Goal: Complete application form: Complete application form

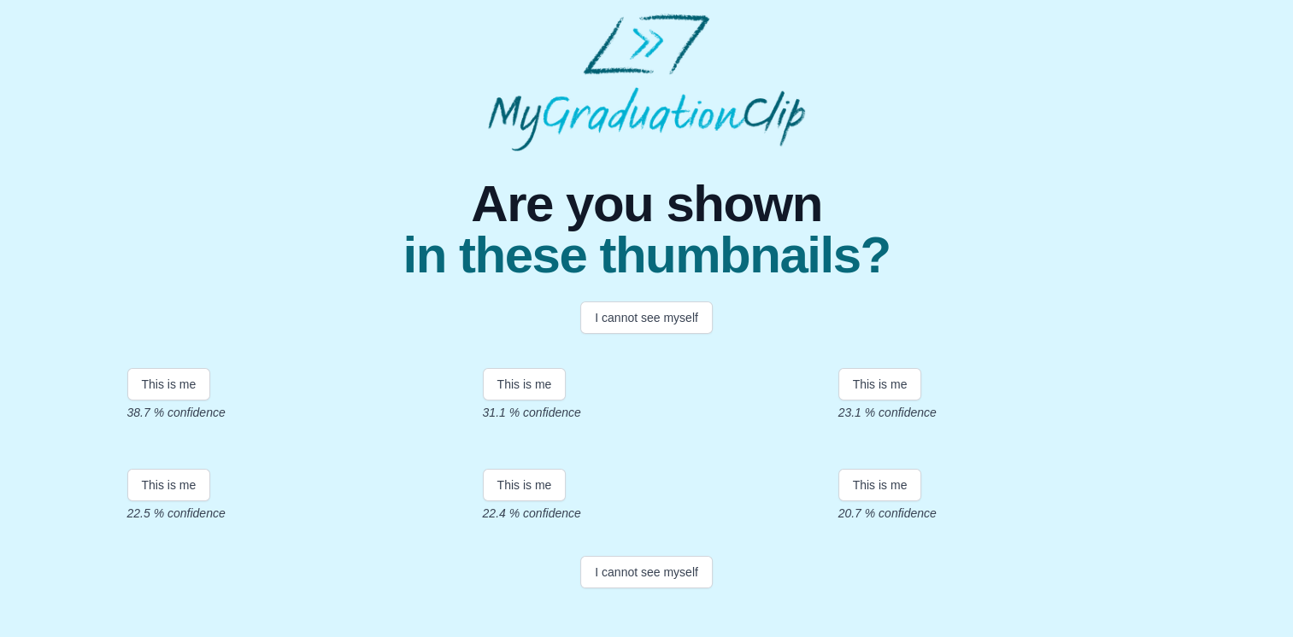
scroll to position [338, 0]
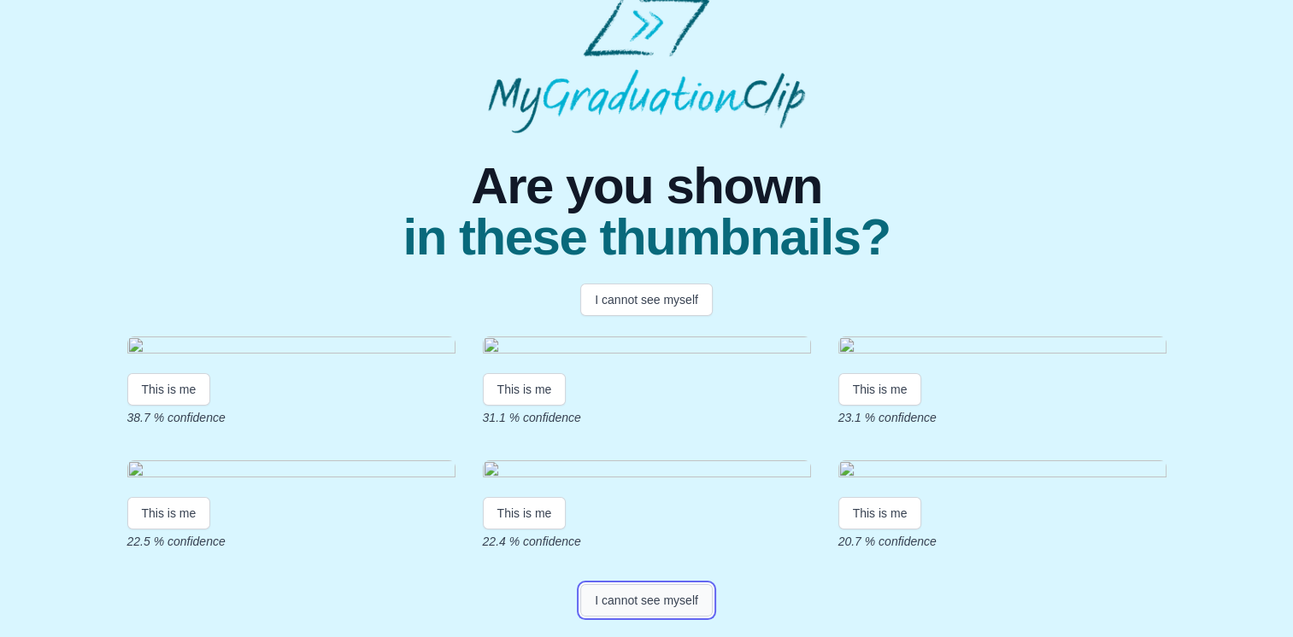
click at [633, 597] on button "I cannot see myself" at bounding box center [646, 600] width 132 height 32
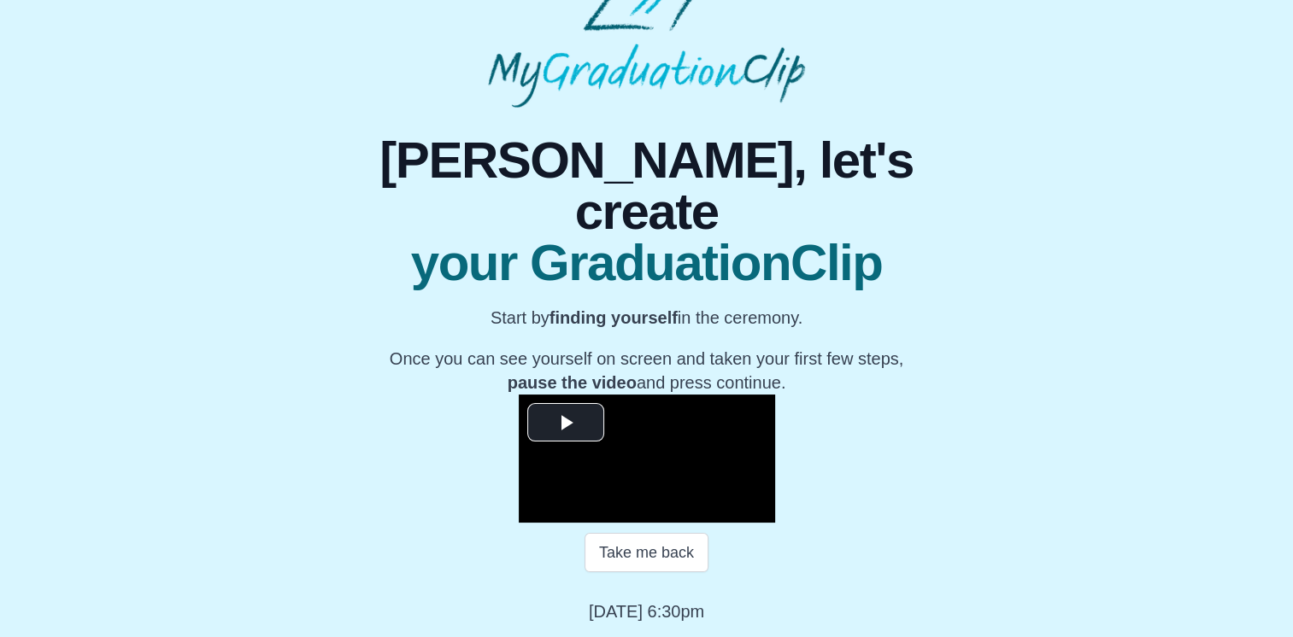
scroll to position [227, 0]
click at [566, 423] on span "Video Player" at bounding box center [566, 423] width 0 height 0
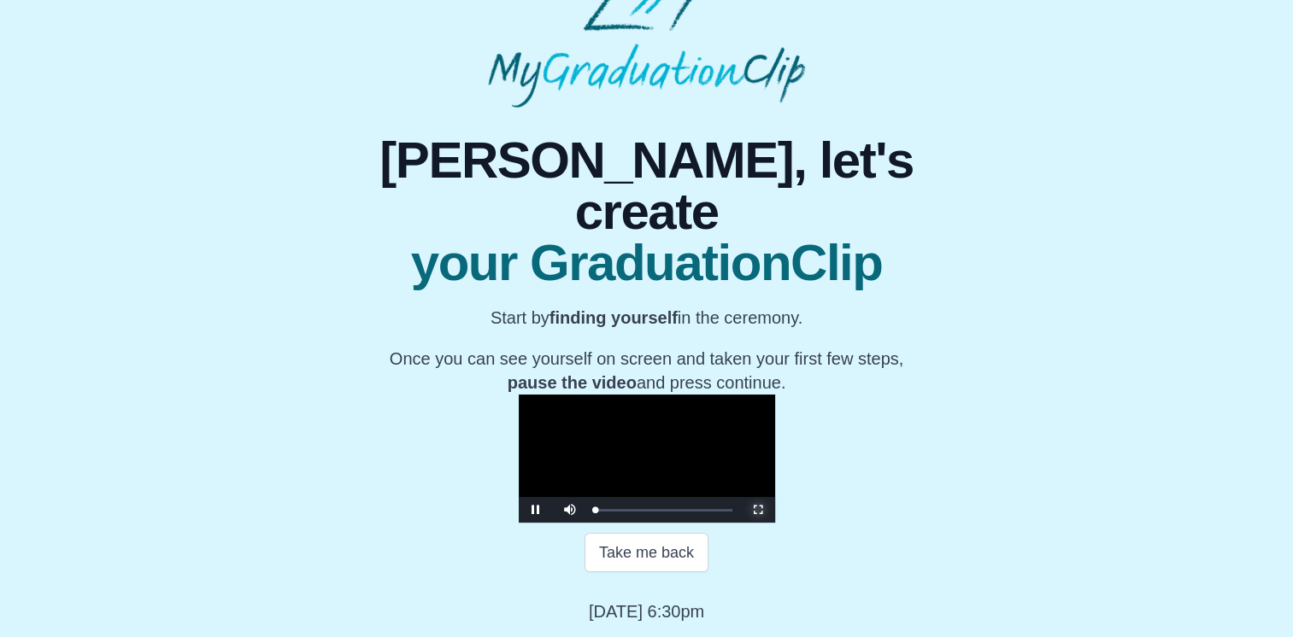
drag, startPoint x: 953, startPoint y: 508, endPoint x: 956, endPoint y: 572, distance: 63.3
click at [758, 510] on span "Video Player" at bounding box center [758, 510] width 0 height 0
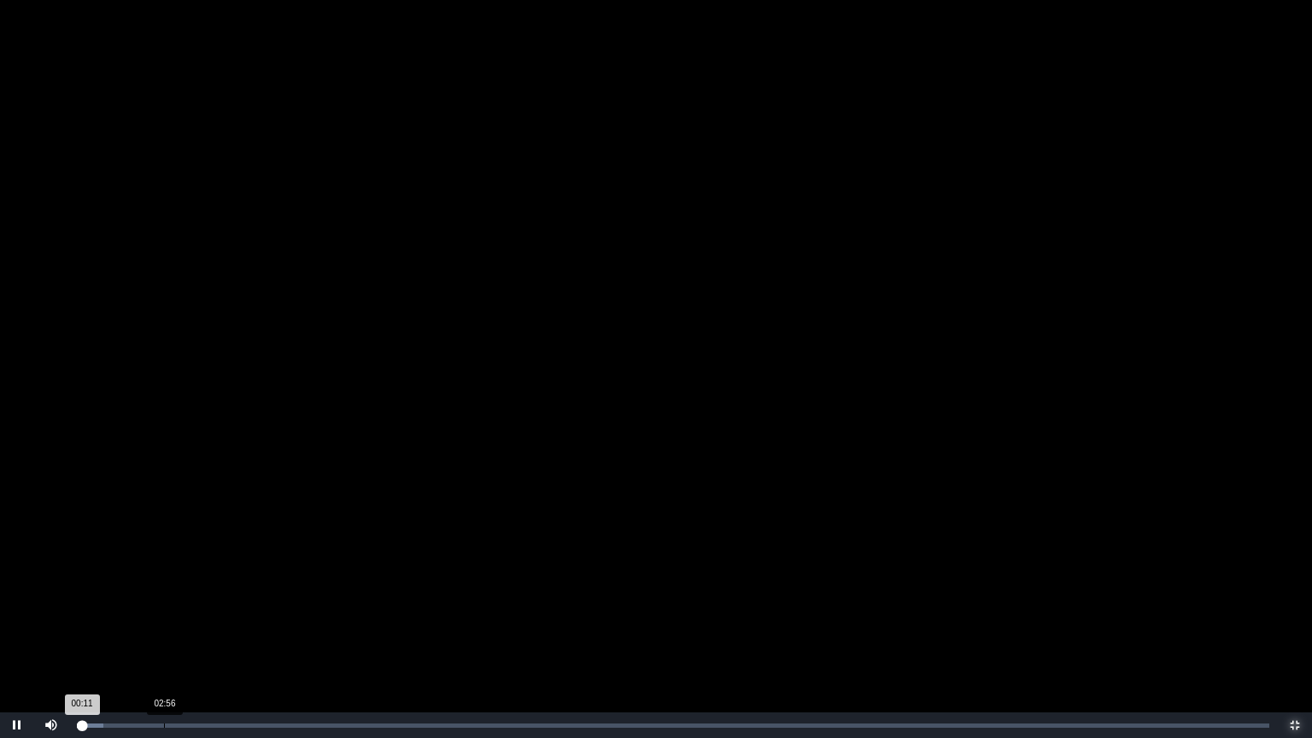
click at [164, 636] on div "Loaded : 0% 02:56 00:11 Progress : 0%" at bounding box center [673, 725] width 1210 height 26
click at [236, 636] on div "Loaded : 0% 05:22 02:59 Progress : 0%" at bounding box center [673, 725] width 1210 height 26
click at [290, 636] on div "Loaded : 0% 07:11 05:27 Progress : 0%" at bounding box center [673, 725] width 1210 height 26
click at [331, 636] on div "Loaded : 0% 08:36 07:14 Progress : 0%" at bounding box center [673, 725] width 1210 height 26
click at [351, 636] on div "Loaded : 0% 09:16 08:40 Progress : 0%" at bounding box center [673, 725] width 1210 height 26
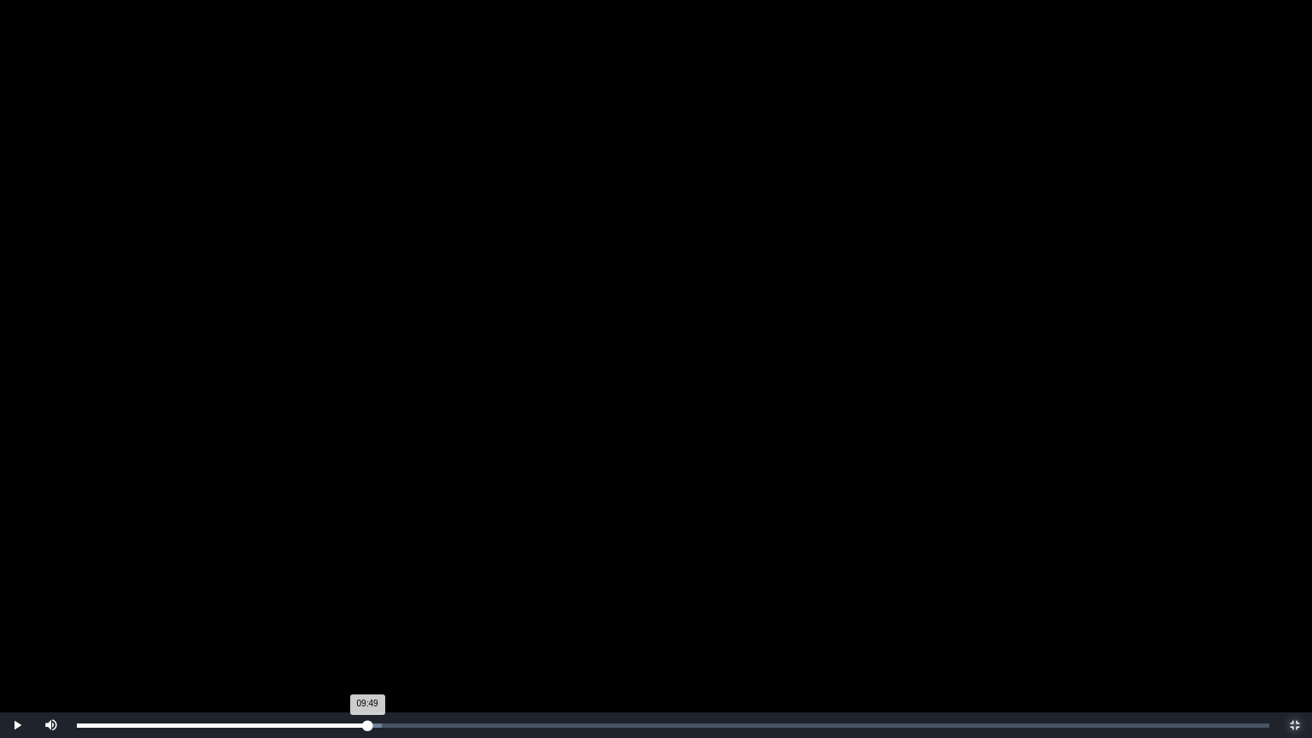
click at [367, 636] on div "Loaded : 0% 09:49 09:49 Progress : 0%" at bounding box center [673, 725] width 1210 height 26
click at [431, 636] on div "11:59" at bounding box center [431, 726] width 1 height 4
click at [442, 636] on div "12:19 Progress : 0%" at bounding box center [259, 726] width 365 height 4
click at [458, 636] on div "Loaded : 0% 12:52 12:21 Progress : 0%" at bounding box center [673, 725] width 1210 height 26
click at [467, 636] on div "Loaded : 0% 13:11 13:11 Progress : 0%" at bounding box center [673, 726] width 1193 height 4
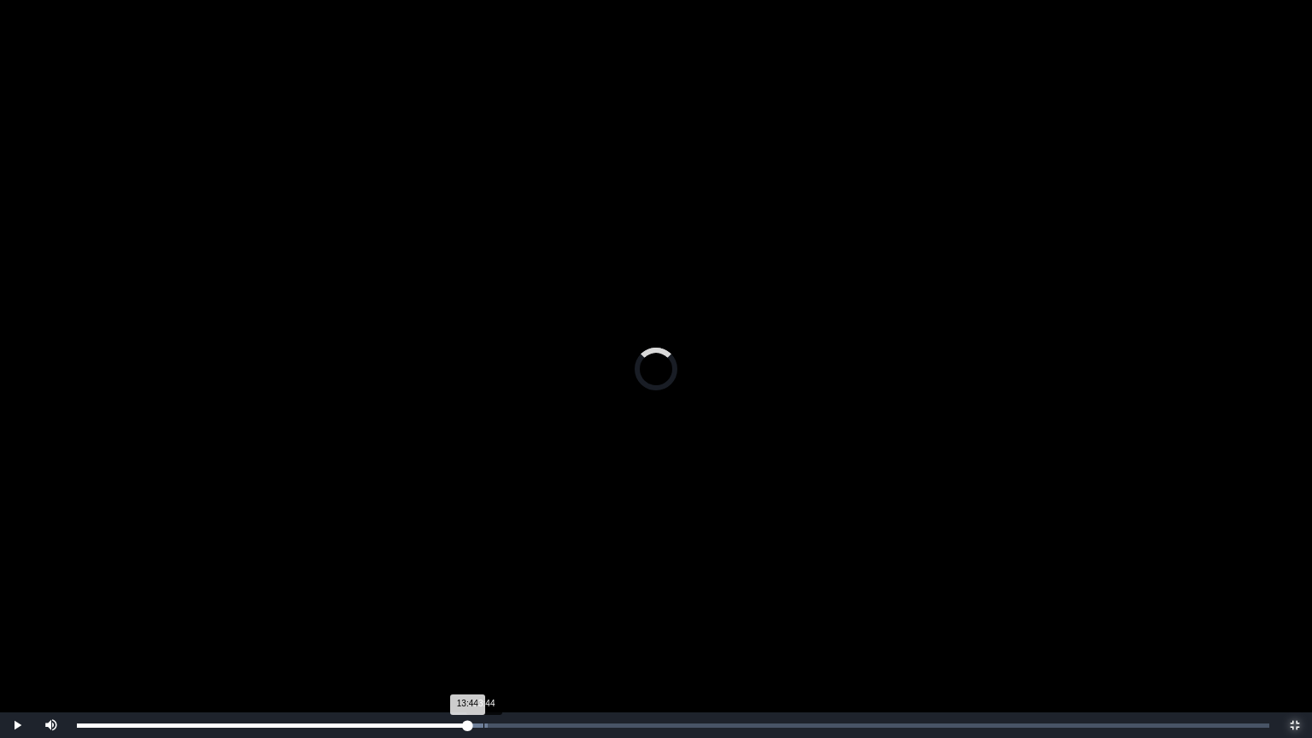
click at [484, 636] on div "Loaded : 0% 13:44 13:44 Progress : 0%" at bounding box center [673, 726] width 1193 height 4
click at [497, 636] on div "Loaded : 0% 14:12 14:12 Progress : 0%" at bounding box center [673, 726] width 1193 height 4
click at [513, 636] on div "Loaded : 0% 14:40 14:13 Progress : 0%" at bounding box center [673, 726] width 1193 height 4
click at [523, 636] on div "15:04" at bounding box center [523, 726] width 1 height 4
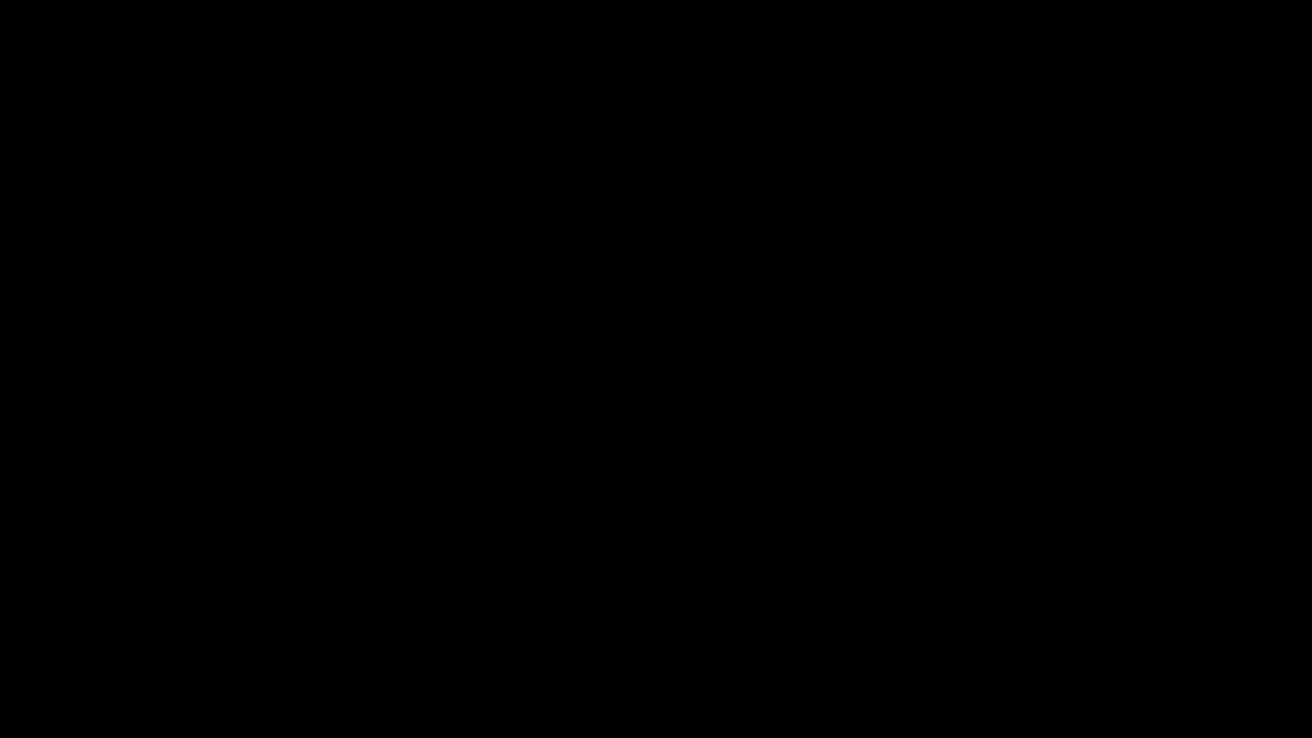
click at [537, 636] on div "Loaded : 0% 15:32 15:13 Progress : 0%" at bounding box center [673, 725] width 1210 height 26
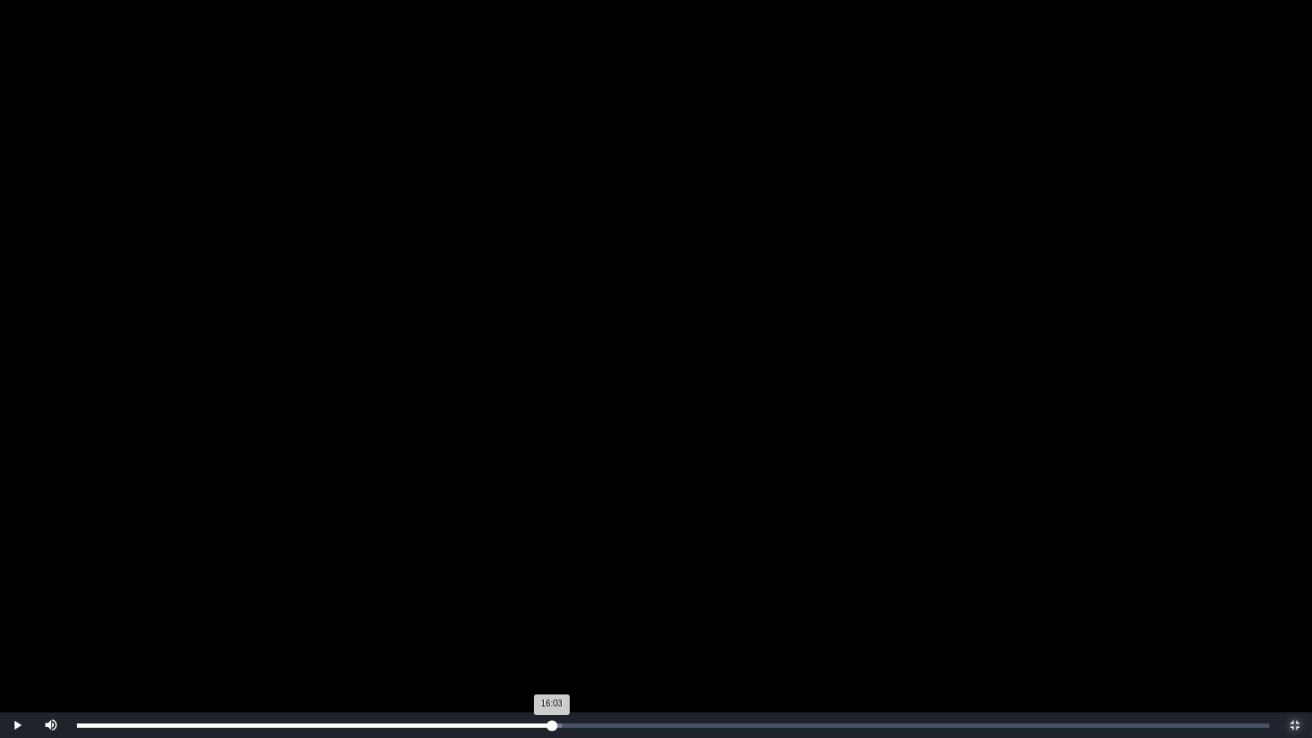
click at [552, 636] on div "Loaded : 0% 16:03 16:03 Progress : 0%" at bounding box center [673, 725] width 1210 height 26
click at [560, 636] on div "Loaded : 0% 16:19 16:19 Progress : 0%" at bounding box center [673, 725] width 1210 height 26
click at [567, 636] on div "Loaded : 0% 16:34 16:34 Progress : 0%" at bounding box center [673, 725] width 1210 height 26
click at [583, 636] on div "Loaded : 0% 17:04 16:35 Progress : 0%" at bounding box center [673, 725] width 1210 height 26
click at [82, 636] on div "Loaded : 0% 00:08 00:10 Progress : 0%" at bounding box center [673, 725] width 1210 height 26
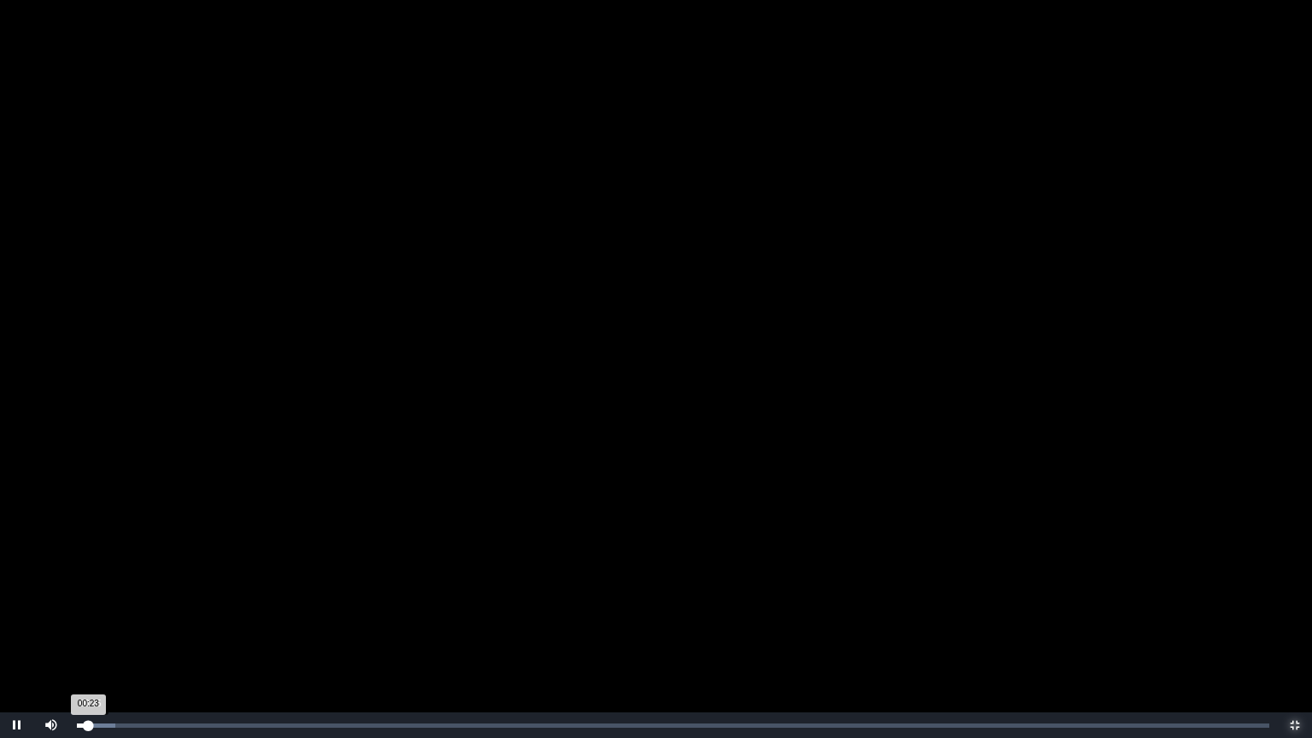
click at [88, 636] on div "00:23 Progress : 0%" at bounding box center [82, 726] width 11 height 4
click at [91, 636] on div "00:28 Progress : 0%" at bounding box center [84, 726] width 14 height 4
click at [96, 636] on div "00:37 Progress : 0%" at bounding box center [86, 726] width 19 height 4
click at [97, 636] on div "00:42 Progress : 0%" at bounding box center [87, 726] width 21 height 4
click at [106, 636] on div "00:58 Progress : 0%" at bounding box center [91, 726] width 29 height 4
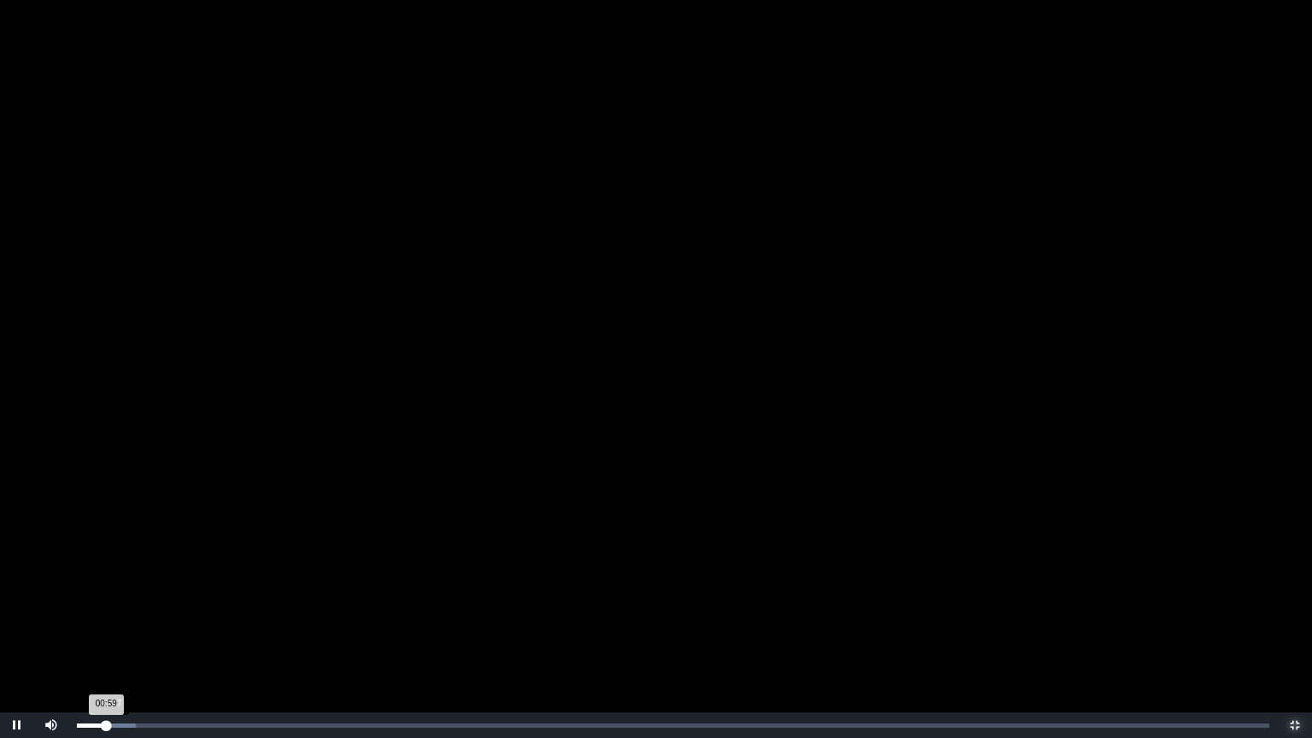
click at [106, 636] on div "00:59 Progress : 0%" at bounding box center [91, 726] width 29 height 4
click at [121, 636] on div "Loaded : 0% 01:30 01:30 Progress : 0%" at bounding box center [673, 725] width 1210 height 26
click at [129, 636] on div "Loaded : 0% 01:45 01:31 Progress : 0%" at bounding box center [673, 725] width 1210 height 26
click at [134, 636] on div "01:55 Progress : 0%" at bounding box center [105, 726] width 57 height 4
click at [138, 636] on div "02:04 Progress : 0%" at bounding box center [108, 726] width 62 height 4
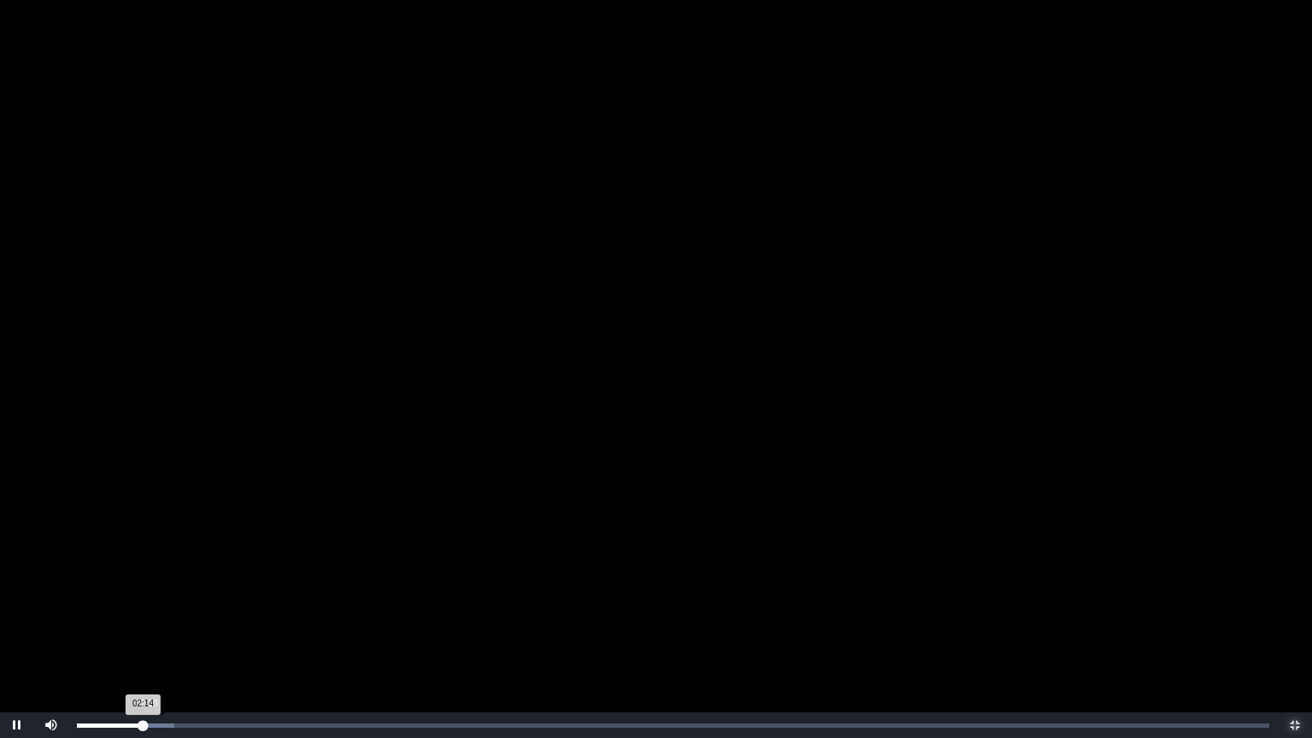
click at [143, 636] on div "02:14 Progress : 0%" at bounding box center [110, 726] width 66 height 4
click at [152, 636] on div "02:32 Progress : 0%" at bounding box center [114, 726] width 75 height 4
click at [166, 636] on div "Loaded : 0% 03:00 03:00 Progress : 0%" at bounding box center [673, 726] width 1193 height 4
click at [174, 636] on div "03:17 Progress : 0%" at bounding box center [125, 726] width 97 height 4
click at [1295, 636] on span "Video Player" at bounding box center [1295, 725] width 0 height 0
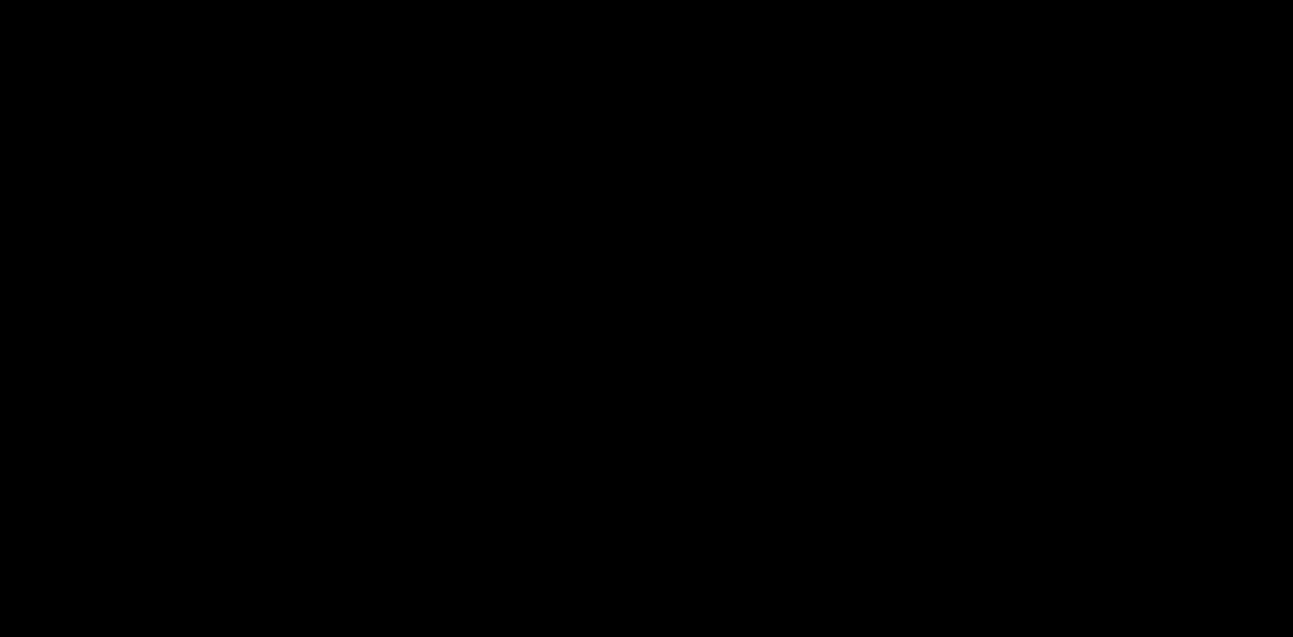
scroll to position [287, 0]
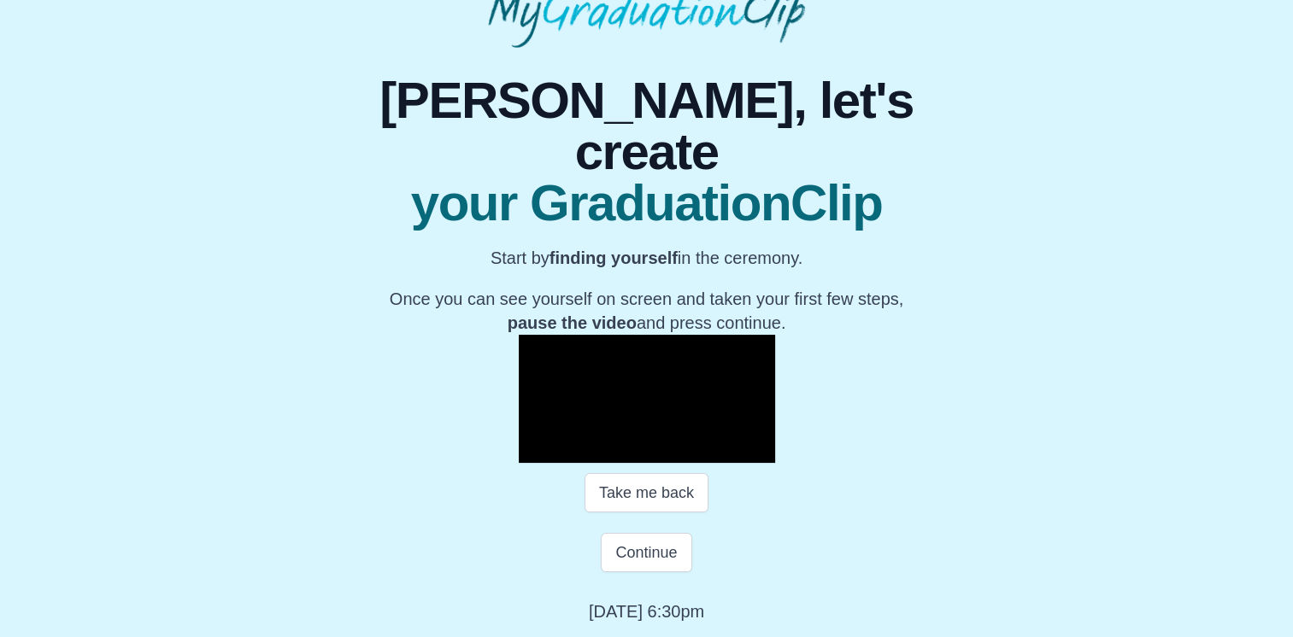
drag, startPoint x: 769, startPoint y: 613, endPoint x: 505, endPoint y: 609, distance: 264.0
click at [505, 609] on div "**********" at bounding box center [646, 336] width 647 height 576
drag, startPoint x: 505, startPoint y: 609, endPoint x: 1015, endPoint y: 501, distance: 521.3
click at [1015, 501] on div "**********" at bounding box center [646, 336] width 1265 height 576
click at [676, 497] on button "Take me back" at bounding box center [646, 492] width 124 height 39
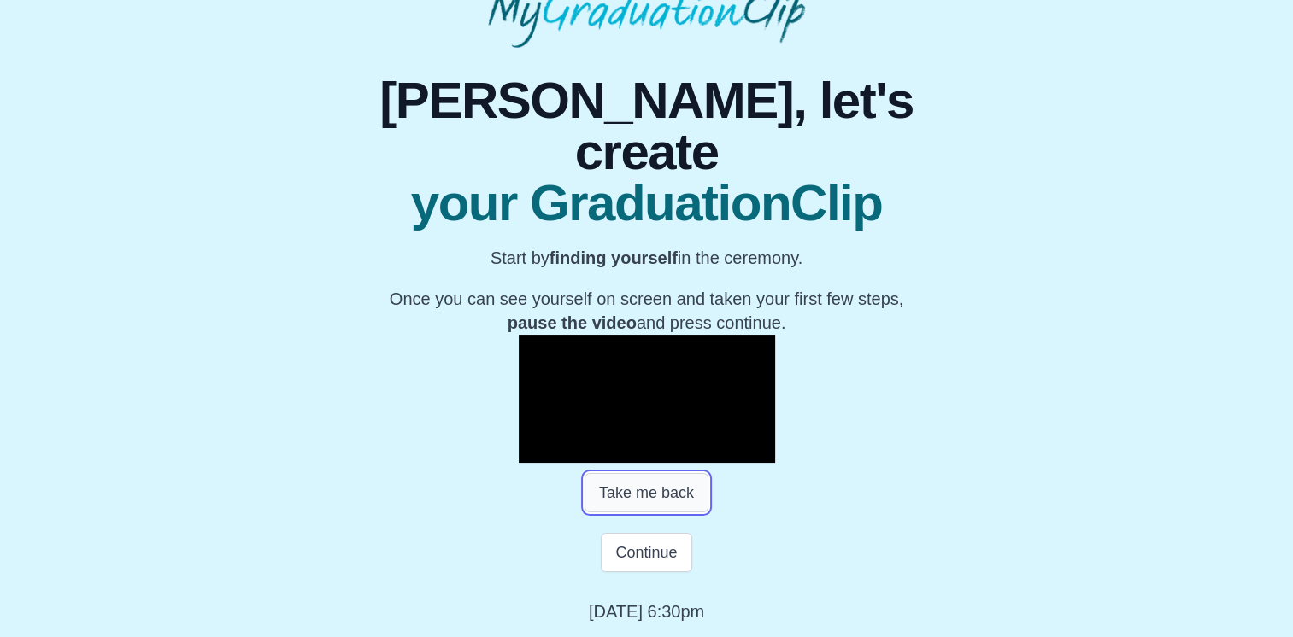
click at [638, 477] on button "Take me back" at bounding box center [646, 492] width 124 height 39
click at [634, 499] on button "Take me back" at bounding box center [646, 492] width 124 height 39
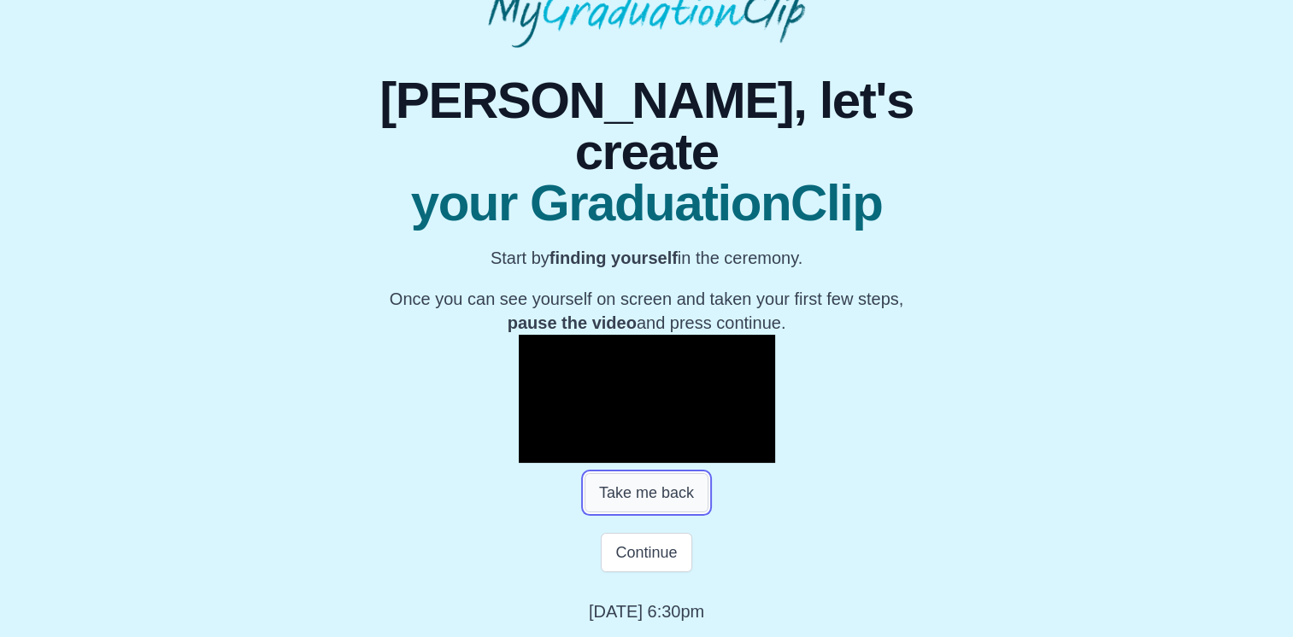
click at [634, 499] on button "Take me back" at bounding box center [646, 492] width 124 height 39
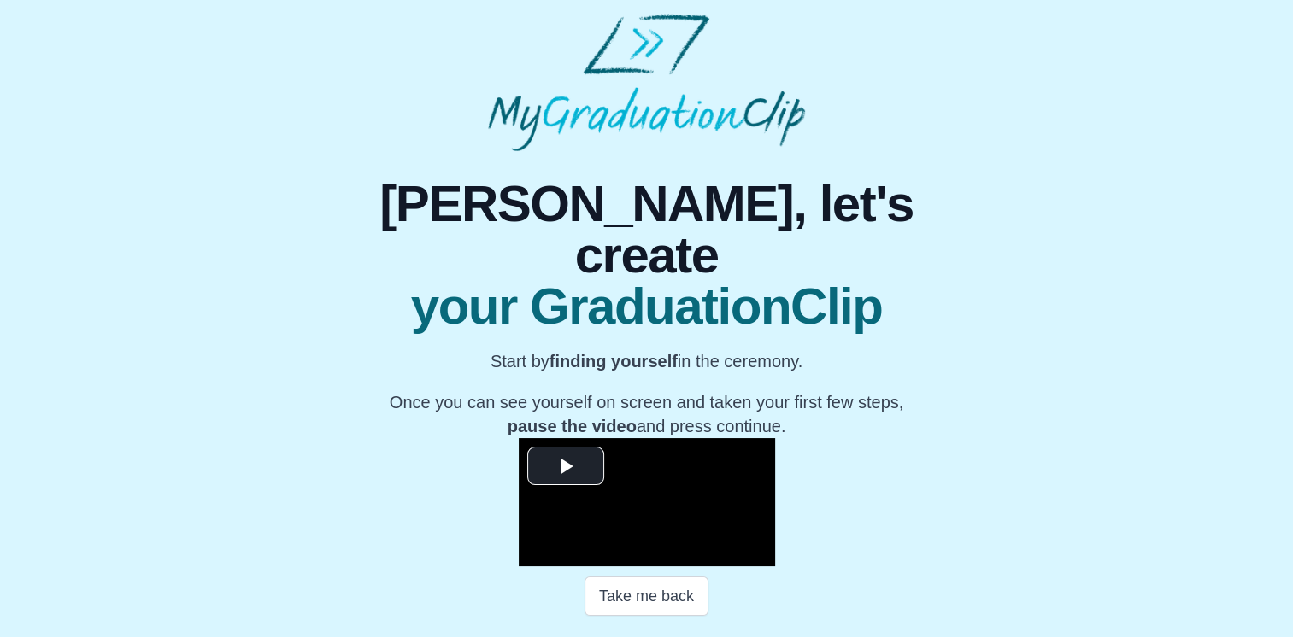
scroll to position [171, 0]
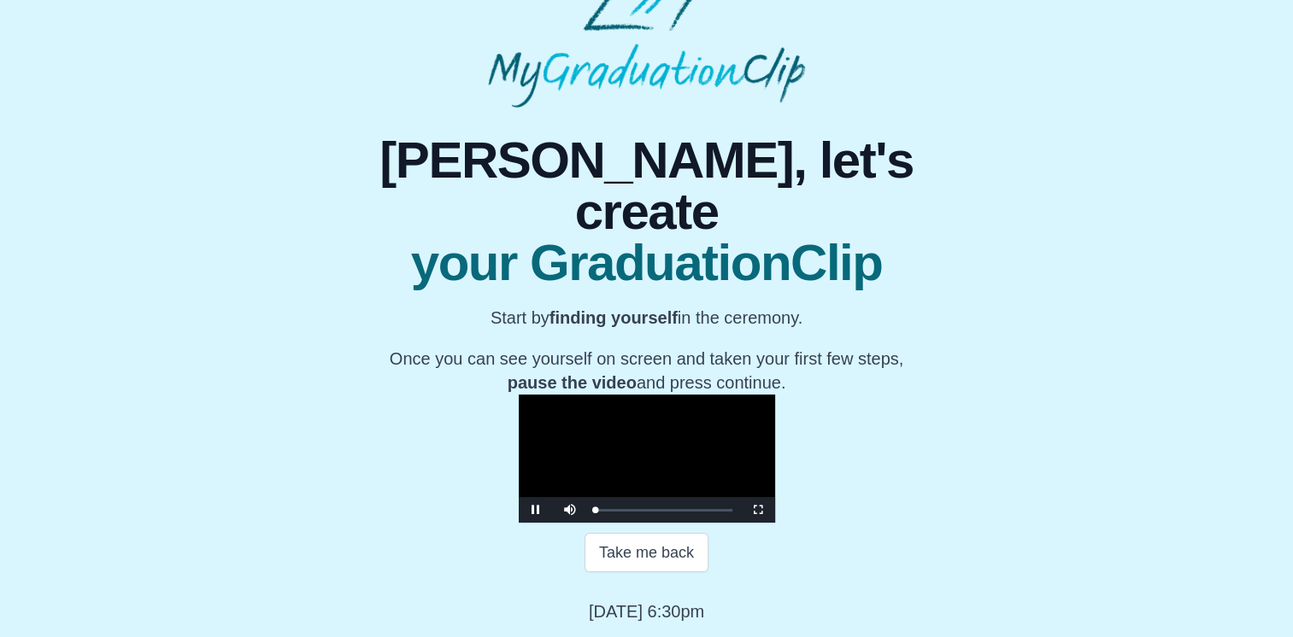
click at [519, 395] on video "Video Player" at bounding box center [647, 459] width 256 height 128
click at [758, 510] on span "Video Player" at bounding box center [758, 510] width 0 height 0
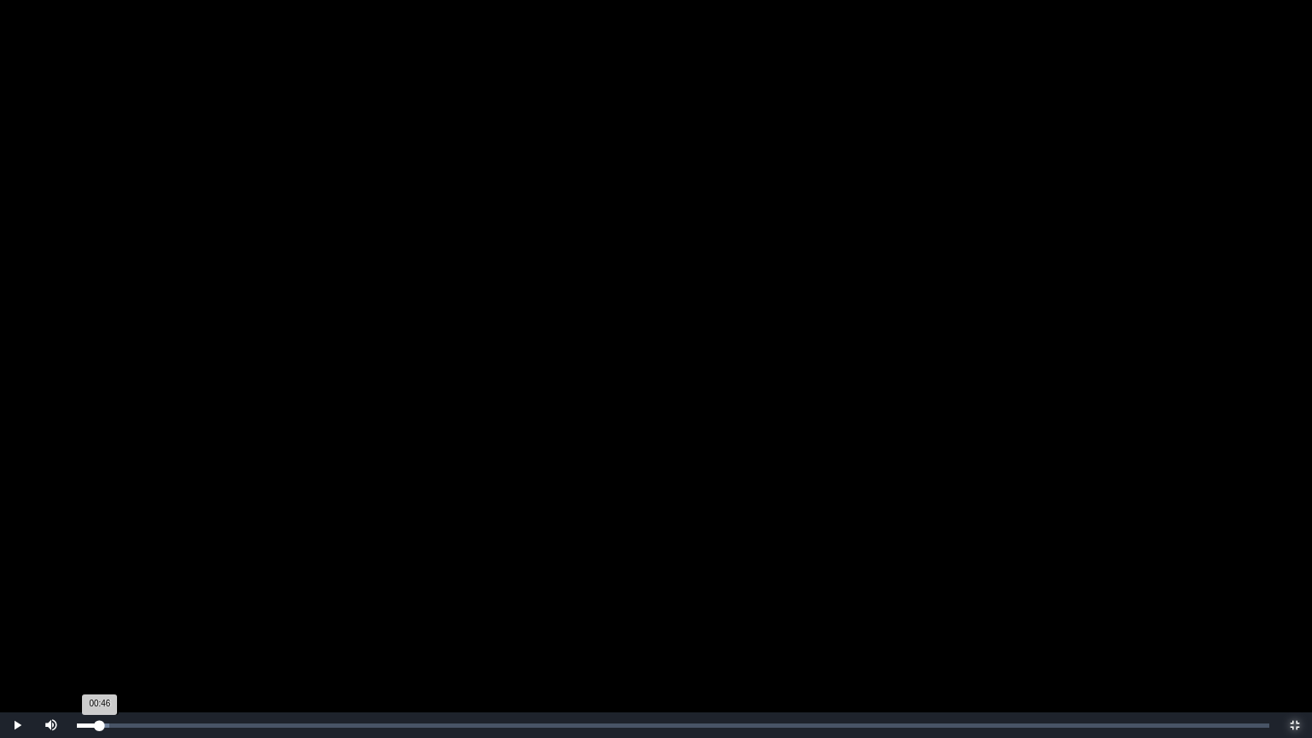
click at [100, 636] on div "Loaded : 0% 00:46 00:46 Progress : 0%" at bounding box center [673, 726] width 1193 height 4
click at [114, 636] on div "Loaded : 0% 01:14 01:14 Progress : 0%" at bounding box center [673, 725] width 1210 height 26
click at [123, 636] on div "Loaded : 0% 01:31 01:15 Progress : 0%" at bounding box center [673, 725] width 1210 height 26
click at [124, 636] on div "01:34 Progress : 0%" at bounding box center [100, 726] width 47 height 4
click at [129, 636] on div "01:52 Progress : 0%" at bounding box center [103, 726] width 52 height 4
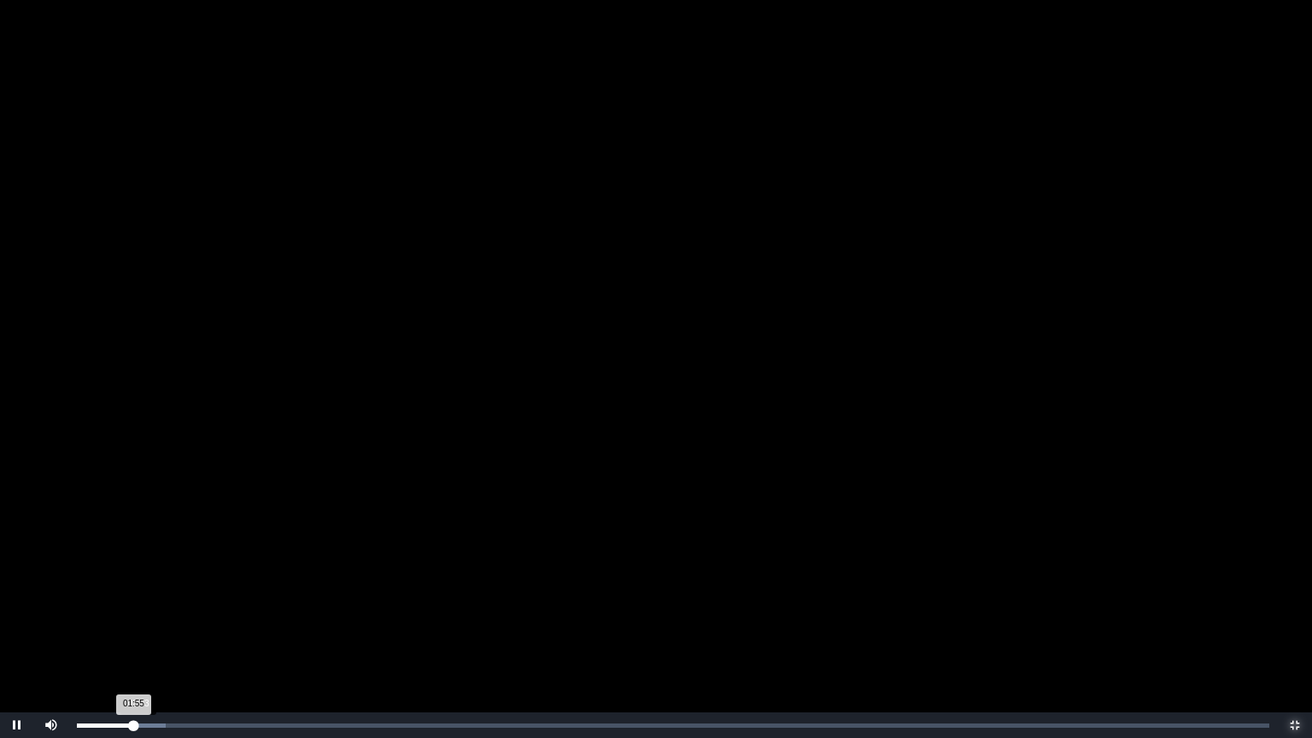
click at [133, 636] on div "01:55 Progress : 0%" at bounding box center [105, 726] width 56 height 4
click at [138, 636] on div "02:04 Progress : 0%" at bounding box center [108, 726] width 62 height 4
click at [142, 636] on div "02:23 Progress : 0%" at bounding box center [109, 726] width 65 height 4
click at [149, 636] on div "02:24 Progress : 0%" at bounding box center [113, 726] width 72 height 4
click at [158, 636] on div "Loaded : 0% 02:44 02:44 Progress : 0%" at bounding box center [673, 726] width 1193 height 4
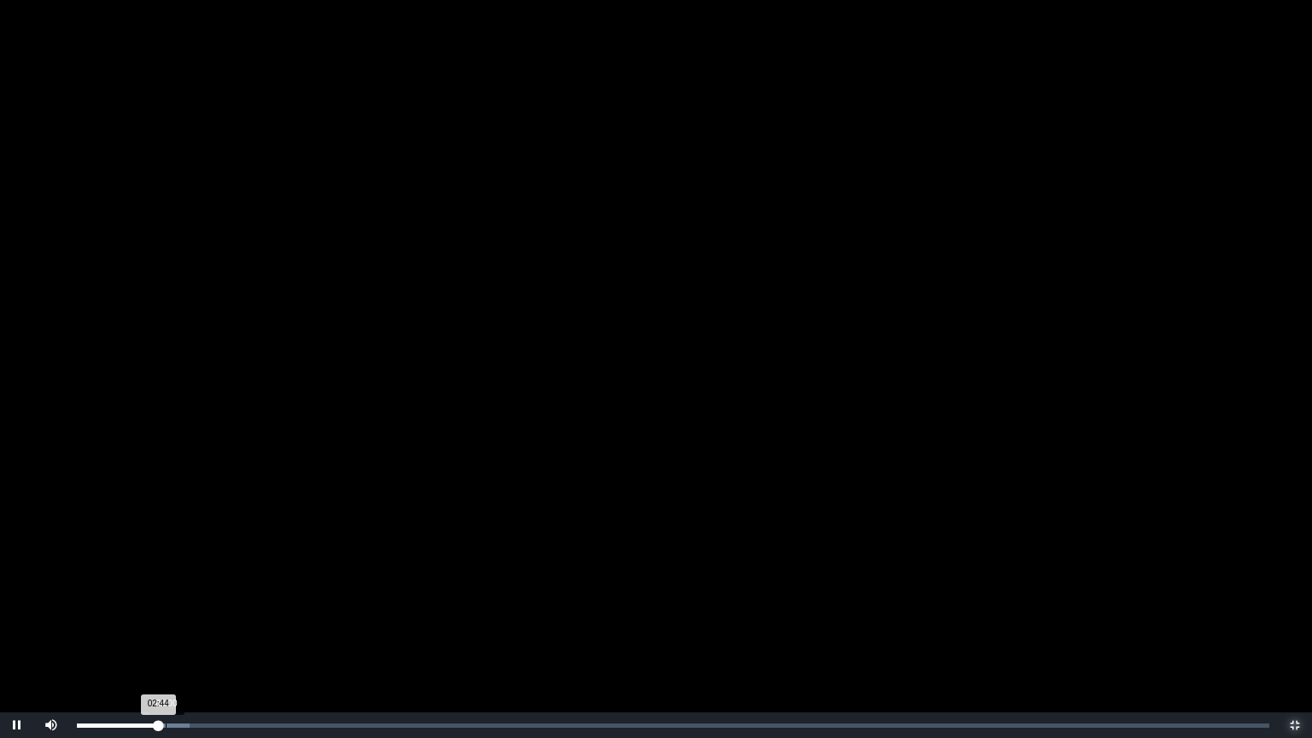
click at [167, 636] on div "Loaded : 0% 03:00 02:44 Progress : 0%" at bounding box center [673, 726] width 1193 height 4
click at [171, 636] on div "03:10 Progress : 0%" at bounding box center [124, 726] width 94 height 4
click at [172, 636] on div "03:11 Progress : 0%" at bounding box center [124, 726] width 95 height 4
click at [178, 636] on div "03:24 Progress : 0%" at bounding box center [127, 726] width 101 height 4
click at [185, 636] on div "Loaded : 0% 03:38 03:26 Progress : 0%" at bounding box center [673, 726] width 1193 height 4
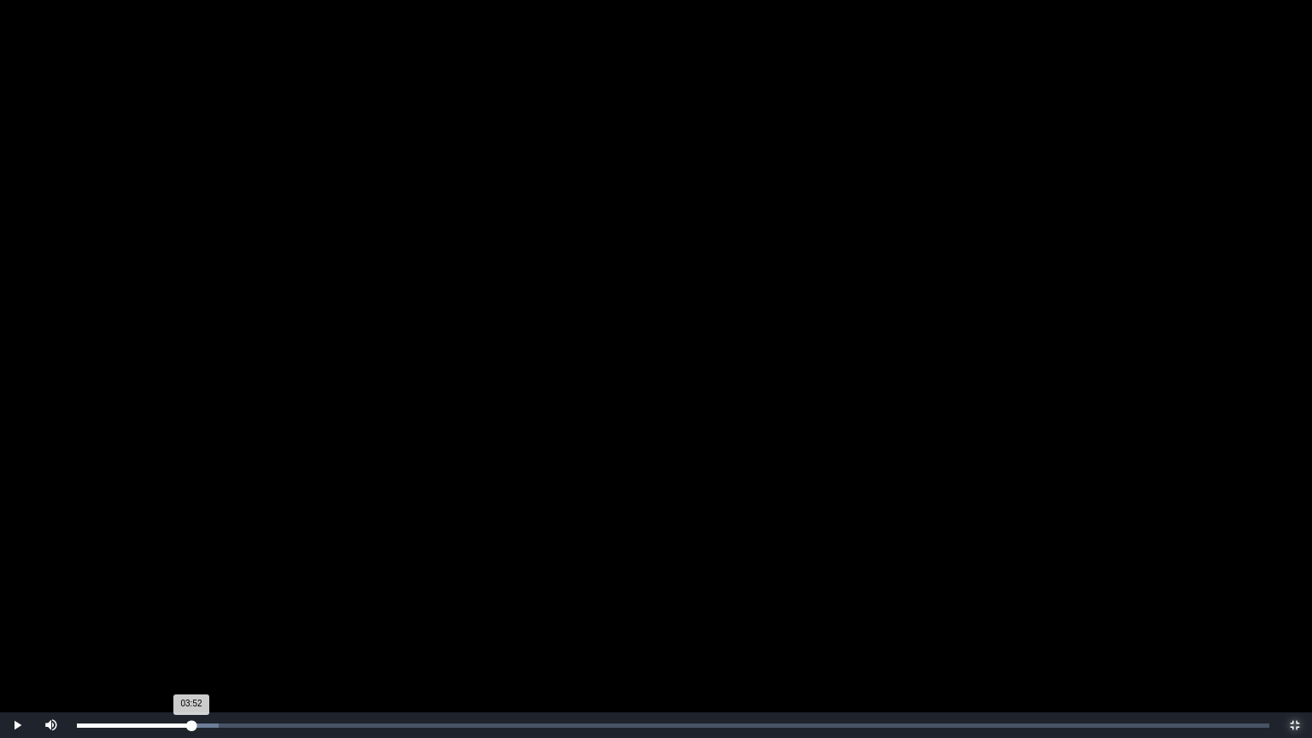
click at [191, 636] on div "03:52 Progress : 0%" at bounding box center [134, 726] width 114 height 4
click at [192, 636] on div "03:53 Progress : 0%" at bounding box center [134, 726] width 115 height 4
click at [202, 636] on div "Loaded : 0% 04:12 04:12 Progress : 0%" at bounding box center [673, 726] width 1193 height 4
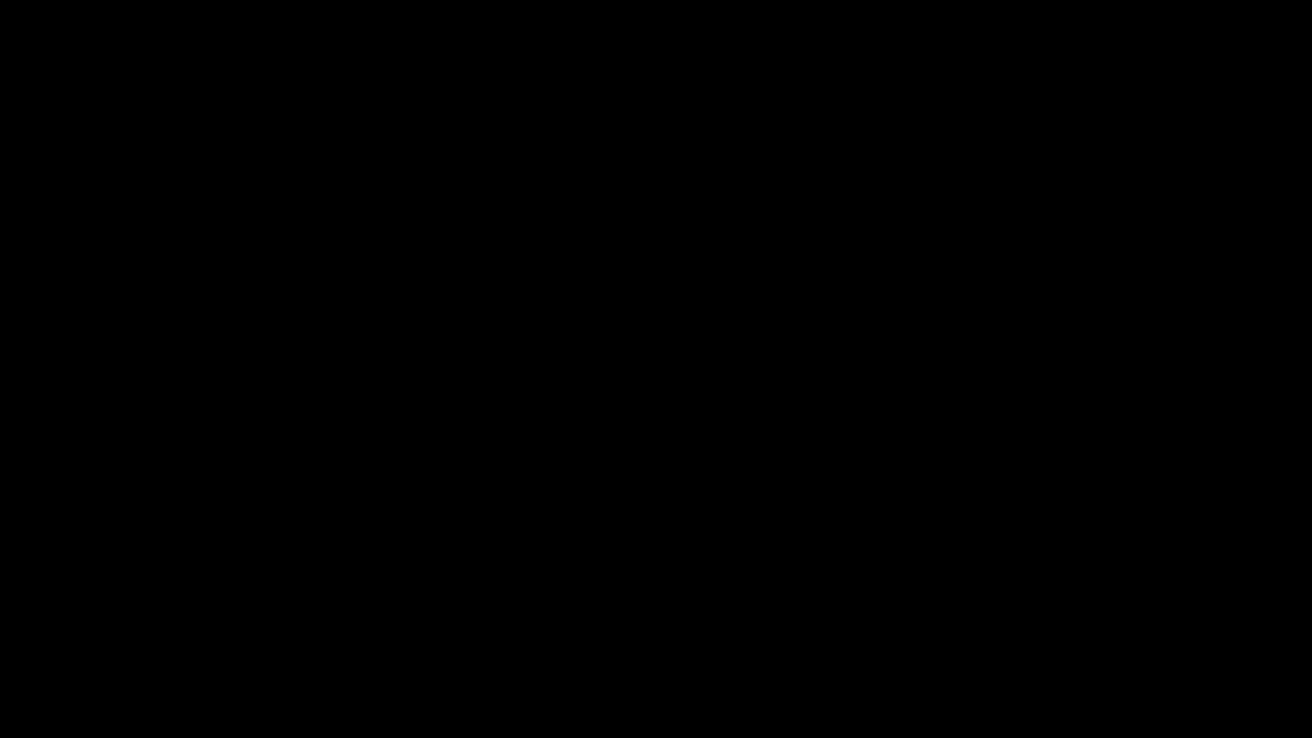
click at [205, 636] on div "04:20 Progress : 0%" at bounding box center [141, 726] width 128 height 4
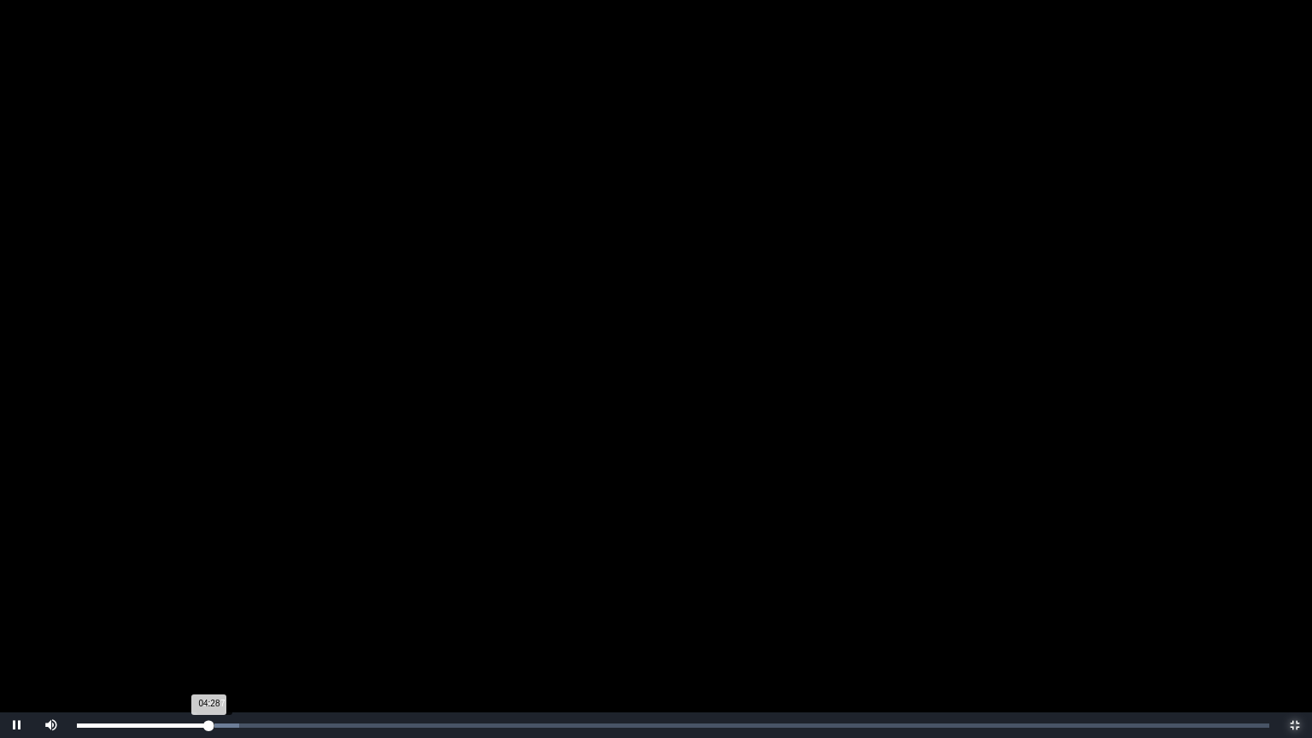
click at [209, 636] on div "04:28 Progress : 0%" at bounding box center [143, 726] width 132 height 4
click at [223, 636] on div "Loaded : 0% 04:56 04:37 Progress : 0%" at bounding box center [673, 726] width 1193 height 4
click at [229, 636] on div "05:08 Progress : 0%" at bounding box center [153, 726] width 152 height 4
click at [232, 636] on div "05:22 Progress : 0%" at bounding box center [154, 726] width 155 height 4
click at [237, 636] on div "05:29 Progress : 0%" at bounding box center [157, 726] width 161 height 4
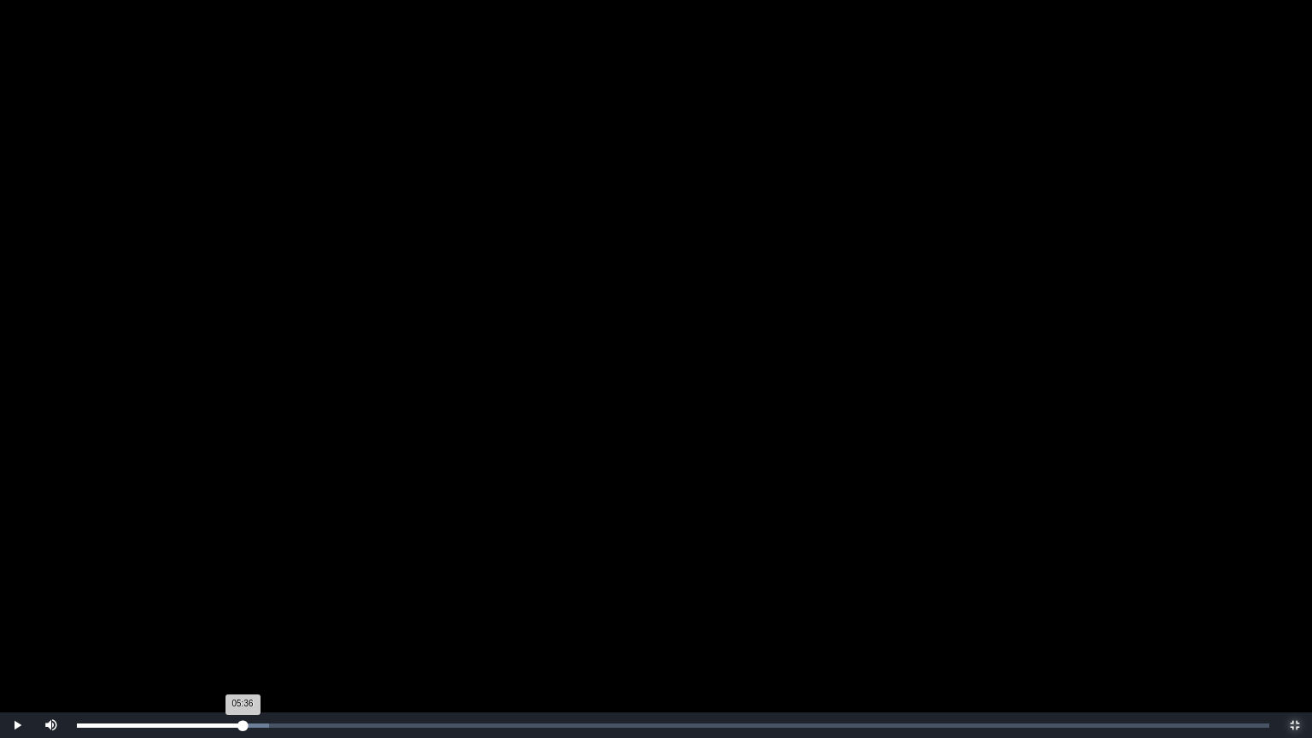
click at [243, 636] on div "05:36 Progress : 0%" at bounding box center [160, 726] width 166 height 4
click at [243, 636] on div "05:37 Progress : 0%" at bounding box center [160, 726] width 167 height 4
click at [249, 636] on div "05:48 Progress : 0%" at bounding box center [163, 726] width 172 height 4
click at [250, 636] on div "05:50 Progress : 0%" at bounding box center [163, 726] width 173 height 4
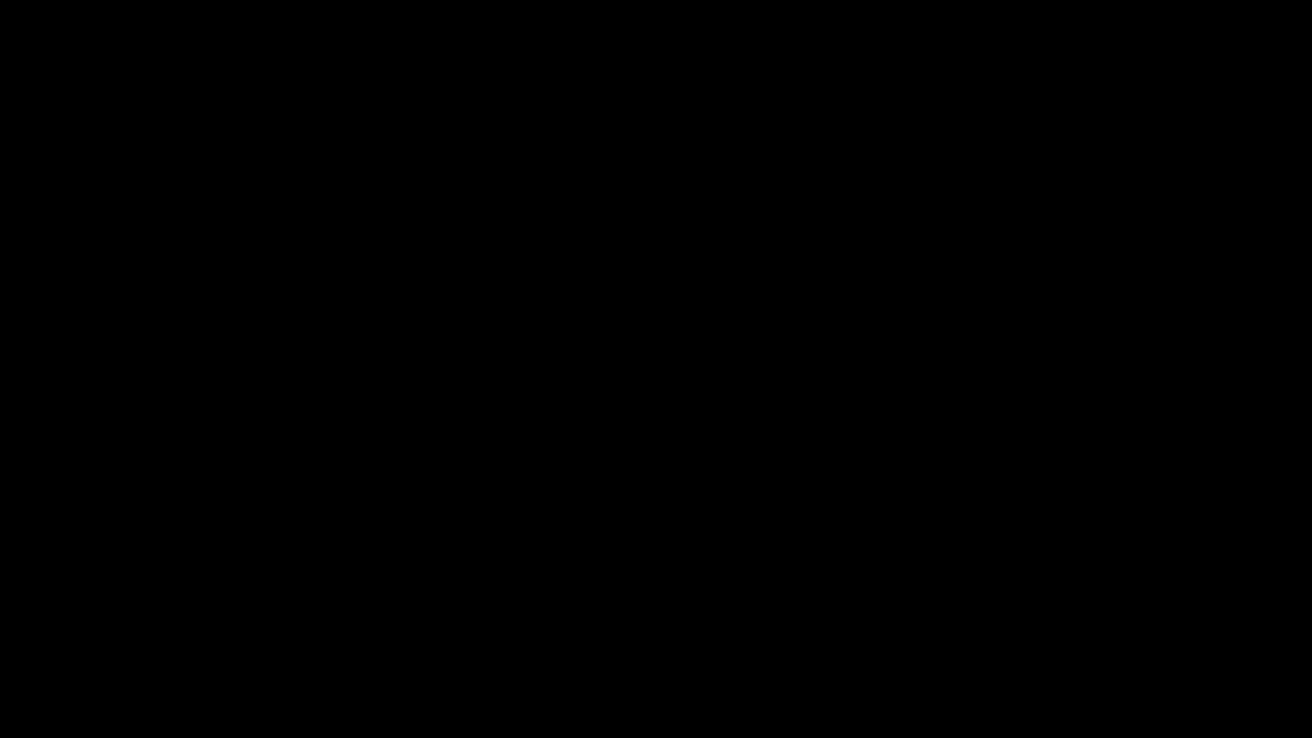
click at [254, 636] on div "06:00 Progress : 0%" at bounding box center [166, 726] width 178 height 4
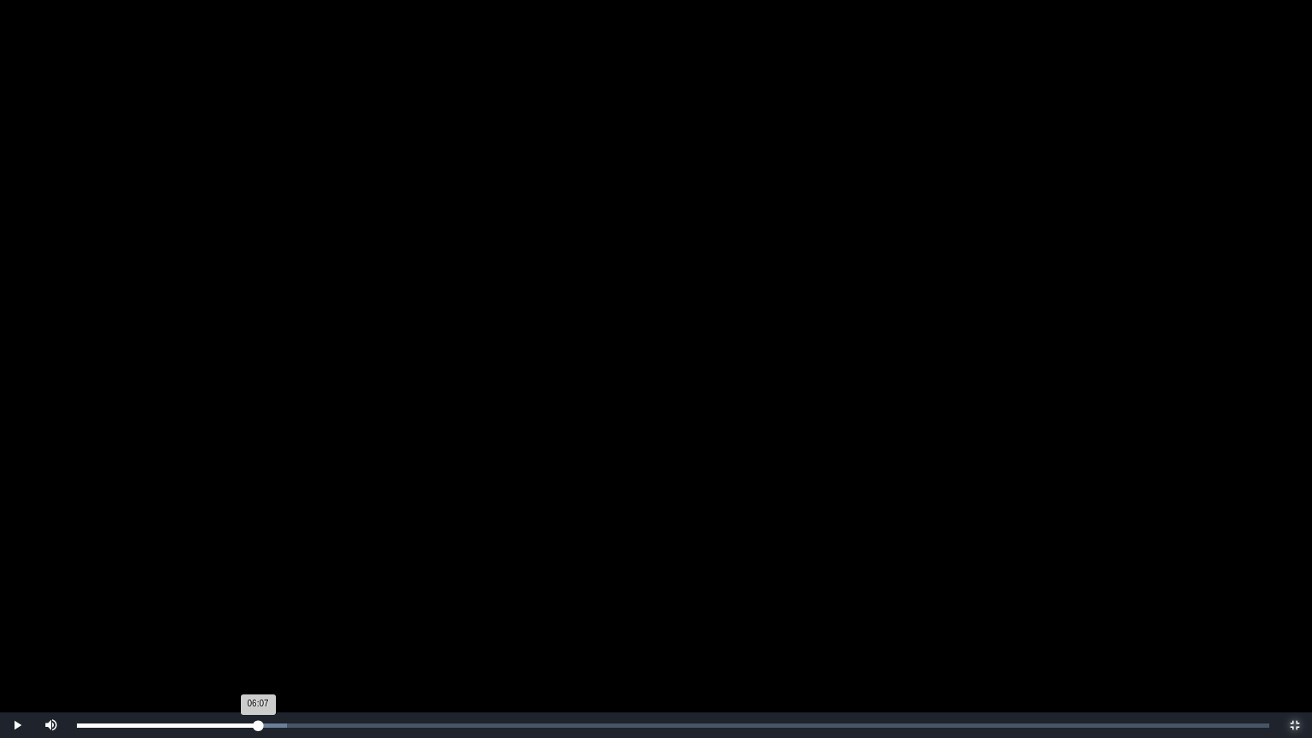
click at [258, 636] on div "06:07 Progress : 0%" at bounding box center [167, 726] width 181 height 4
click at [259, 636] on div "06:10 Progress : 0%" at bounding box center [168, 726] width 182 height 4
click at [261, 636] on div "06:12 Progress : 0%" at bounding box center [169, 726] width 184 height 4
click at [267, 636] on div "06:26 Progress : 0%" at bounding box center [172, 726] width 191 height 4
click at [273, 636] on div "06:38 Progress : 0%" at bounding box center [175, 726] width 196 height 4
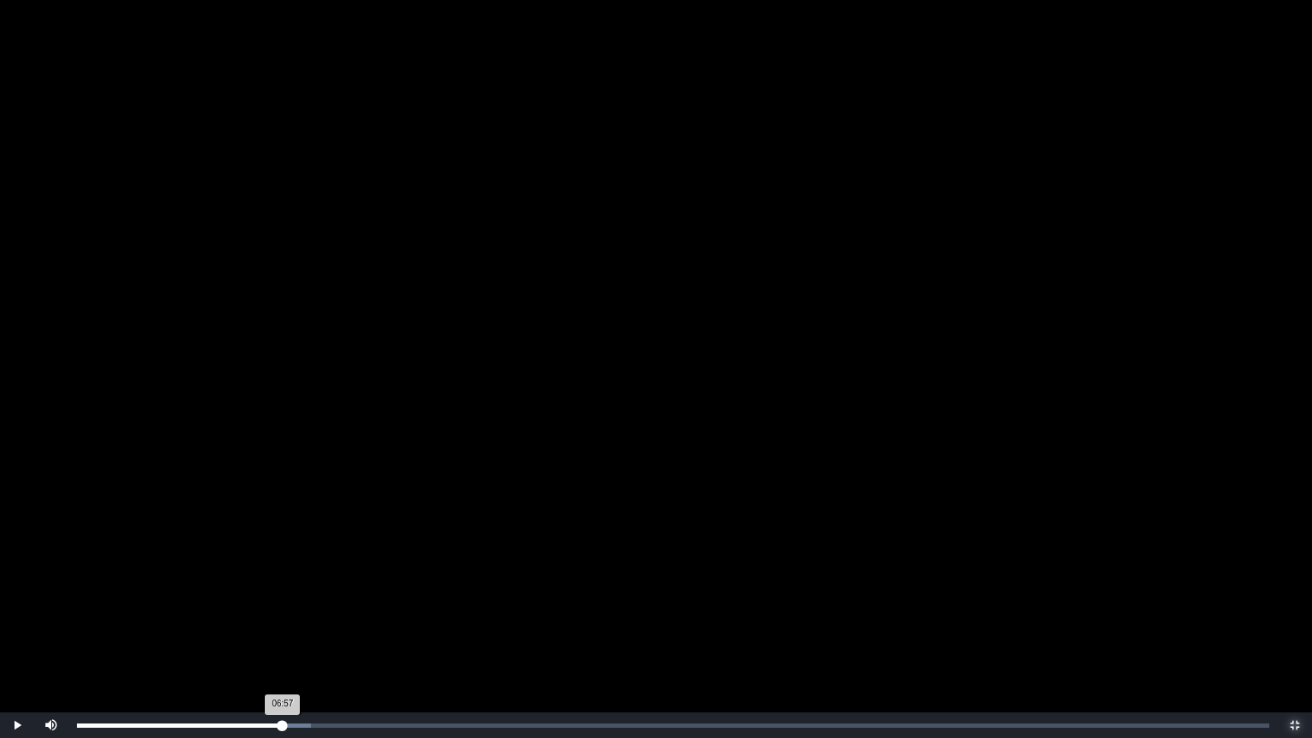
click at [283, 636] on div "06:57 Progress : 0%" at bounding box center [180, 726] width 206 height 4
click at [287, 636] on div "07:06 Progress : 0%" at bounding box center [182, 726] width 210 height 4
click at [289, 636] on div "07:08 Progress : 0%" at bounding box center [183, 726] width 212 height 4
click at [297, 636] on div "07:27 Progress : 0%" at bounding box center [187, 726] width 220 height 4
click at [299, 636] on div "07:30 Progress : 0%" at bounding box center [188, 726] width 222 height 4
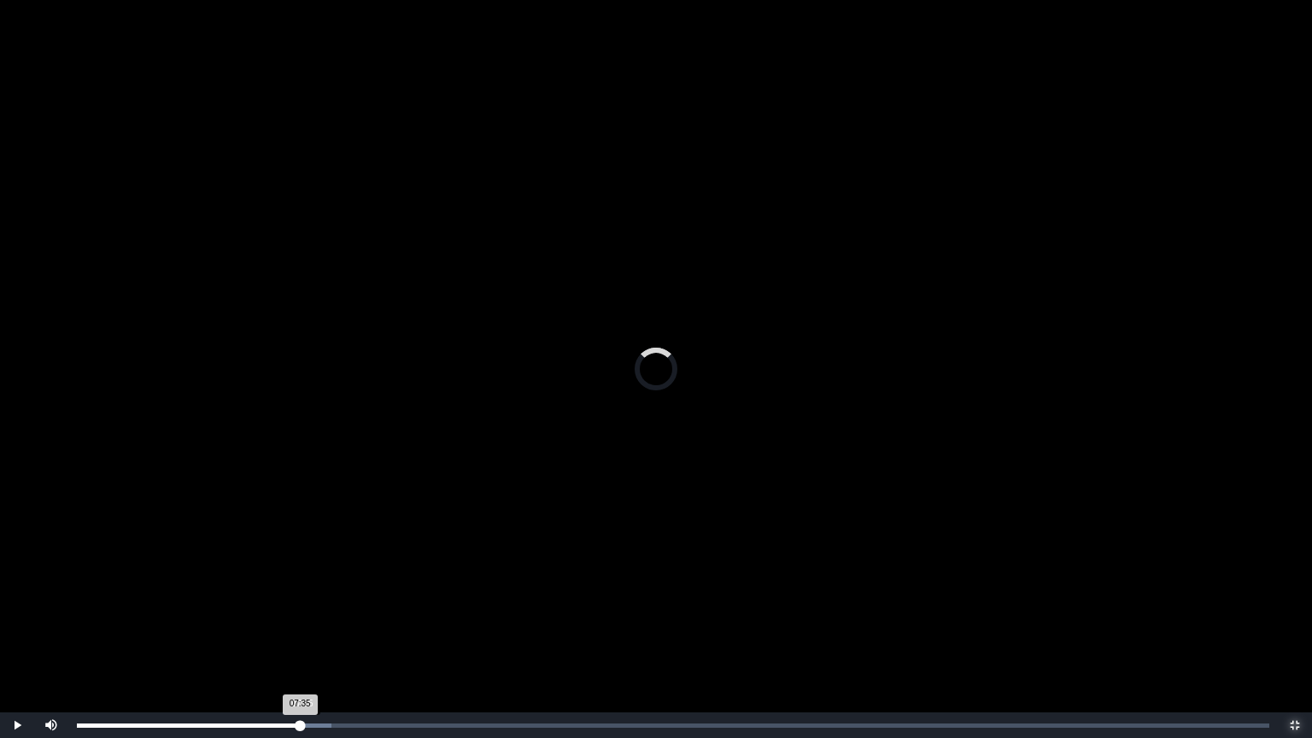
click at [300, 636] on div "07:35 Progress : 0%" at bounding box center [188, 726] width 223 height 4
click at [304, 636] on div "07:40 Progress : 0%" at bounding box center [190, 726] width 227 height 4
click at [306, 636] on div "07:44 Progress : 0%" at bounding box center [191, 726] width 229 height 4
click at [311, 636] on div "07:54 Progress : 0%" at bounding box center [194, 726] width 234 height 4
click at [314, 636] on div "08:08 Progress : 0%" at bounding box center [195, 726] width 237 height 4
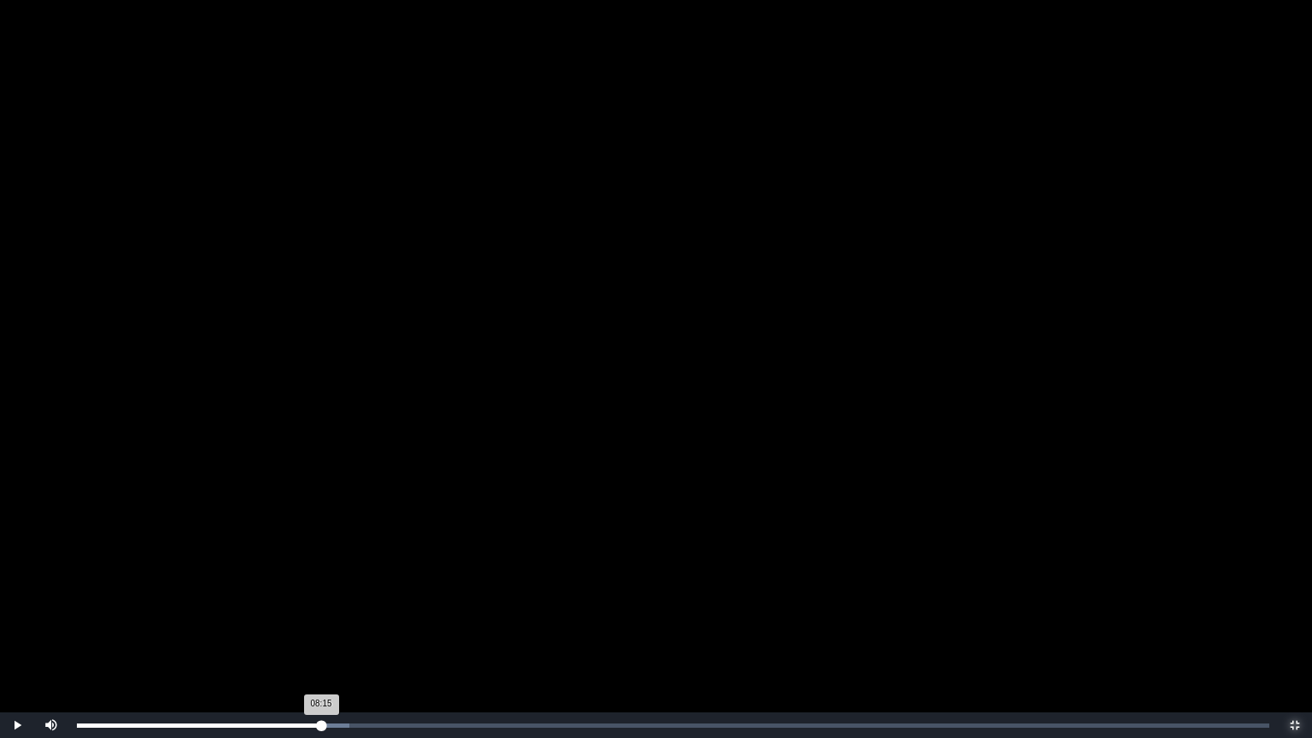
click at [321, 636] on div "08:15 Progress : 0%" at bounding box center [199, 726] width 244 height 4
click at [325, 636] on div "08:22 Progress : 0%" at bounding box center [201, 726] width 248 height 4
click at [326, 636] on div "08:26 Progress : 0%" at bounding box center [201, 726] width 249 height 4
click at [328, 636] on div "08:29 Progress : 0%" at bounding box center [202, 726] width 251 height 4
click at [331, 636] on div "08:36 Progress : 0%" at bounding box center [204, 726] width 255 height 4
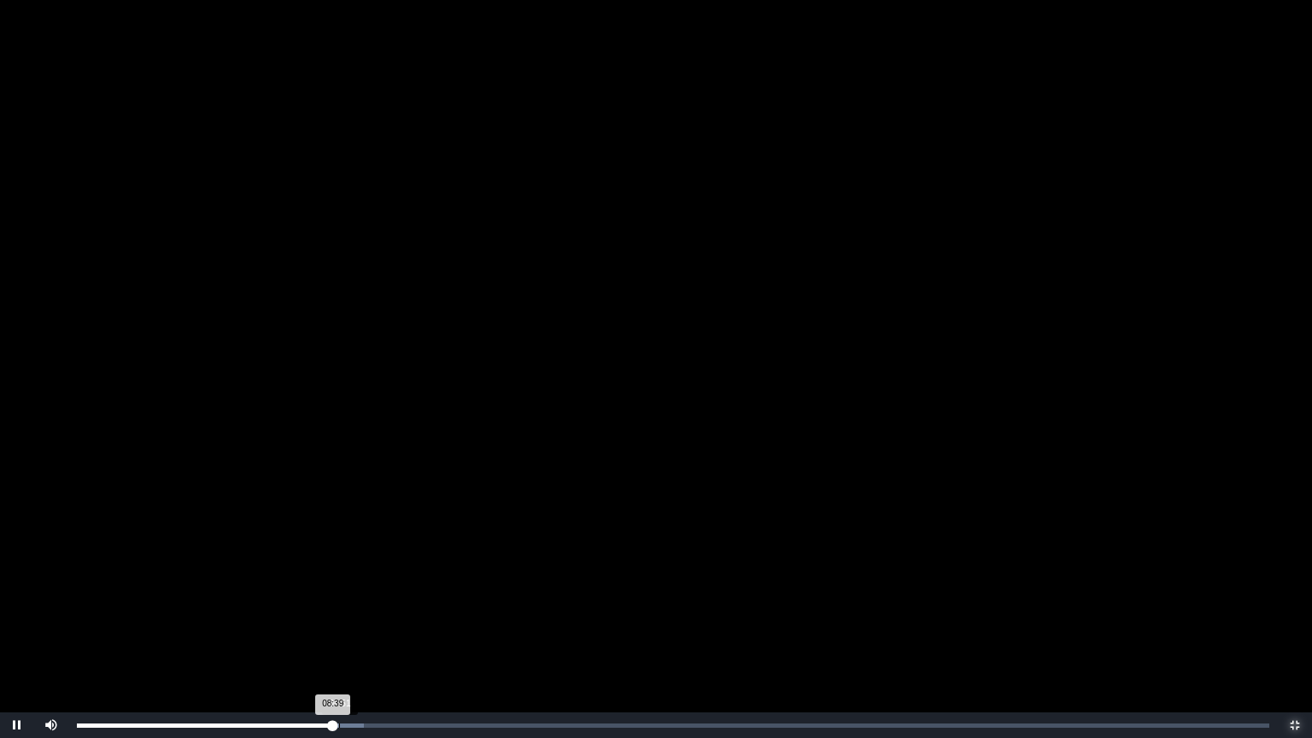
click at [339, 636] on div "Loaded : 0% 08:51 08:39 Progress : 0%" at bounding box center [673, 725] width 1210 height 26
click at [340, 636] on div "09:04 Progress : 0%" at bounding box center [208, 726] width 263 height 4
click at [346, 636] on div "09:05 Progress : 0%" at bounding box center [211, 726] width 269 height 4
click at [359, 636] on div "09:31 Progress : 0%" at bounding box center [218, 726] width 282 height 4
click at [361, 636] on div "09:34 Progress : 0%" at bounding box center [219, 726] width 284 height 4
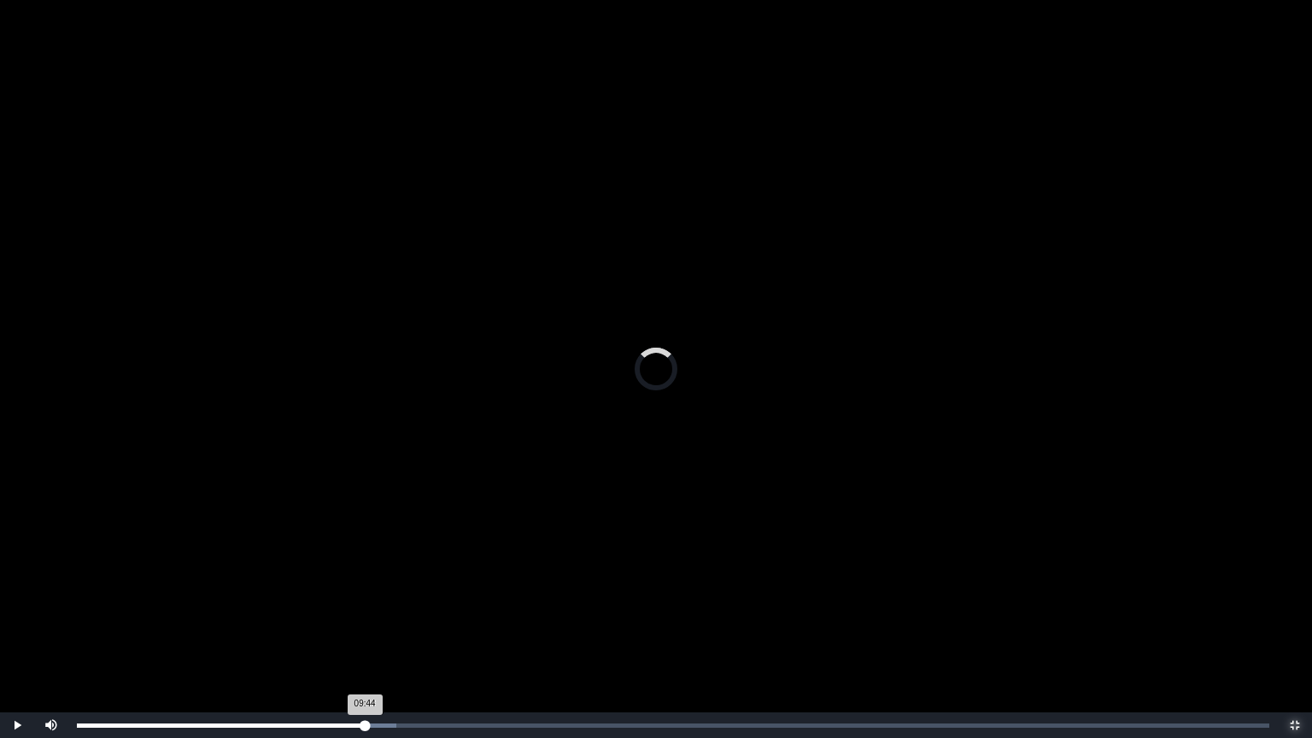
click at [365, 636] on div "09:44 Progress : 0%" at bounding box center [221, 726] width 288 height 4
click at [368, 636] on div "09:50 Progress : 0%" at bounding box center [222, 726] width 291 height 4
click at [369, 636] on div "09:52 Progress : 0%" at bounding box center [223, 726] width 292 height 4
click at [373, 636] on div "10:01 Progress : 0%" at bounding box center [225, 726] width 296 height 4
click at [373, 636] on div "10:04 Progress : 0%" at bounding box center [225, 726] width 296 height 4
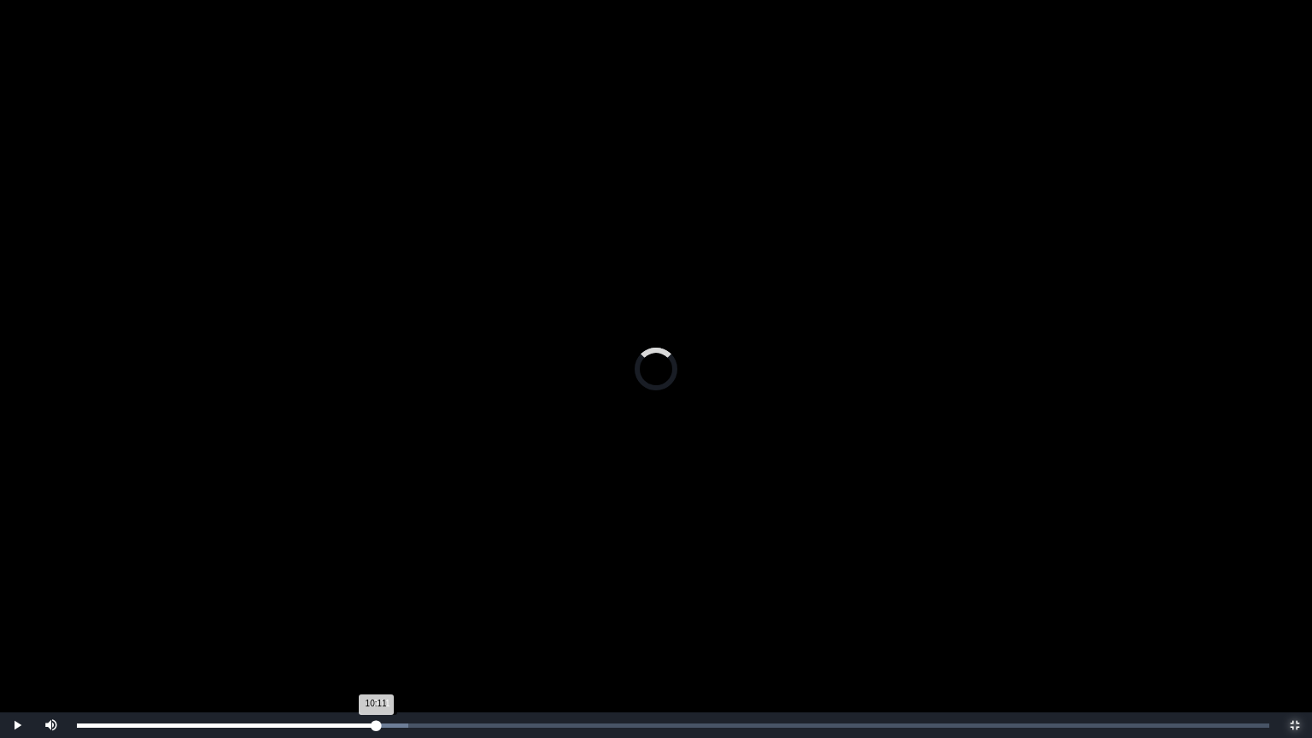
click at [376, 636] on div "10:11 Progress : 0%" at bounding box center [226, 726] width 299 height 4
click at [382, 636] on div "10:18 Progress : 0%" at bounding box center [229, 726] width 305 height 4
click at [384, 636] on div "10:23 Progress : 0%" at bounding box center [231, 726] width 308 height 4
click at [389, 636] on div "10:32 Progress : 0%" at bounding box center [233, 726] width 312 height 4
click at [402, 636] on div "10:58 Progress : 0%" at bounding box center [239, 726] width 325 height 4
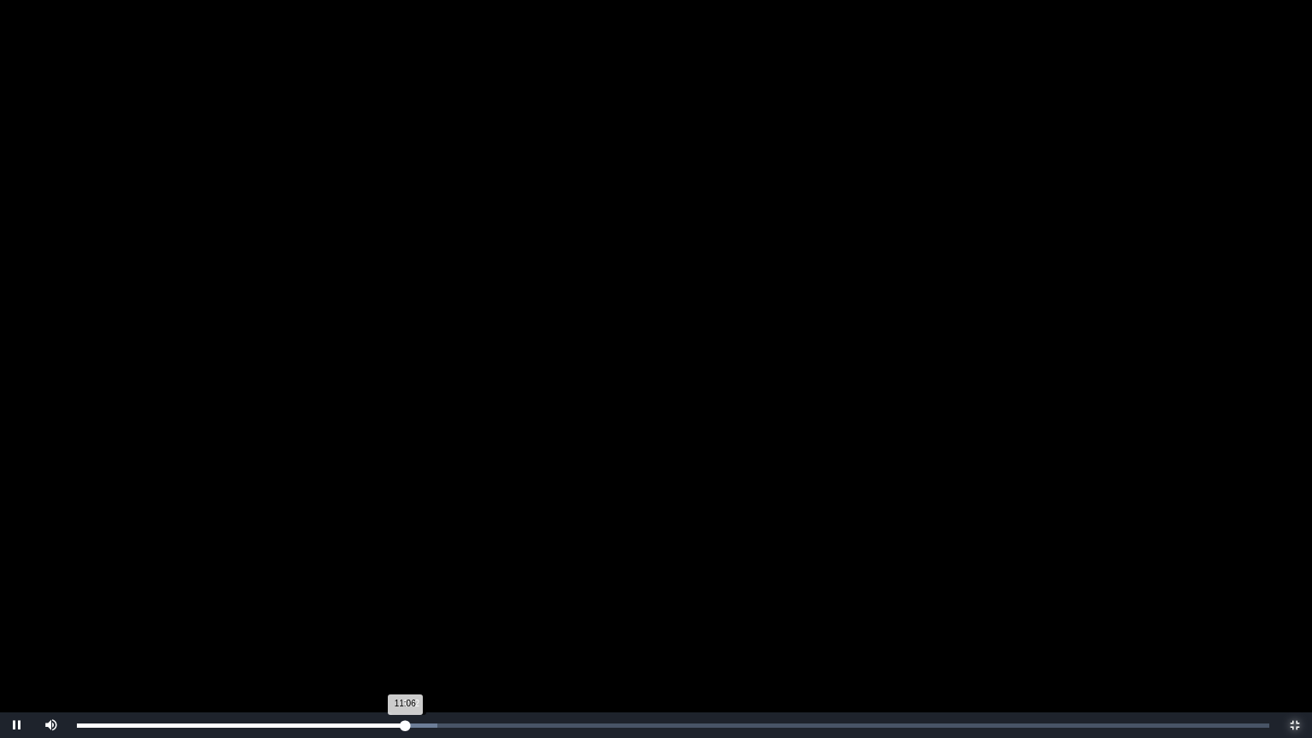
click at [406, 636] on div "11:06 Progress : 0%" at bounding box center [241, 726] width 329 height 4
click at [409, 636] on div "11:14 Progress : 0%" at bounding box center [243, 726] width 332 height 4
click at [420, 636] on div "11:36 Progress : 0%" at bounding box center [248, 726] width 343 height 4
click at [425, 636] on div "11:45 Progress : 0%" at bounding box center [251, 726] width 348 height 4
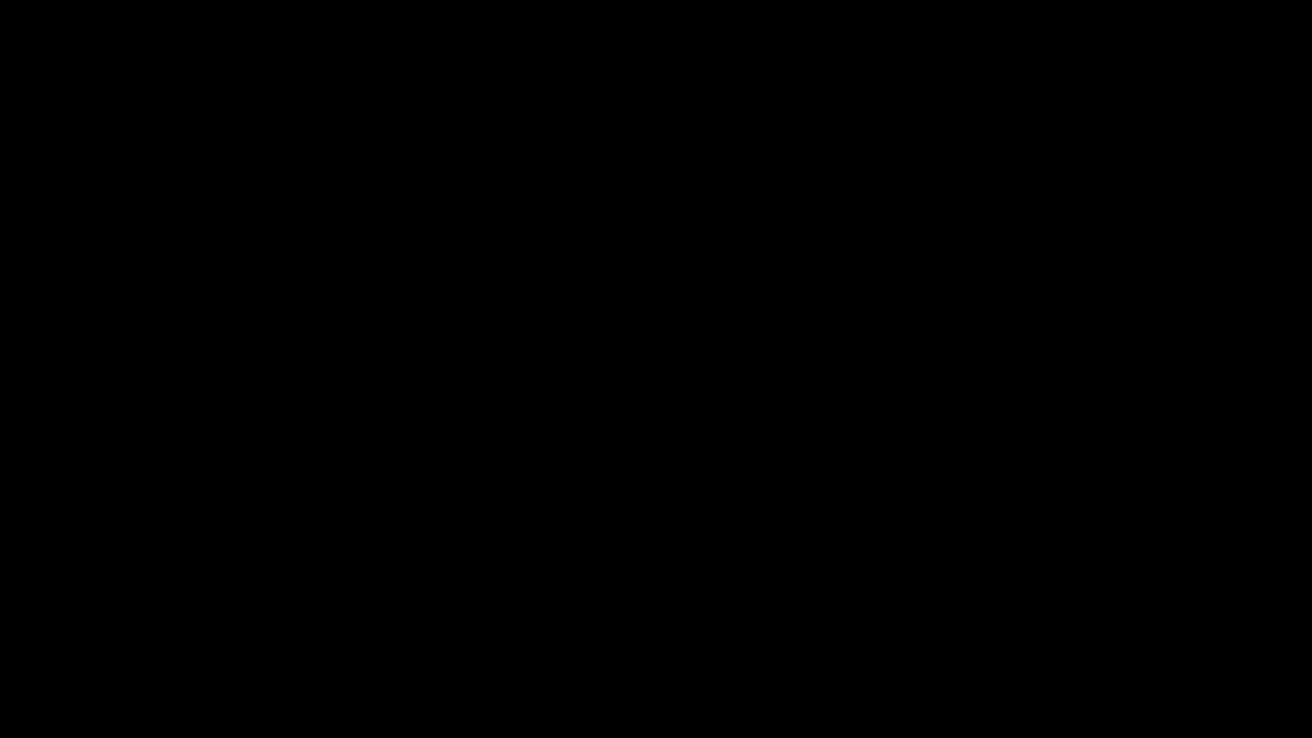
click at [429, 636] on div "11:53 Progress : 0%" at bounding box center [253, 726] width 352 height 4
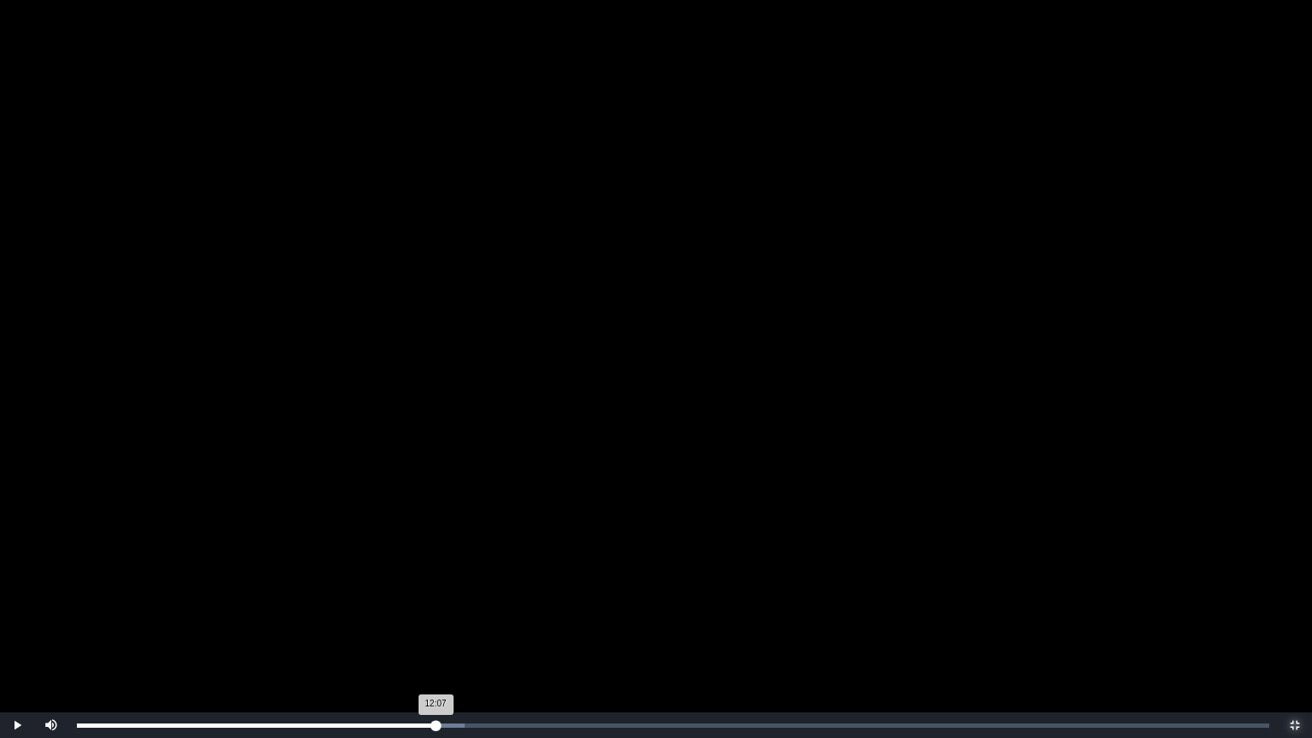
click at [436, 636] on div "12:07 Progress : 0%" at bounding box center [256, 726] width 359 height 4
click at [437, 636] on div "12:11 Progress : 0%" at bounding box center [257, 726] width 361 height 4
click at [438, 636] on div "12:12 Progress : 0%" at bounding box center [257, 726] width 361 height 4
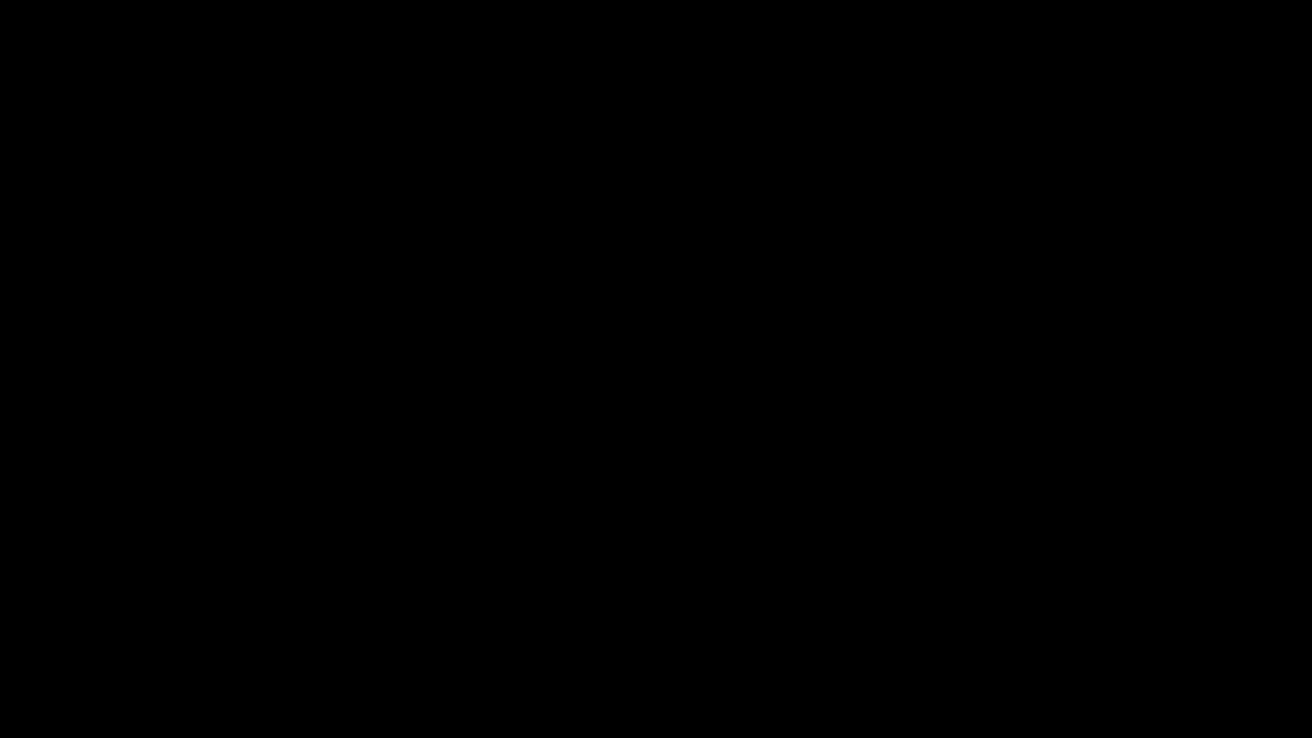
click at [443, 636] on div "12:20 Progress : 0%" at bounding box center [260, 726] width 366 height 4
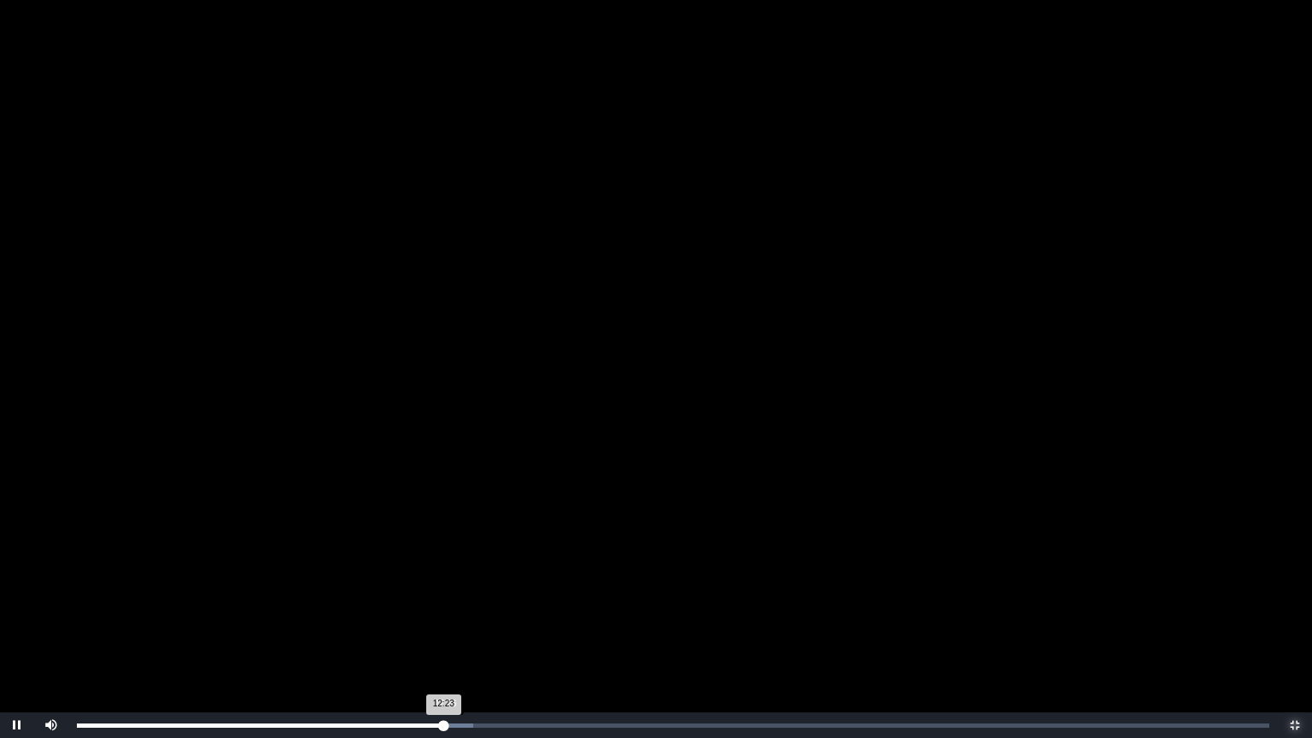
click at [443, 636] on div "12:23 Progress : 0%" at bounding box center [260, 726] width 366 height 4
click at [450, 636] on div "12:37 Progress : 0%" at bounding box center [263, 726] width 373 height 4
click at [451, 636] on div "12:45 Progress : 0%" at bounding box center [264, 726] width 374 height 4
click at [455, 636] on div "12:46 Progress : 0%" at bounding box center [266, 726] width 378 height 4
click at [459, 636] on div "12:55 Progress : 0%" at bounding box center [268, 726] width 382 height 4
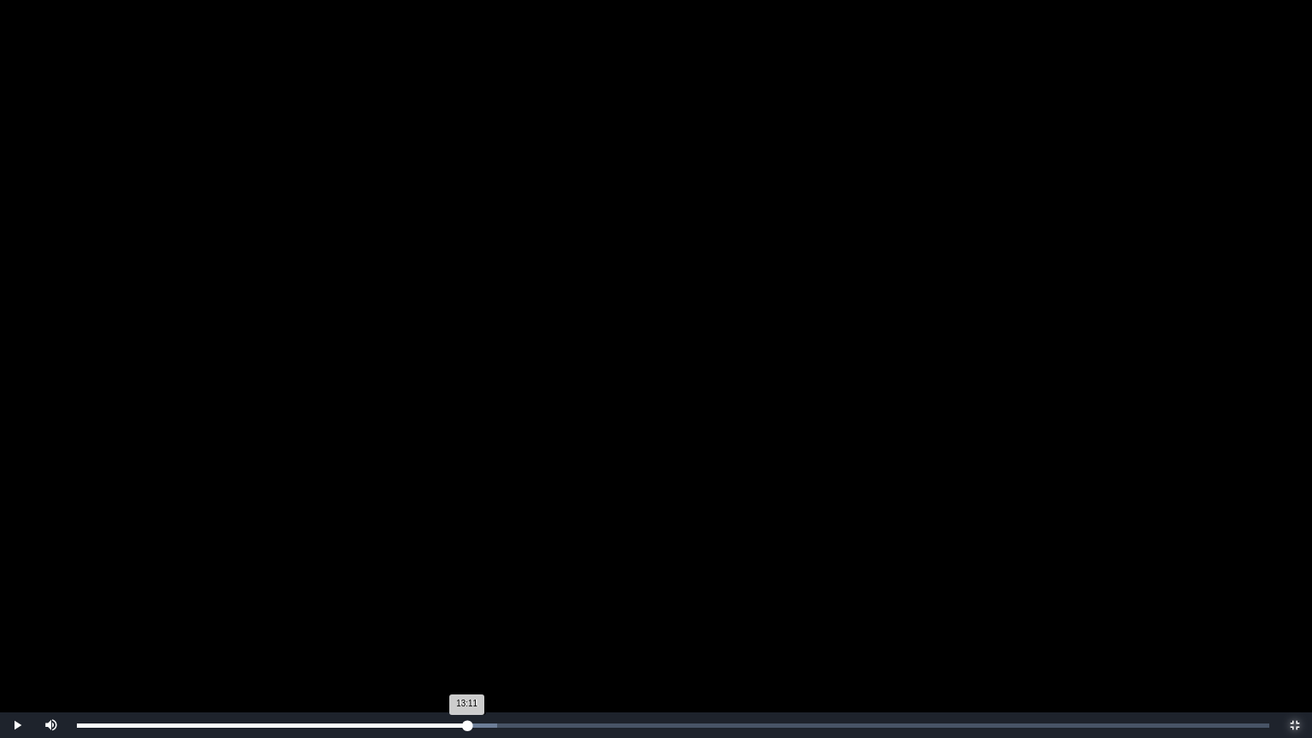
click at [467, 636] on div "13:11 Progress : 0%" at bounding box center [272, 726] width 390 height 4
click at [468, 636] on div "13:12 Progress : 0%" at bounding box center [272, 726] width 391 height 4
click at [473, 636] on div "13:24 Progress : 0%" at bounding box center [275, 726] width 396 height 4
click at [476, 636] on div "13:29 Progress : 0%" at bounding box center [276, 726] width 399 height 4
click at [479, 636] on div "13:36 Progress : 0%" at bounding box center [278, 726] width 402 height 4
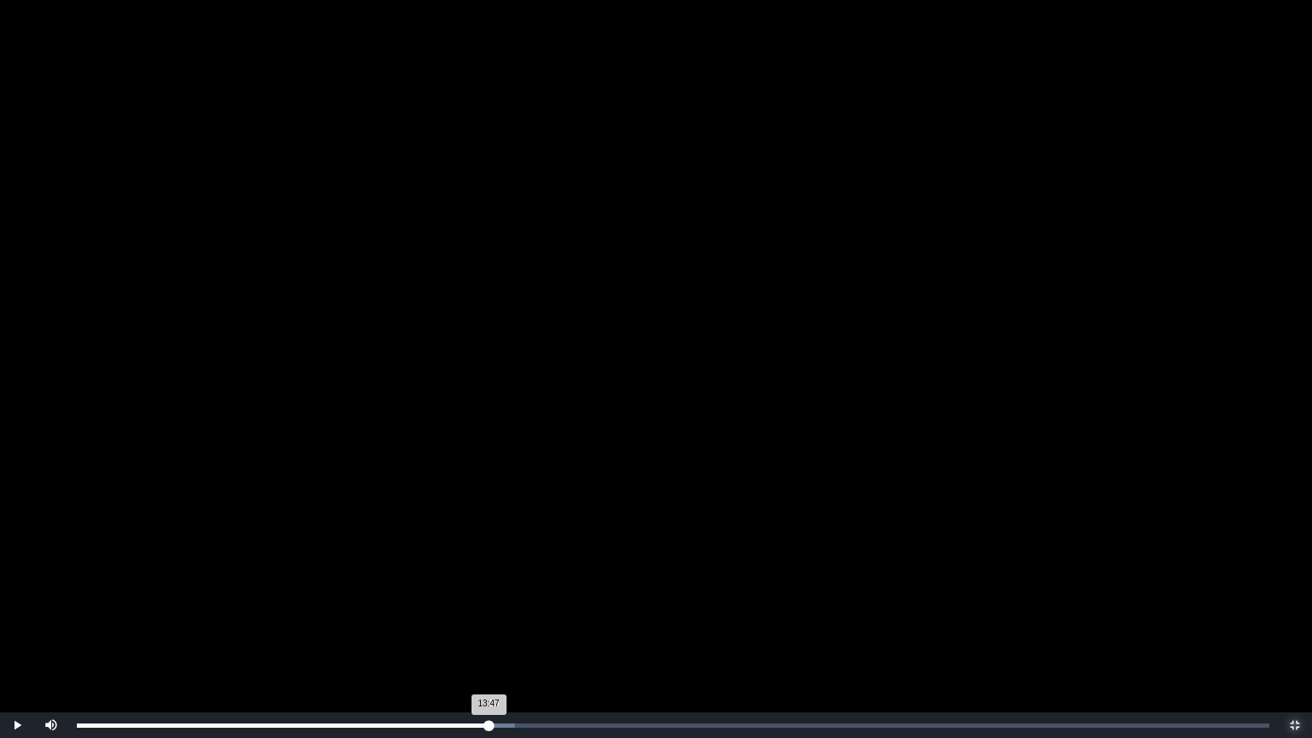
click at [489, 636] on div "13:47 Progress : 0%" at bounding box center [283, 726] width 412 height 4
click at [489, 636] on div "13:56 Progress : 0%" at bounding box center [283, 726] width 412 height 4
click at [491, 636] on div "14:00 Progress : 0%" at bounding box center [284, 726] width 414 height 4
click at [495, 636] on div "14:06 Progress : 0%" at bounding box center [286, 726] width 418 height 4
click at [501, 636] on div "14:21 Progress : 0%" at bounding box center [289, 726] width 425 height 4
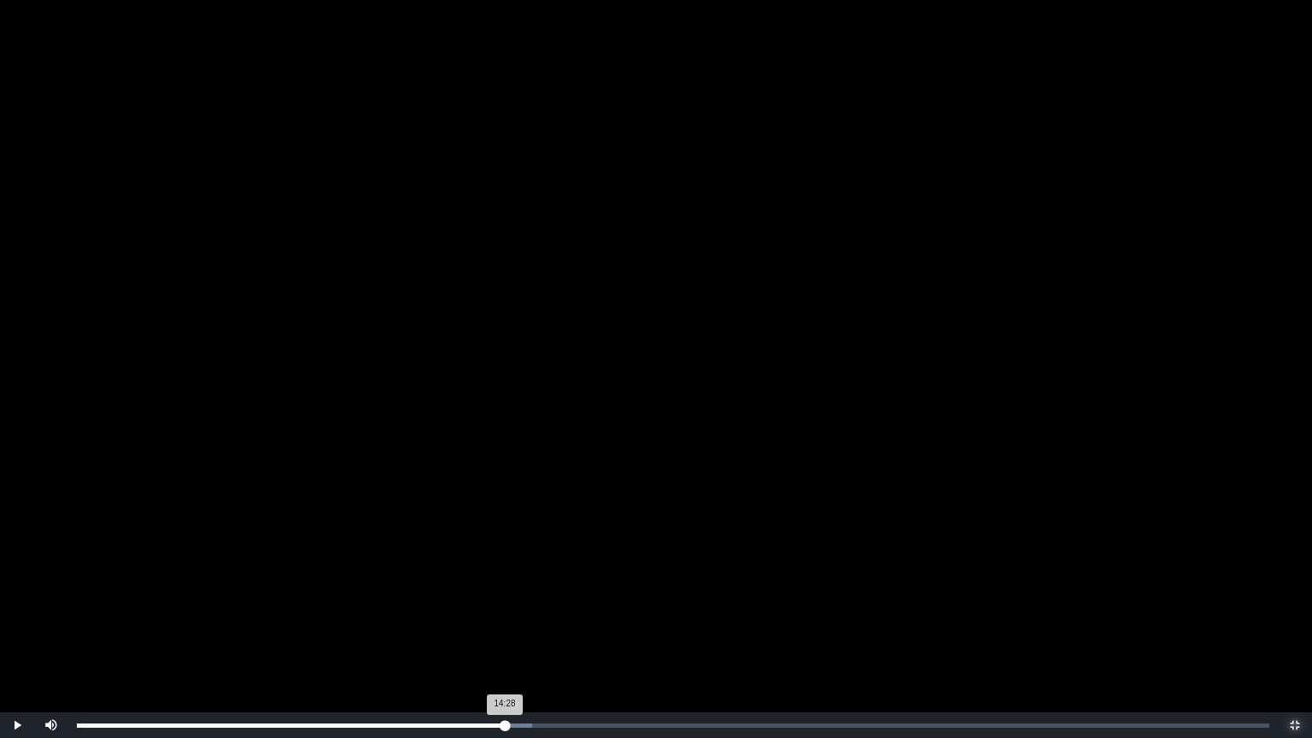
click at [505, 636] on div "14:28 Progress : 0%" at bounding box center [291, 726] width 428 height 4
click at [510, 636] on div "14:39 Progress : 0%" at bounding box center [293, 726] width 433 height 4
click at [511, 636] on div "14:39 Progress : 0%" at bounding box center [294, 726] width 434 height 4
click at [511, 636] on div "14:40 Progress : 0%" at bounding box center [294, 726] width 434 height 4
click at [516, 636] on div "14:44 Progress : 0%" at bounding box center [296, 726] width 439 height 4
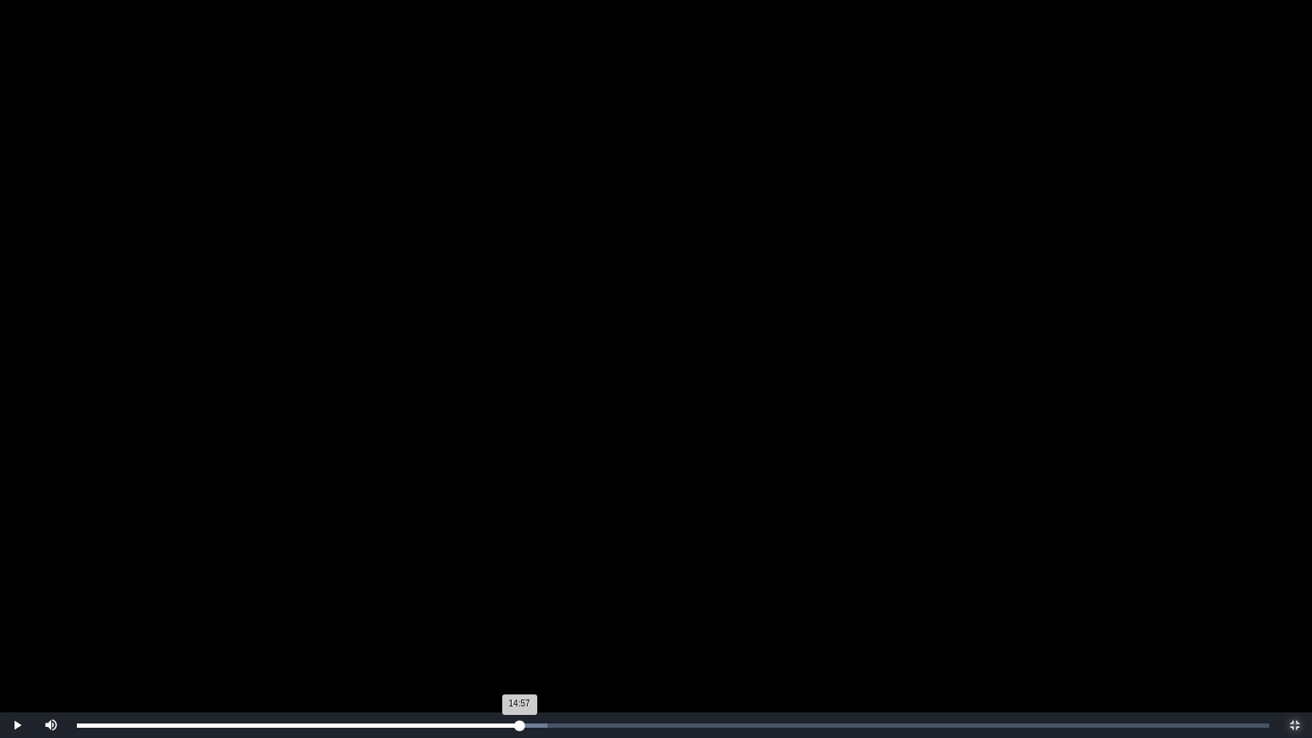
click at [519, 636] on div "14:57 Progress : 0%" at bounding box center [298, 726] width 443 height 4
click at [520, 636] on div "14:59 Progress : 0%" at bounding box center [298, 726] width 443 height 4
click at [520, 636] on div "15:00 Progress : 0%" at bounding box center [298, 726] width 443 height 4
click at [528, 636] on div "15:14 Progress : 0%" at bounding box center [302, 726] width 451 height 4
click at [537, 636] on div "15:32 Progress : 0%" at bounding box center [307, 726] width 460 height 4
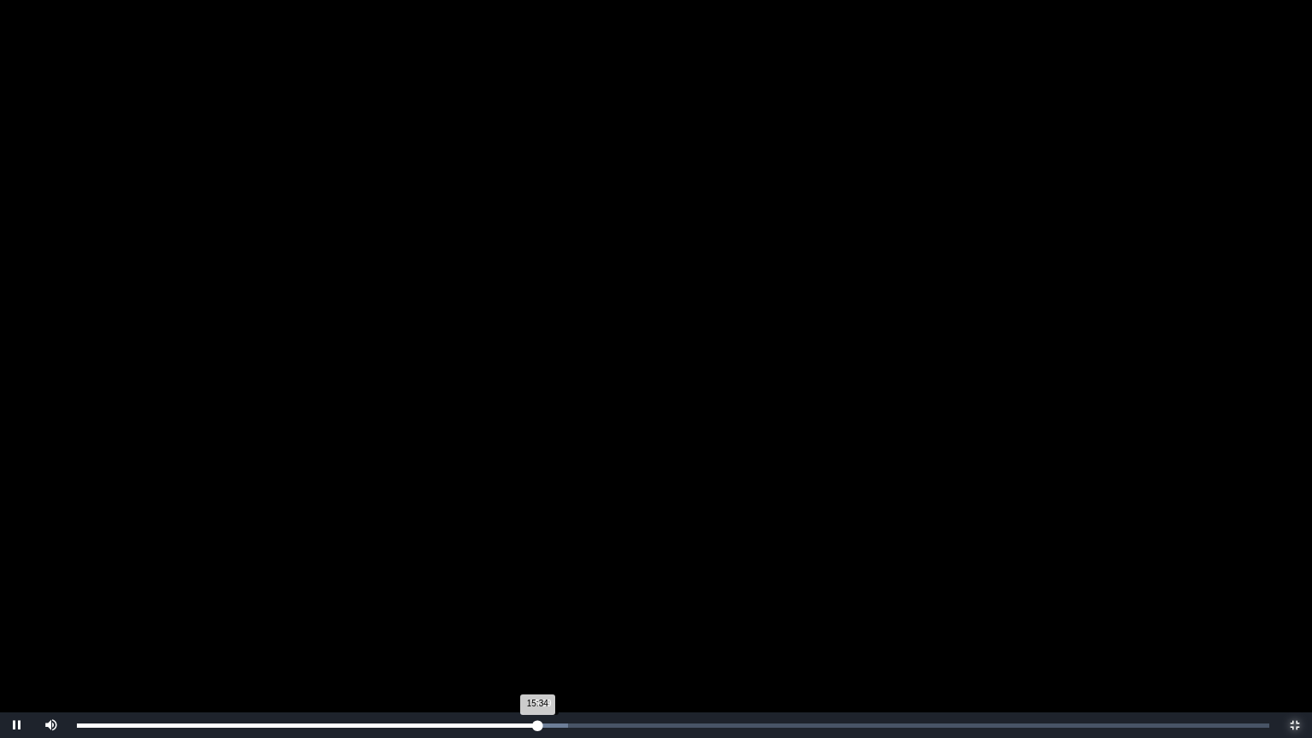
click at [537, 636] on div "15:34 Progress : 0%" at bounding box center [307, 726] width 460 height 4
click at [544, 636] on div "15:47 Progress : 0%" at bounding box center [310, 726] width 467 height 4
click at [544, 636] on div "15:48 Progress : 0%" at bounding box center [310, 726] width 467 height 4
click at [547, 636] on div "15:53 Progress : 0%" at bounding box center [312, 726] width 470 height 4
click at [551, 636] on div "16:01 Progress : 0%" at bounding box center [314, 726] width 474 height 4
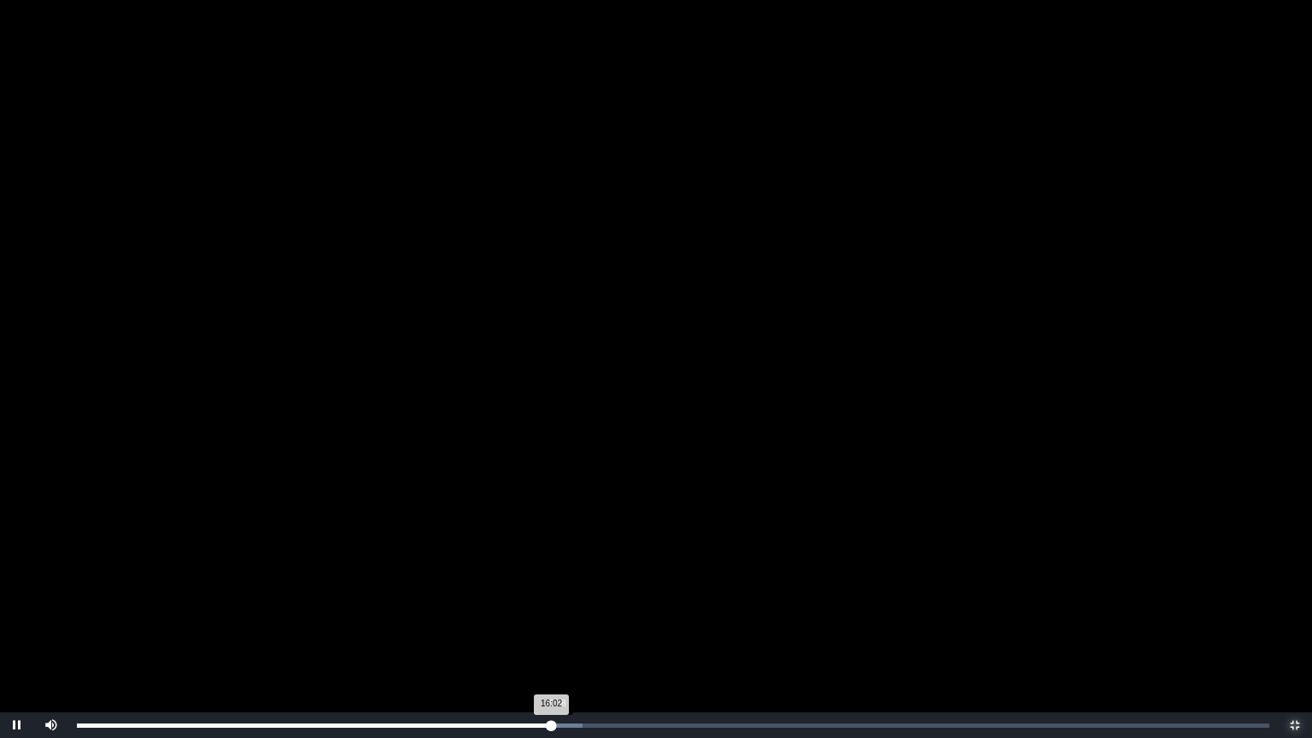
click at [552, 636] on div "16:02 Progress : 0%" at bounding box center [314, 726] width 475 height 4
click at [555, 636] on div "16:09 Progress : 0%" at bounding box center [316, 726] width 478 height 4
click at [558, 636] on div "16:15 Progress : 0%" at bounding box center [317, 726] width 481 height 4
click at [560, 636] on div "16:20 Progress : 0%" at bounding box center [319, 726] width 484 height 4
click at [560, 636] on div "16:21 Progress : 0%" at bounding box center [319, 726] width 484 height 4
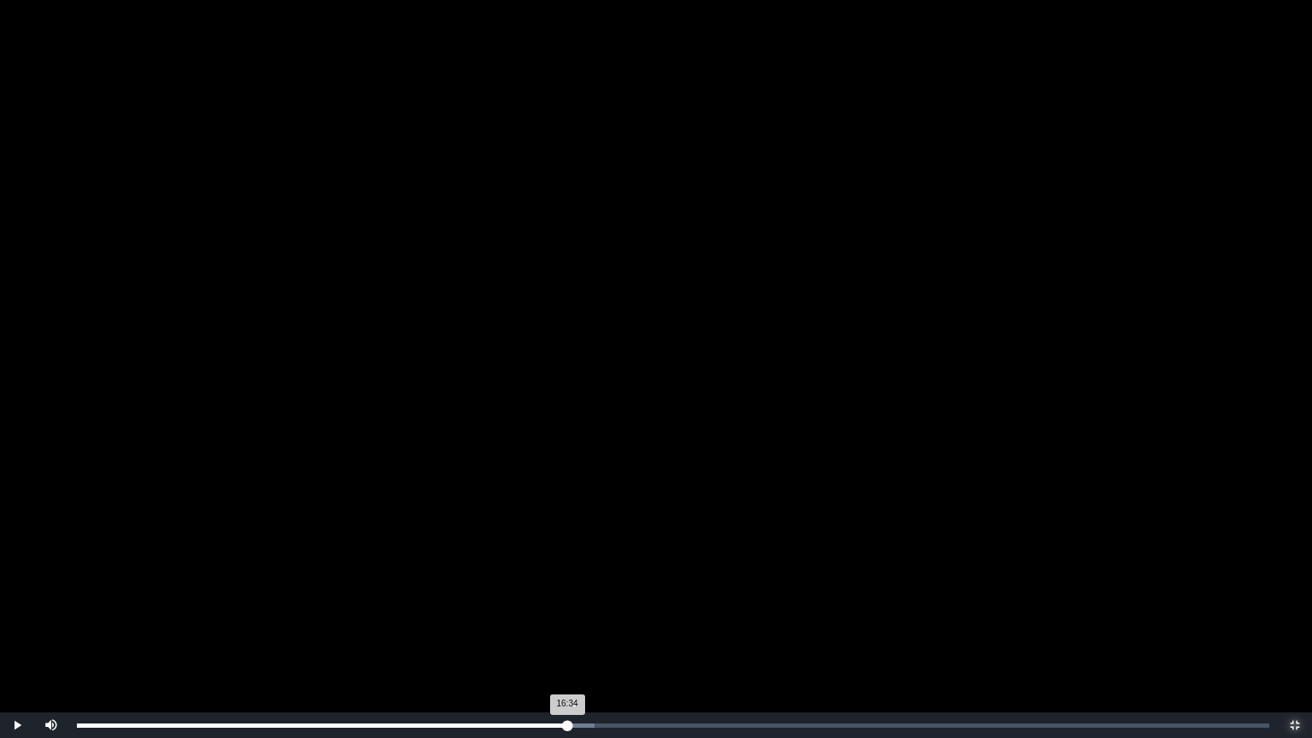
click at [567, 636] on div "16:34 Progress : 0%" at bounding box center [322, 726] width 490 height 4
click at [574, 636] on div "16:48 Progress : 0%" at bounding box center [325, 726] width 497 height 4
click at [575, 636] on div "16:49 Progress : 0%" at bounding box center [326, 726] width 498 height 4
click at [578, 636] on div "16:55 Progress : 0%" at bounding box center [327, 726] width 501 height 4
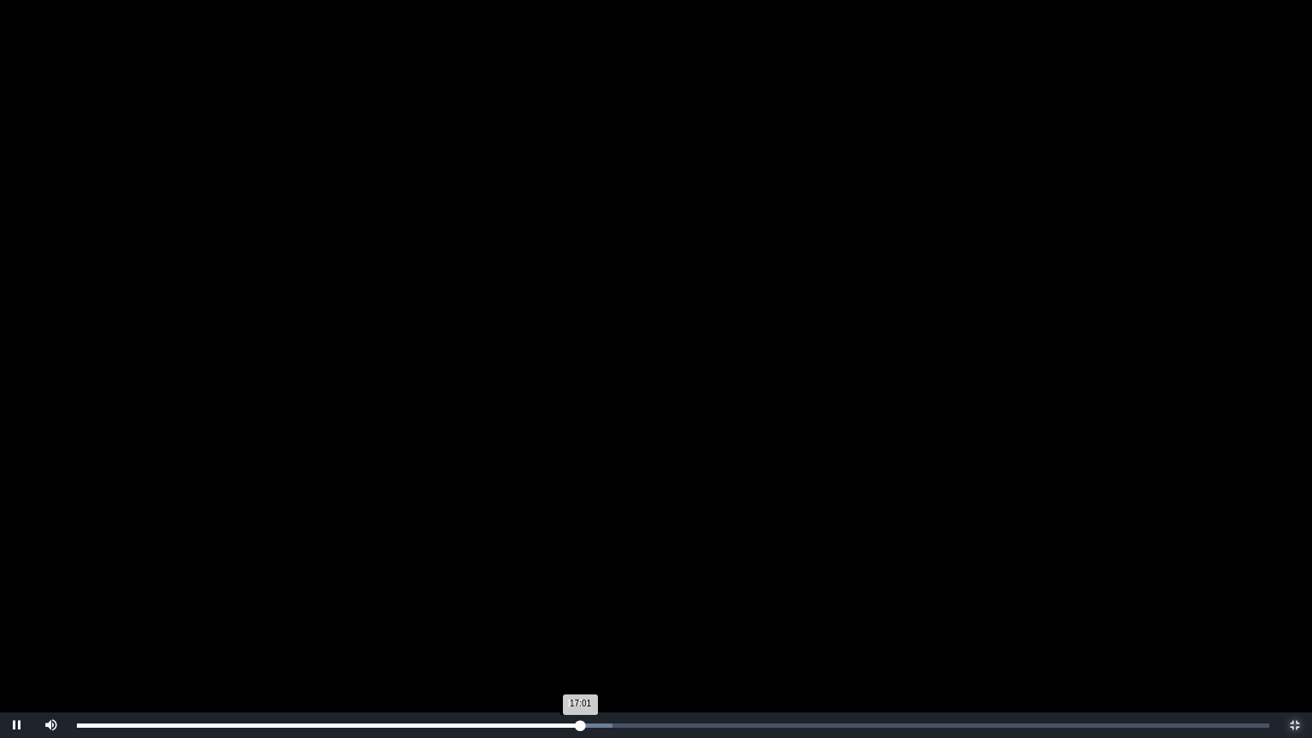
click at [577, 636] on div "17:01 Progress : 0%" at bounding box center [329, 726] width 504 height 4
click at [582, 636] on div "17:04 Progress : 0%" at bounding box center [329, 726] width 505 height 4
click at [585, 636] on div "17:11 Progress : 0%" at bounding box center [331, 726] width 508 height 4
click at [586, 636] on div "17:12 Progress : 0%" at bounding box center [331, 726] width 509 height 4
click at [591, 636] on div "17:23 Progress : 0%" at bounding box center [334, 726] width 514 height 4
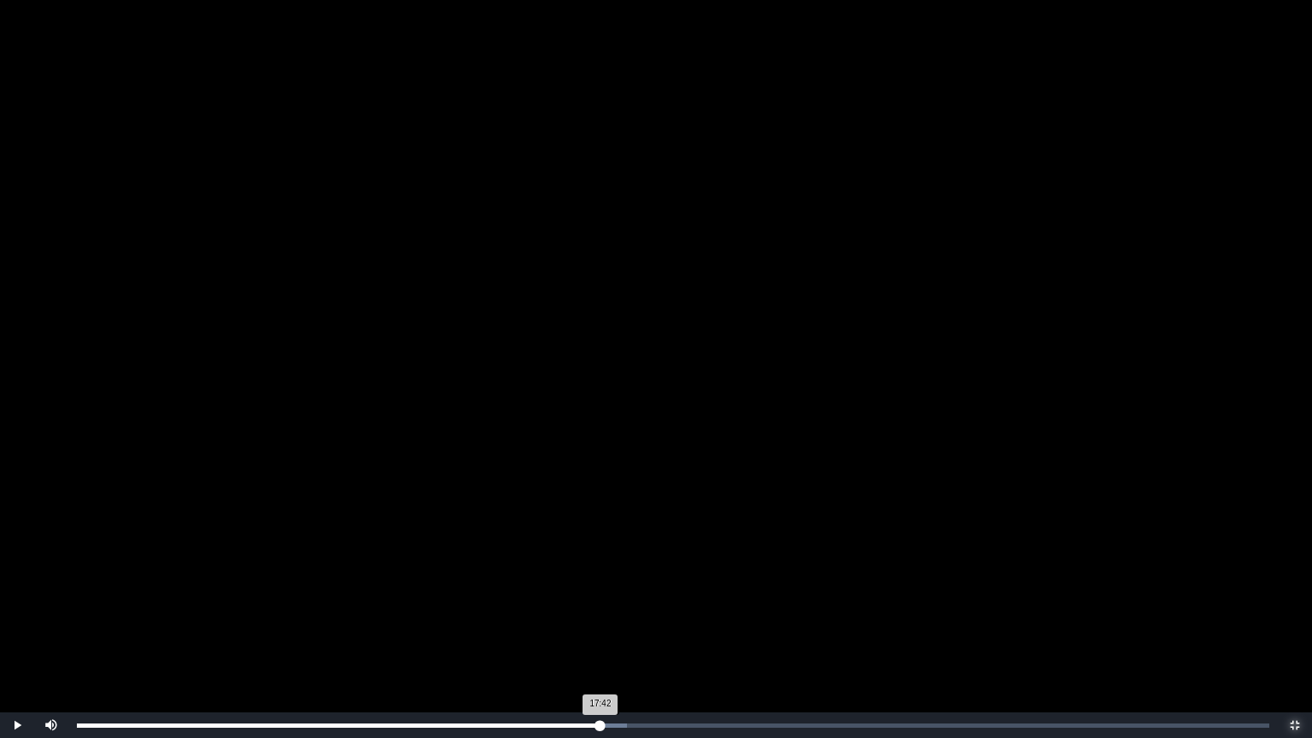
click at [601, 636] on div "17:42 Progress : 0%" at bounding box center [339, 726] width 524 height 4
click at [601, 636] on div "17:43 Progress : 0%" at bounding box center [339, 726] width 525 height 4
click at [608, 636] on div "17:57 Progress : 0%" at bounding box center [342, 726] width 531 height 4
click at [609, 636] on div "17:59 Progress : 0%" at bounding box center [343, 726] width 532 height 4
click at [610, 636] on div "18:01 Progress : 0%" at bounding box center [343, 726] width 533 height 4
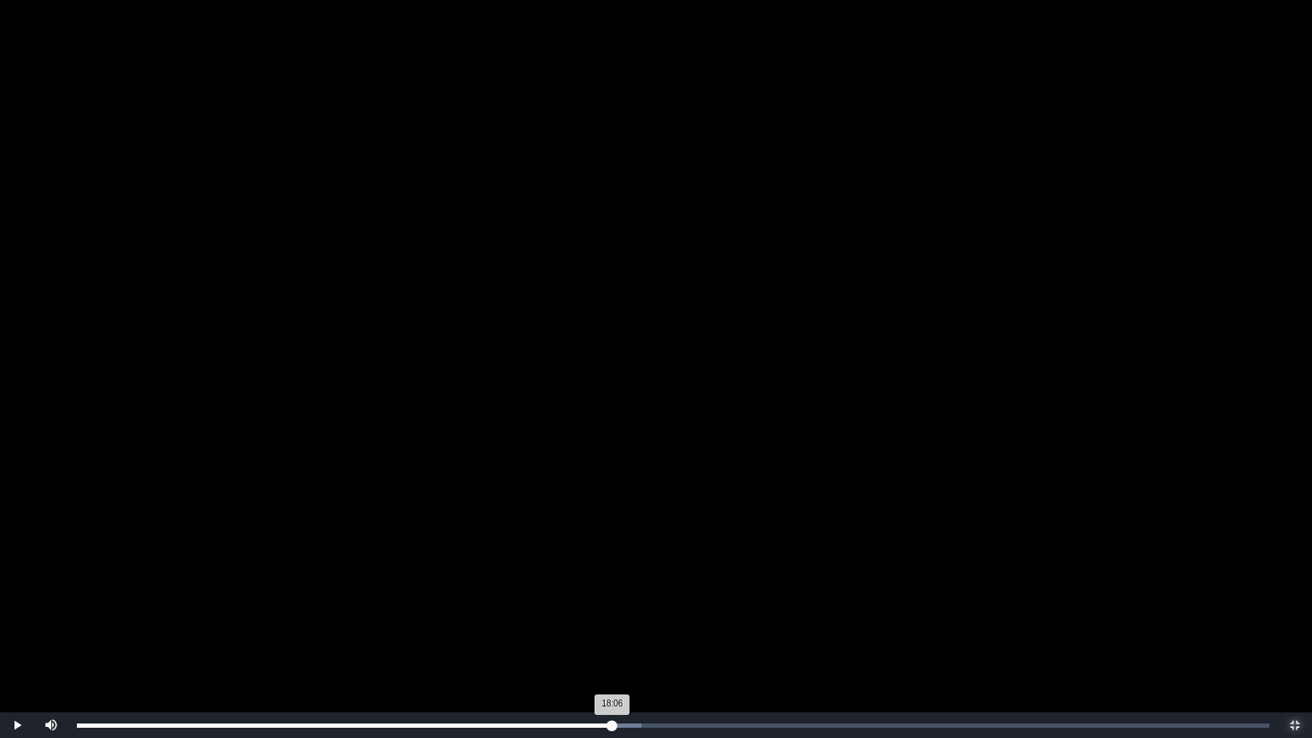
click at [613, 636] on div "18:06 Progress : 0%" at bounding box center [345, 726] width 536 height 4
click at [619, 636] on div "18:18 Progress : 0%" at bounding box center [348, 726] width 542 height 4
click at [619, 636] on div "18:19 Progress : 0%" at bounding box center [348, 726] width 542 height 4
click at [622, 636] on div "18:25 Progress : 0%" at bounding box center [349, 726] width 545 height 4
click at [632, 636] on div "Loaded : 0% 18:46 18:33 Progress : 0%" at bounding box center [673, 726] width 1193 height 4
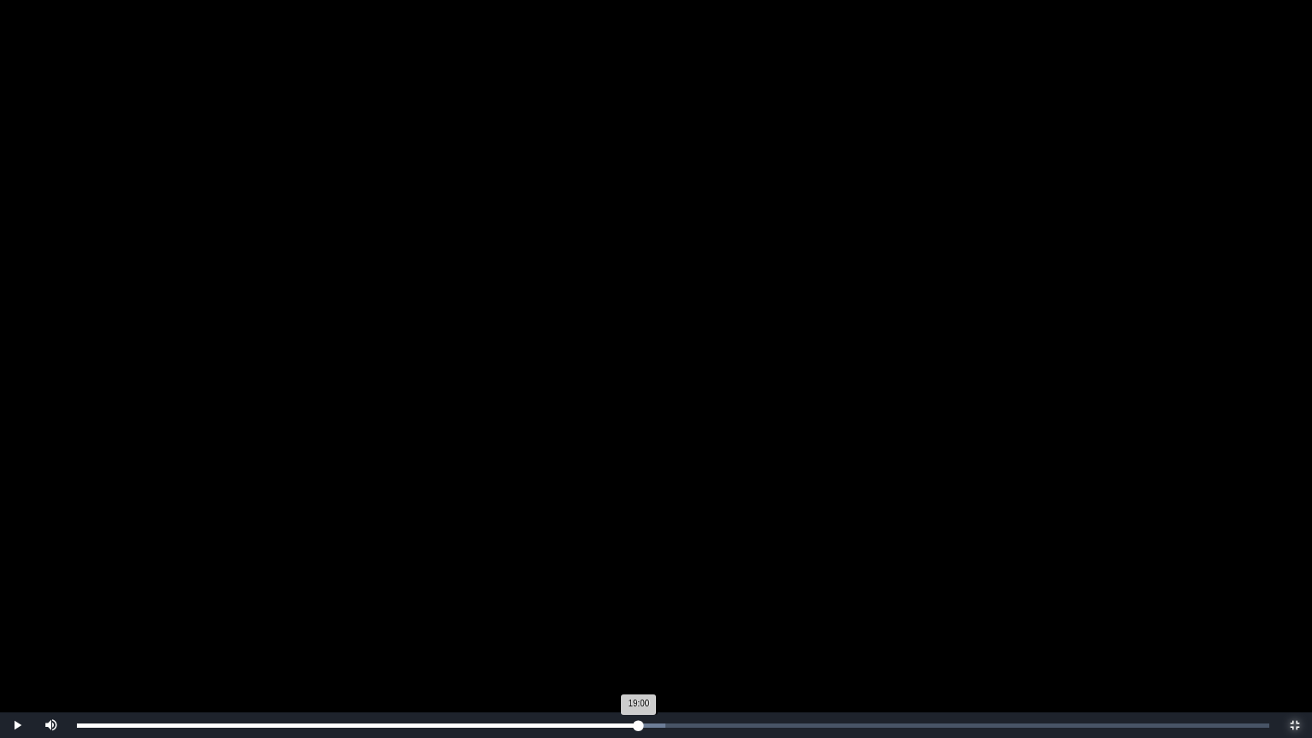
click at [639, 636] on div "19:00 Progress : 0%" at bounding box center [358, 726] width 562 height 4
click at [642, 636] on div "19:05 Progress : 0%" at bounding box center [359, 726] width 565 height 4
click at [646, 636] on div "19:14 Progress : 0%" at bounding box center [361, 726] width 569 height 4
click at [648, 636] on div "19:19 Progress : 0%" at bounding box center [363, 726] width 572 height 4
click at [653, 636] on div "19:27 Progress : 0%" at bounding box center [365, 726] width 576 height 4
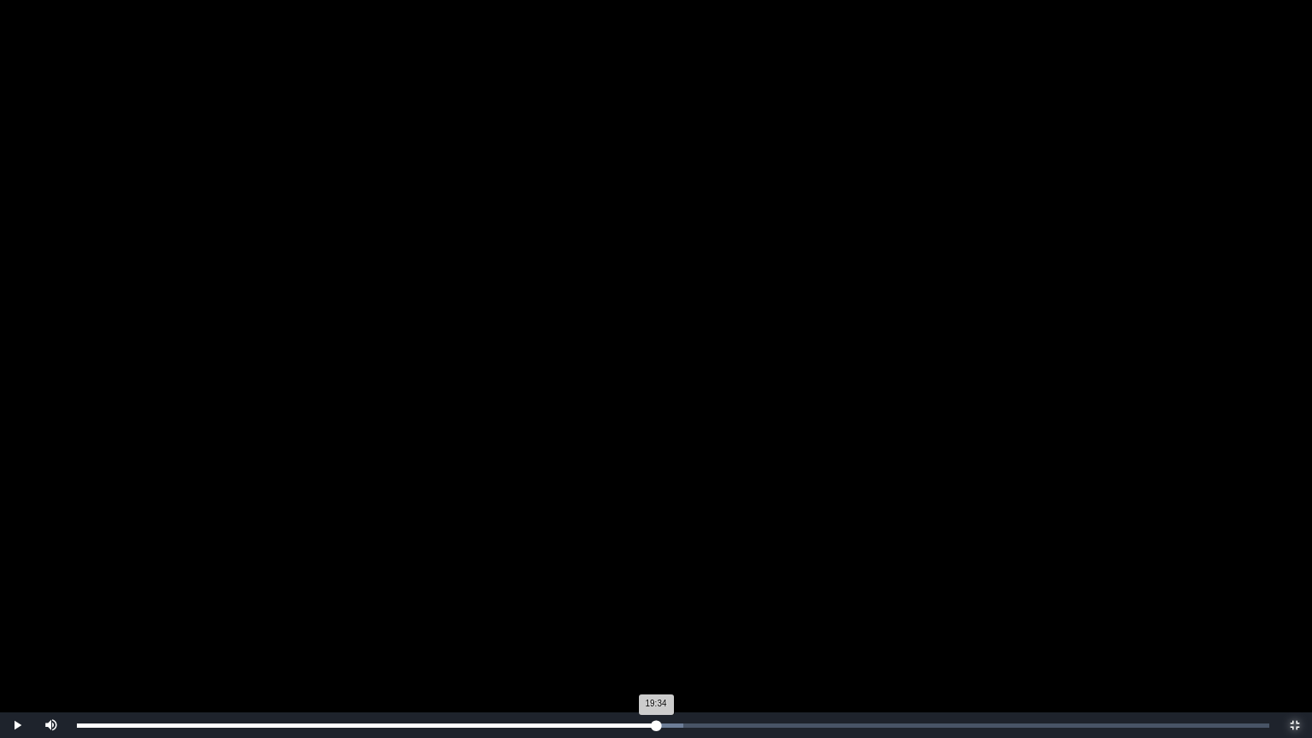
click at [656, 636] on div "19:34 Progress : 0%" at bounding box center [366, 726] width 579 height 4
click at [657, 636] on div "19:36 Progress : 0%" at bounding box center [367, 726] width 580 height 4
click at [657, 636] on div "19:37 Progress : 0%" at bounding box center [367, 726] width 580 height 4
click at [660, 636] on div "19:42 Progress : 0%" at bounding box center [368, 726] width 583 height 4
click at [663, 636] on div "19:49 Progress : 0%" at bounding box center [370, 726] width 586 height 4
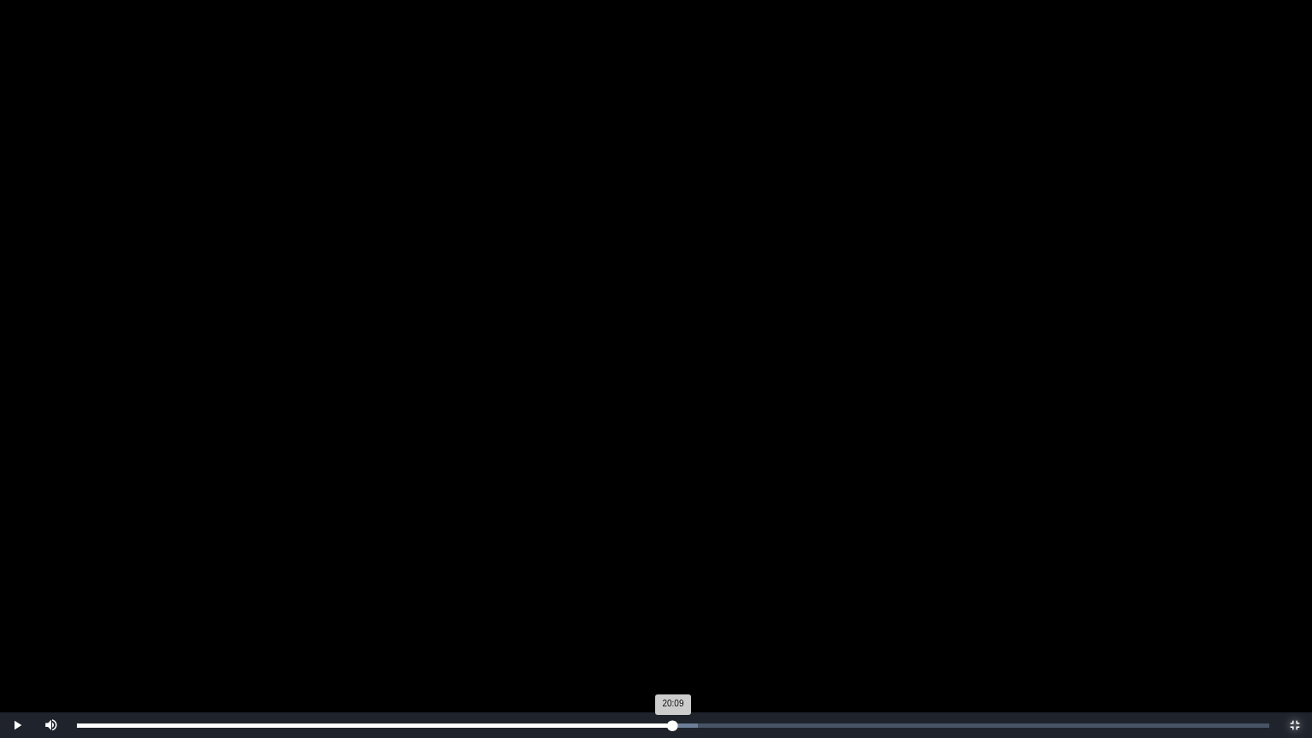
click at [673, 636] on div "20:09 Progress : 0%" at bounding box center [375, 726] width 596 height 4
click at [678, 636] on div "20:19 Progress : 0%" at bounding box center [377, 726] width 601 height 4
click at [679, 636] on div "20:21 Progress : 0%" at bounding box center [378, 726] width 602 height 4
click at [687, 636] on div "20:37 Progress : 0%" at bounding box center [382, 726] width 610 height 4
click at [689, 636] on div "20:42 Progress : 0%" at bounding box center [383, 726] width 613 height 4
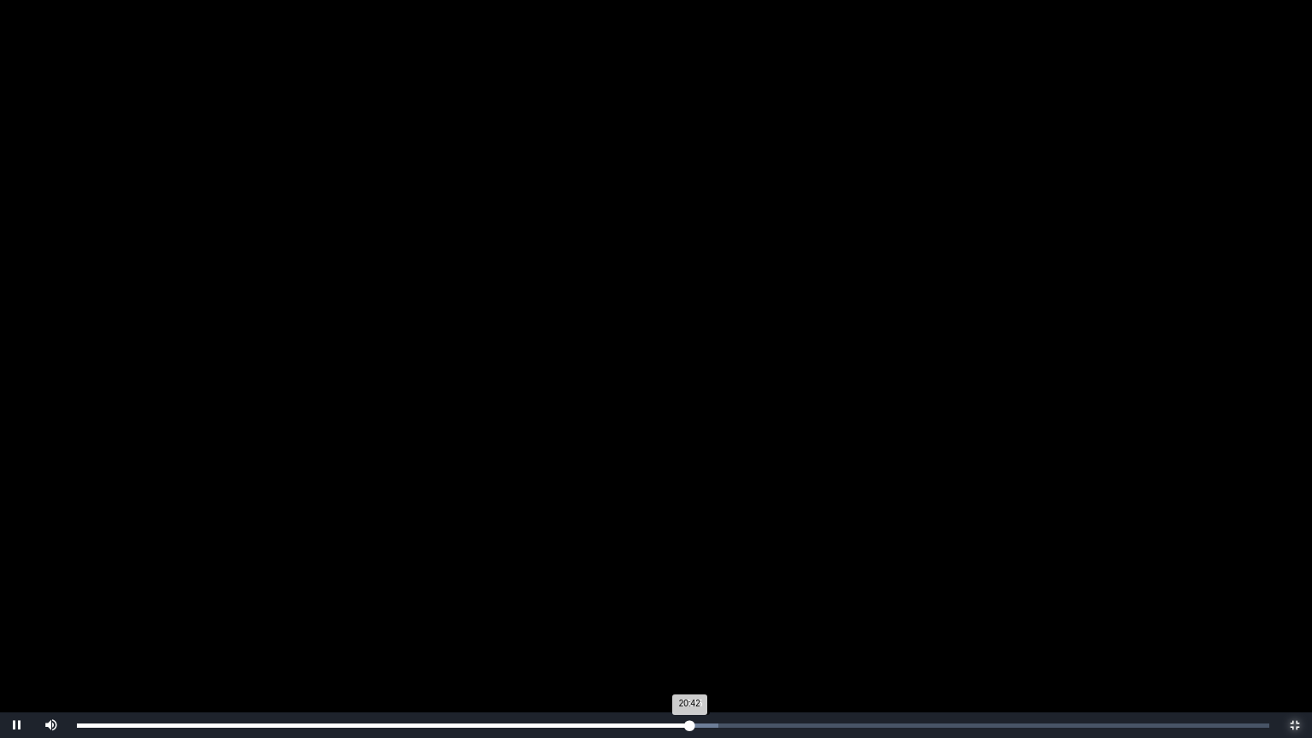
click at [689, 636] on div "20:42 Progress : 0%" at bounding box center [383, 726] width 613 height 4
click at [692, 636] on div "20:48 Progress : 0%" at bounding box center [384, 726] width 615 height 4
click at [699, 636] on div "21:01 Progress : 0%" at bounding box center [388, 726] width 622 height 4
click at [702, 636] on div "21:08 Progress : 0%" at bounding box center [389, 726] width 625 height 4
click at [702, 636] on div "21:17 Progress : 0%" at bounding box center [389, 726] width 625 height 4
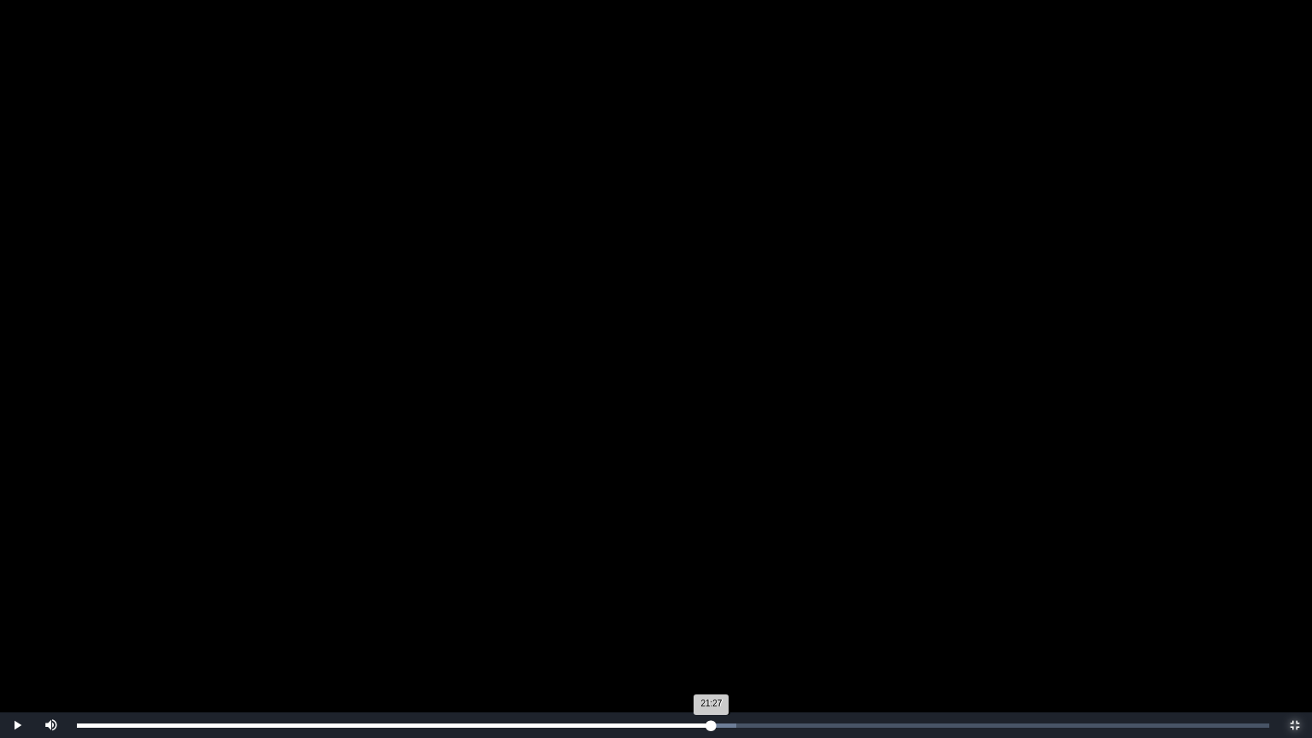
click at [712, 636] on div "21:27 Progress : 0%" at bounding box center [394, 726] width 635 height 4
click at [717, 636] on div "21:37 Progress : 0%" at bounding box center [397, 726] width 640 height 4
click at [721, 636] on div "21:47 Progress : 0%" at bounding box center [399, 726] width 644 height 4
click at [731, 636] on div "22:07 Progress : 0%" at bounding box center [404, 726] width 654 height 4
click at [740, 636] on div "Loaded : 0% 22:24 22:08 Progress : 0%" at bounding box center [673, 725] width 1210 height 26
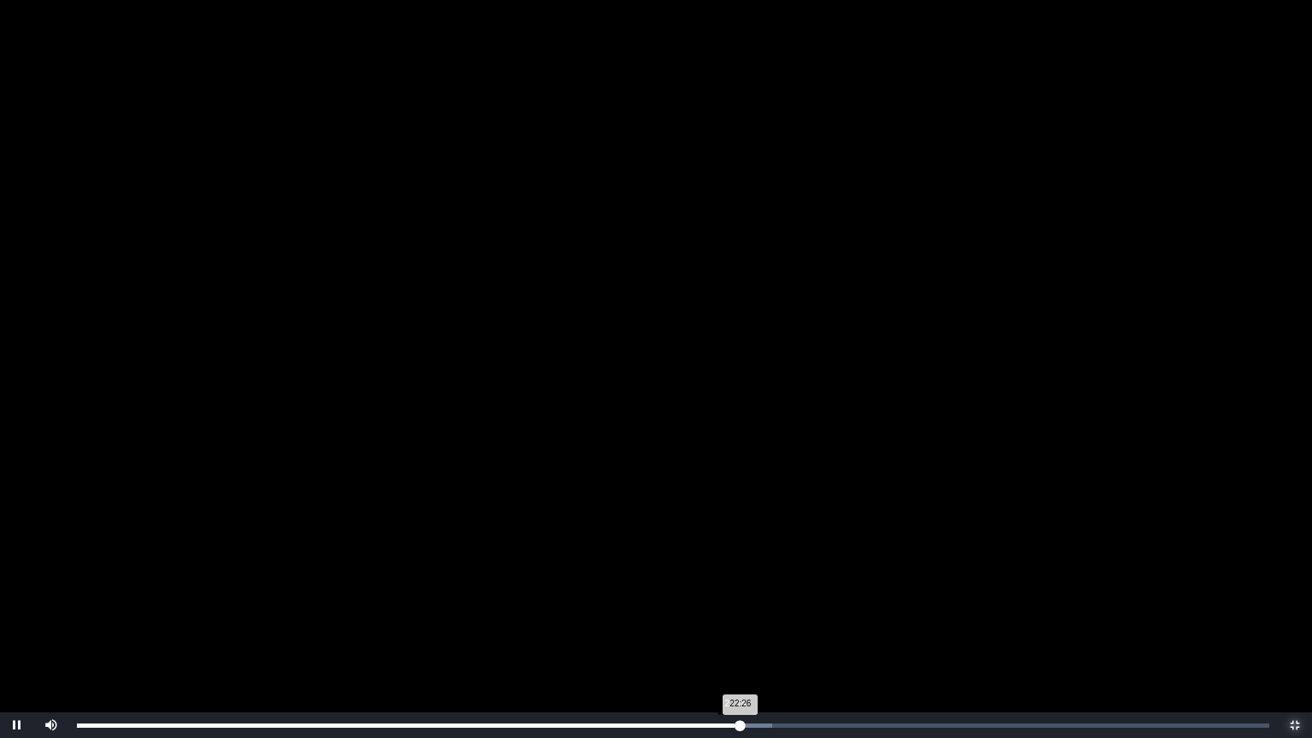
click at [735, 636] on div "22:26 Progress : 0%" at bounding box center [409, 726] width 664 height 4
click at [741, 636] on div "22:26 Progress : 0%" at bounding box center [409, 726] width 664 height 4
click at [741, 636] on div "22:27 Progress : 0%" at bounding box center [409, 726] width 664 height 4
click at [747, 636] on div "22:39 Progress : 0%" at bounding box center [412, 726] width 670 height 4
click at [759, 636] on div "Loaded : 0% 23:02 22:44 Progress : 0%" at bounding box center [673, 726] width 1193 height 4
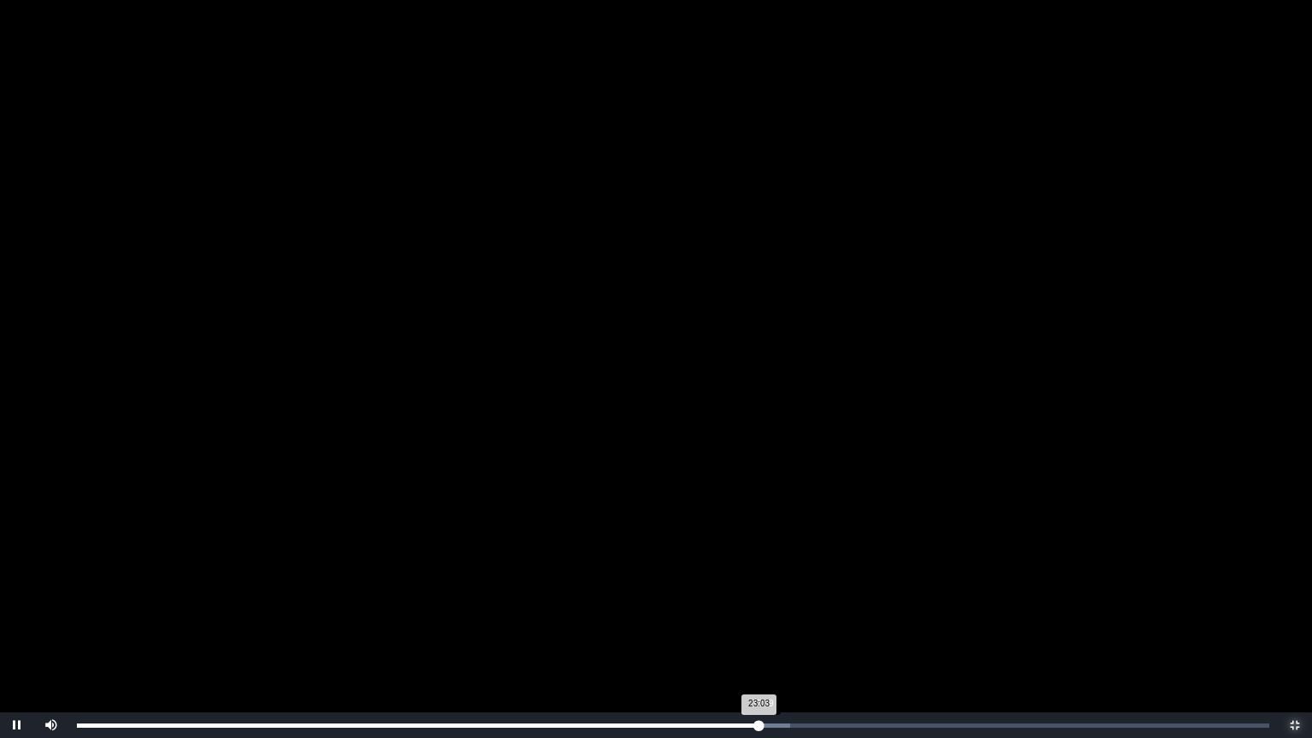
click at [759, 636] on div "23:03 Progress : 0%" at bounding box center [418, 726] width 683 height 4
click at [768, 636] on div "23:21 Progress : 0%" at bounding box center [422, 726] width 691 height 4
click at [768, 636] on div "23:28 Progress : 0%" at bounding box center [422, 726] width 691 height 4
click at [772, 636] on div "23:30 Progress : 0%" at bounding box center [424, 726] width 695 height 4
click at [783, 636] on div "23:51 Progress : 0%" at bounding box center [430, 726] width 706 height 4
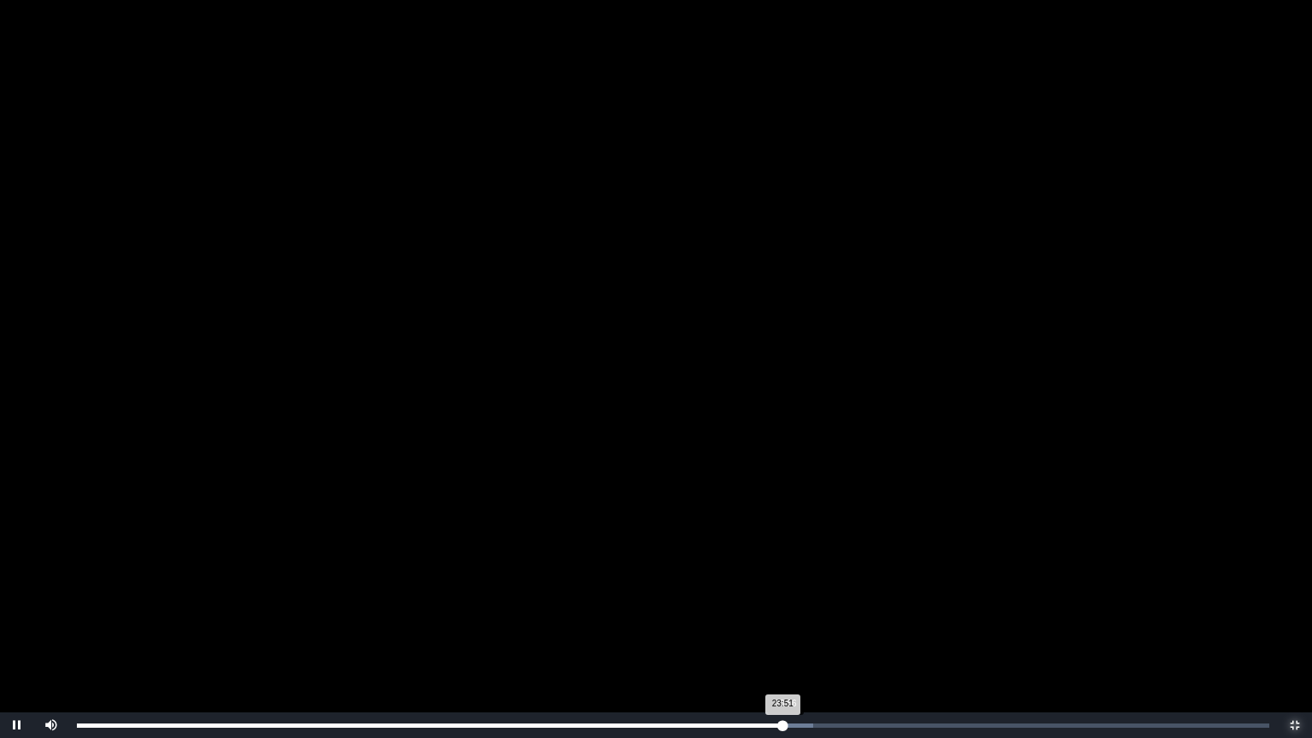
click at [783, 636] on div "23:51 Progress : 0%" at bounding box center [430, 726] width 706 height 4
click at [790, 636] on div "24:06 Progress : 0%" at bounding box center [433, 726] width 713 height 4
click at [794, 636] on div "24:13 Progress : 0%" at bounding box center [435, 726] width 717 height 4
click at [796, 636] on div "24:18 Progress : 0%" at bounding box center [436, 726] width 719 height 4
click at [796, 636] on div "24:29 Progress : 0%" at bounding box center [436, 726] width 719 height 4
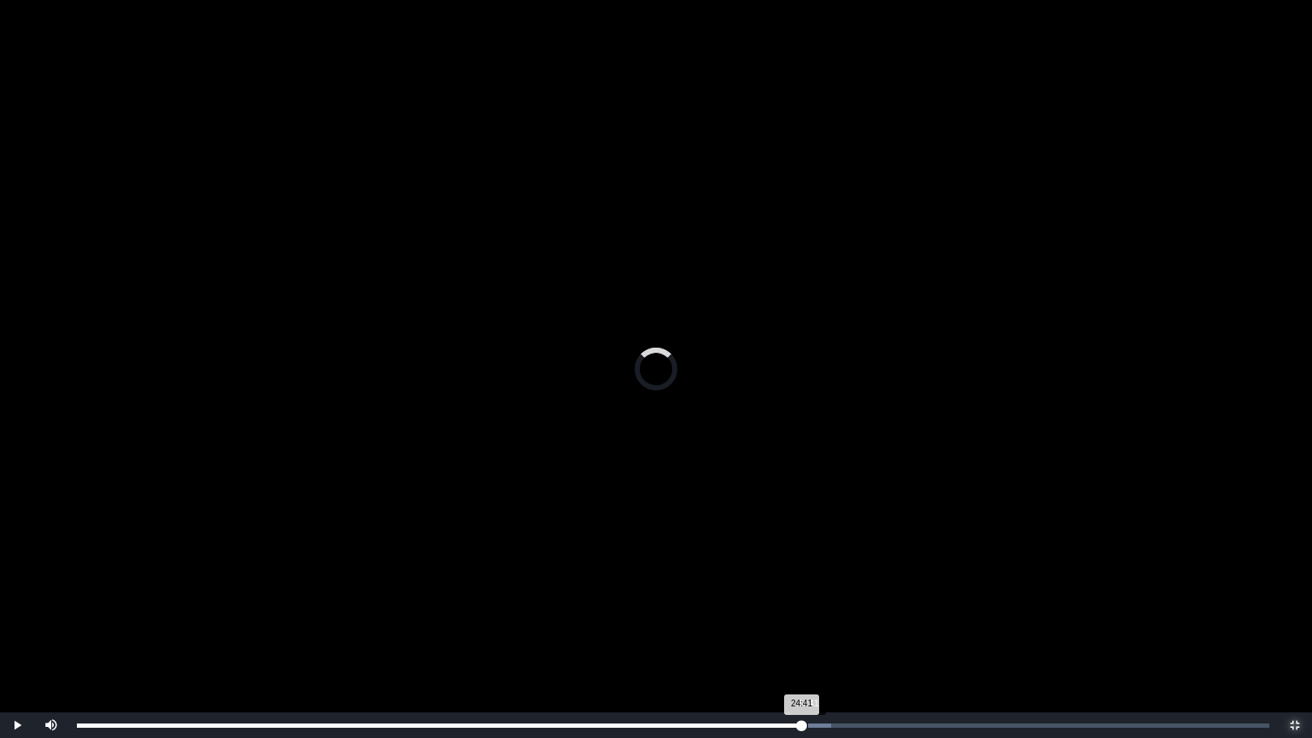
click at [801, 636] on div "24:41 Progress : 0%" at bounding box center [439, 726] width 724 height 4
click at [815, 636] on div "Loaded : 0% 24:57 24:57 Progress : 0%" at bounding box center [673, 726] width 1193 height 4
click at [818, 636] on div "25:04 Progress : 0%" at bounding box center [448, 726] width 742 height 4
click at [821, 636] on div "25:09 Progress : 0%" at bounding box center [449, 726] width 744 height 4
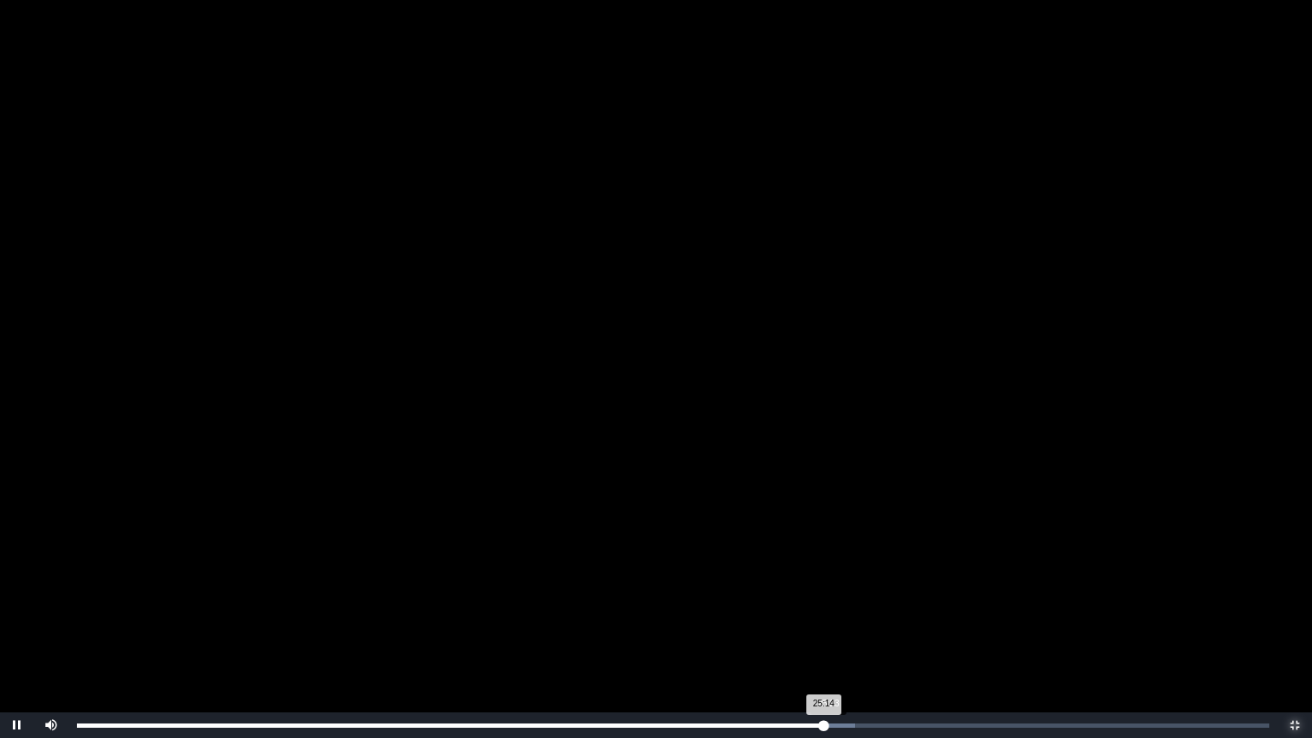
click at [824, 636] on div "25:14 Progress : 0%" at bounding box center [450, 726] width 747 height 4
click at [828, 636] on div "25:23 Progress : 0%" at bounding box center [452, 726] width 751 height 4
click at [837, 636] on div "Loaded : 0% 25:35 25:42 Progress : 0%" at bounding box center [673, 726] width 1193 height 4
click at [838, 636] on div "25:43 Progress : 0%" at bounding box center [457, 726] width 761 height 4
click at [841, 636] on div "25:49 Progress : 0%" at bounding box center [459, 726] width 764 height 4
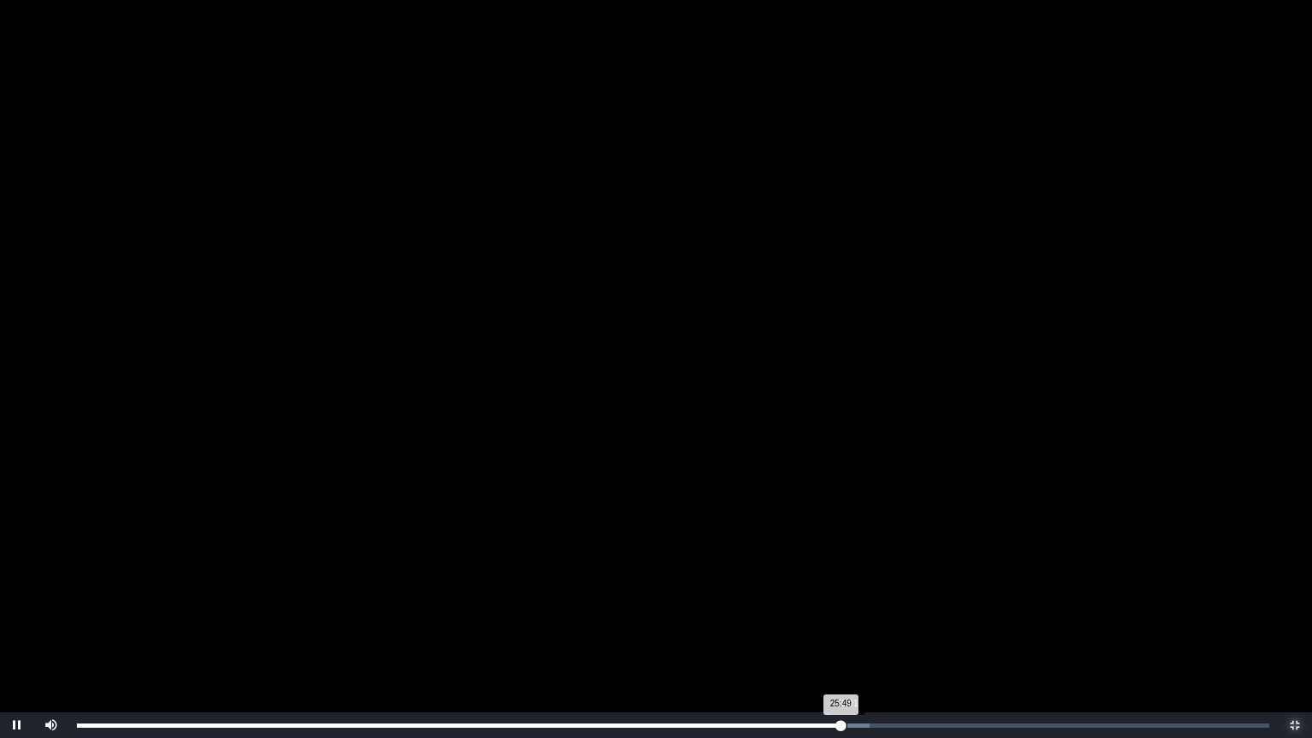
click at [841, 636] on div "25:49 Progress : 0%" at bounding box center [459, 726] width 764 height 4
click at [847, 636] on div "26:02 Progress : 0%" at bounding box center [462, 726] width 771 height 4
click at [848, 636] on div "26:15 Progress : 0%" at bounding box center [462, 726] width 771 height 4
click at [853, 636] on div "26:15 Progress : 0%" at bounding box center [465, 726] width 777 height 4
click at [865, 636] on div "Loaded : 0% 26:37 26:24 Progress : 0%" at bounding box center [673, 726] width 1193 height 4
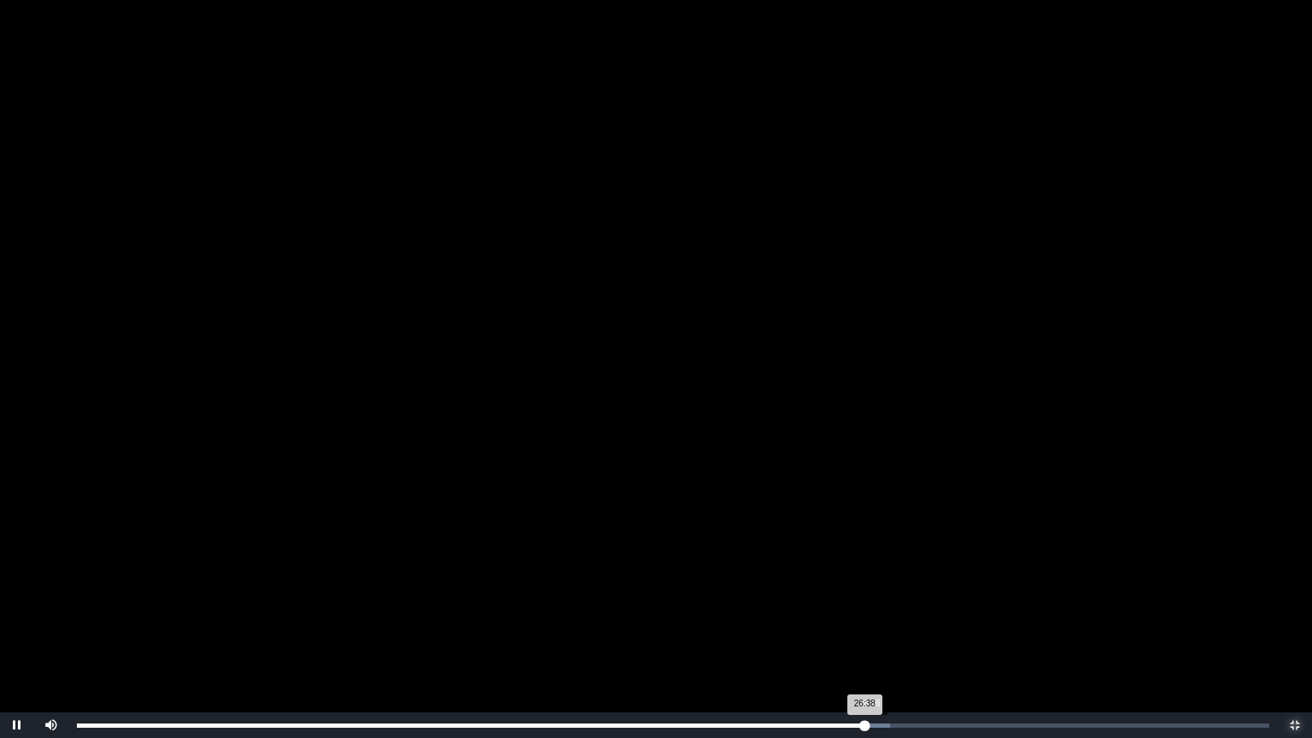
click at [865, 636] on div "26:38 Progress : 0%" at bounding box center [471, 726] width 788 height 4
click at [871, 636] on div "26:49 Progress : 0%" at bounding box center [474, 726] width 794 height 4
click at [875, 636] on div "26:58 Progress : 0%" at bounding box center [476, 726] width 799 height 4
click at [876, 636] on div "26:59 Progress : 0%" at bounding box center [476, 726] width 799 height 4
click at [878, 636] on div "27:06 Progress : 0%" at bounding box center [477, 726] width 801 height 4
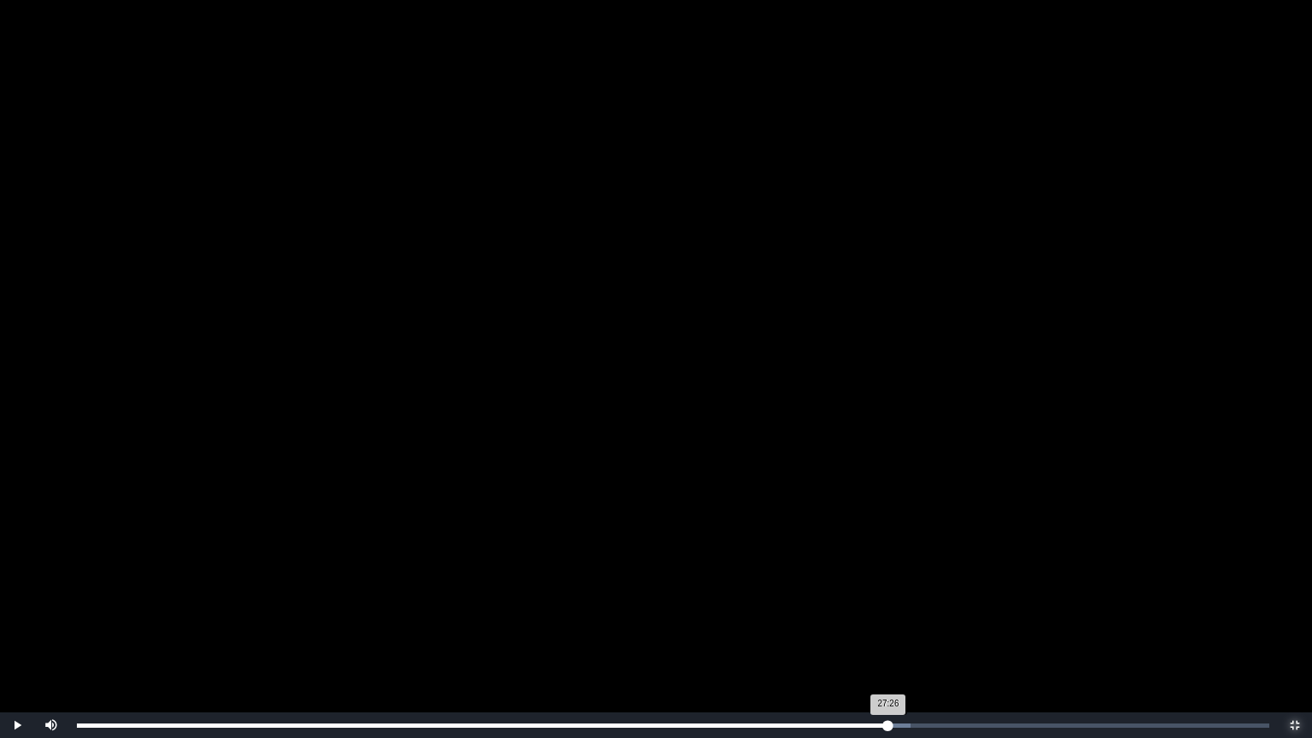
click at [888, 636] on div "27:26 Progress : 0%" at bounding box center [483, 726] width 812 height 4
click at [895, 636] on div "Loaded : 0% 27:40 27:26 Progress : 0%" at bounding box center [673, 726] width 1193 height 4
click at [902, 636] on div "Loaded : 0% 27:48 27:40 Progress : 0%" at bounding box center [673, 726] width 1193 height 4
click at [909, 636] on div "28:07 Progress : 0%" at bounding box center [493, 726] width 832 height 4
click at [916, 636] on div "28:21 Progress : 0%" at bounding box center [496, 726] width 839 height 4
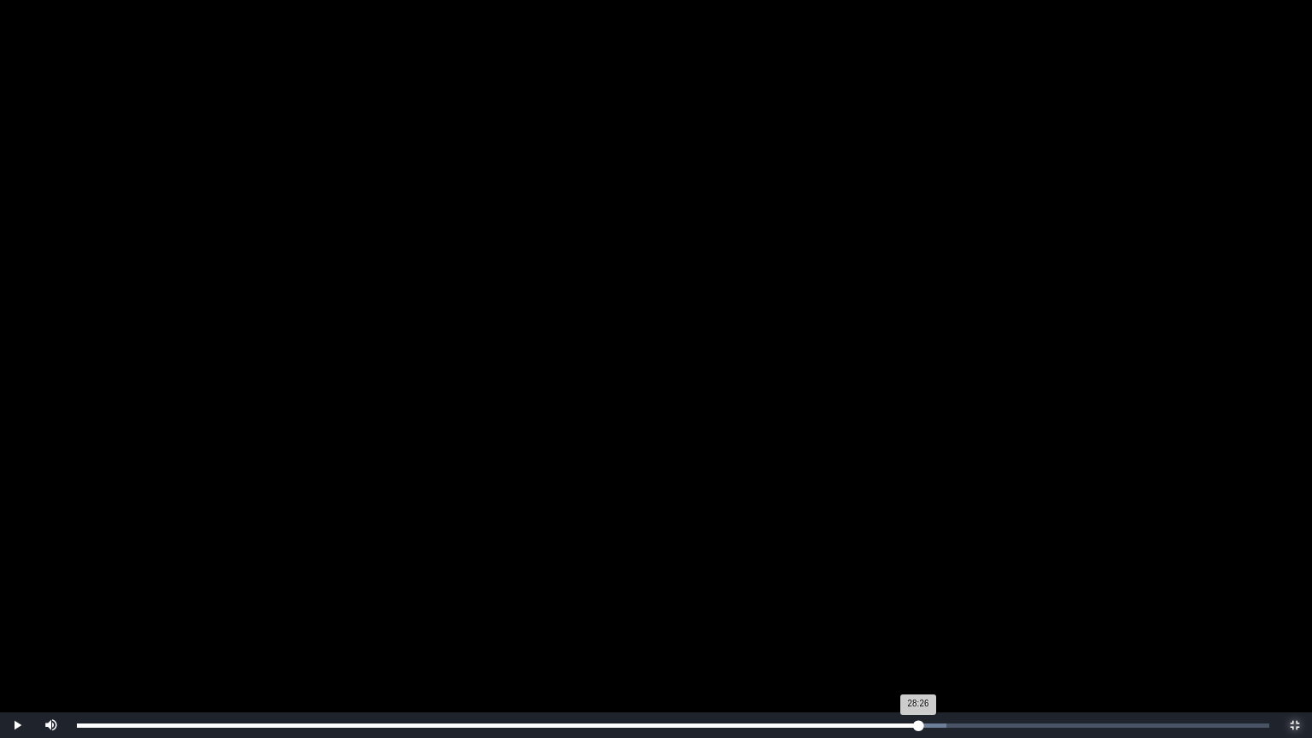
click at [918, 636] on div "28:26 Progress : 0%" at bounding box center [497, 726] width 841 height 4
click at [946, 636] on div "29:22 Progress : 0%" at bounding box center [511, 726] width 869 height 4
click at [946, 636] on div "29:23 Progress : 0%" at bounding box center [511, 726] width 869 height 4
click at [959, 636] on div "Loaded : 0% 29:48 29:32 Progress : 0%" at bounding box center [673, 726] width 1193 height 4
click at [959, 636] on div "29:51 Progress : 0%" at bounding box center [518, 726] width 882 height 4
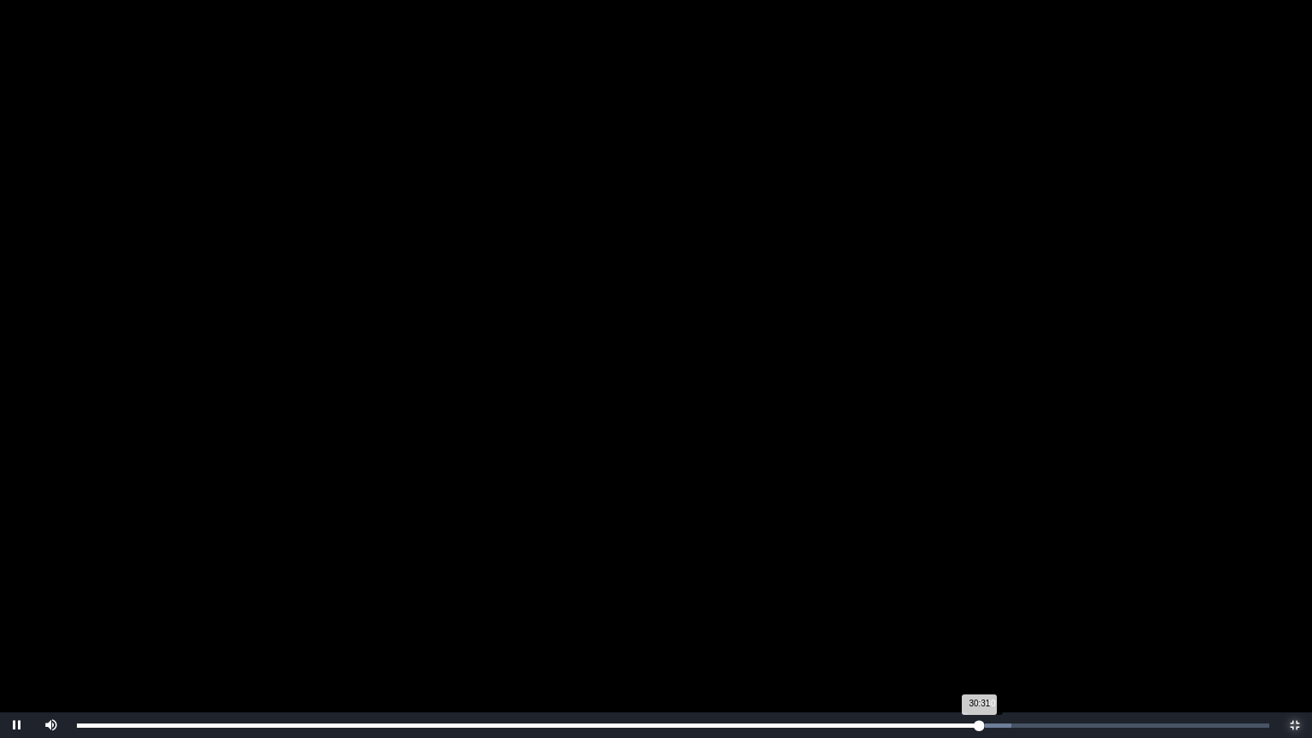
click at [980, 636] on div "30:31 Progress : 0%" at bounding box center [528, 726] width 903 height 4
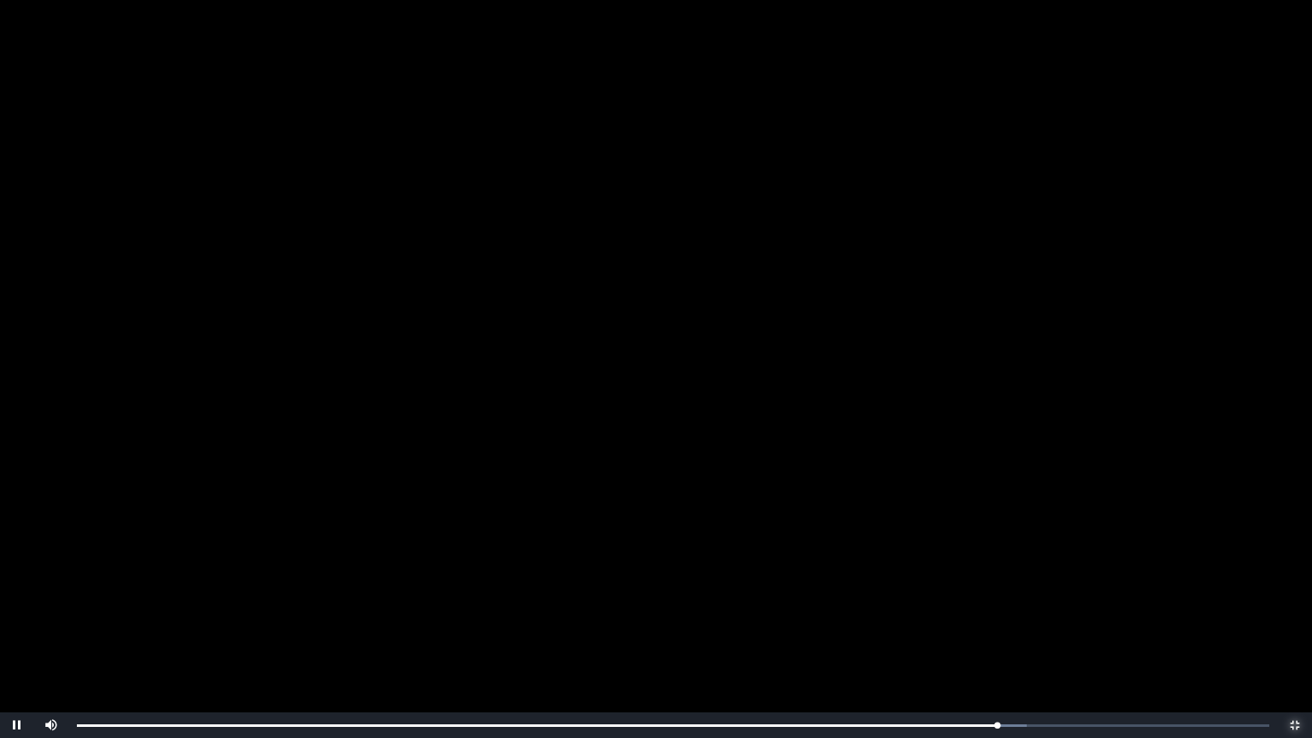
click at [1295, 636] on span "Video Player" at bounding box center [1295, 725] width 0 height 0
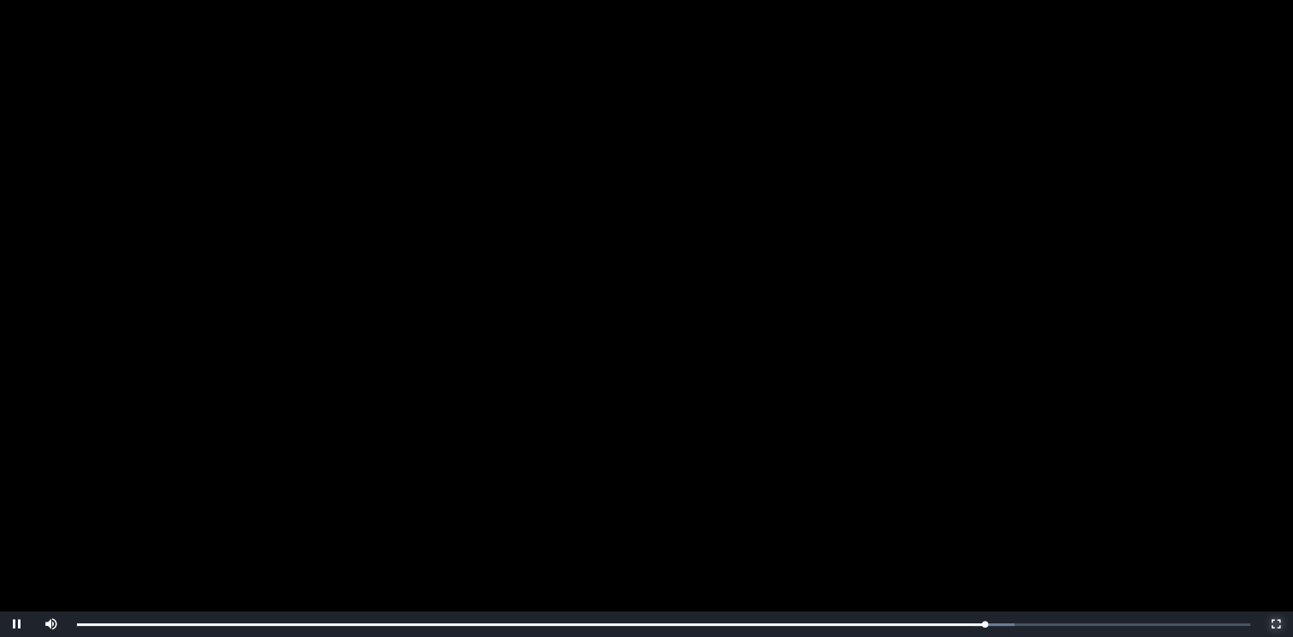
scroll to position [287, 0]
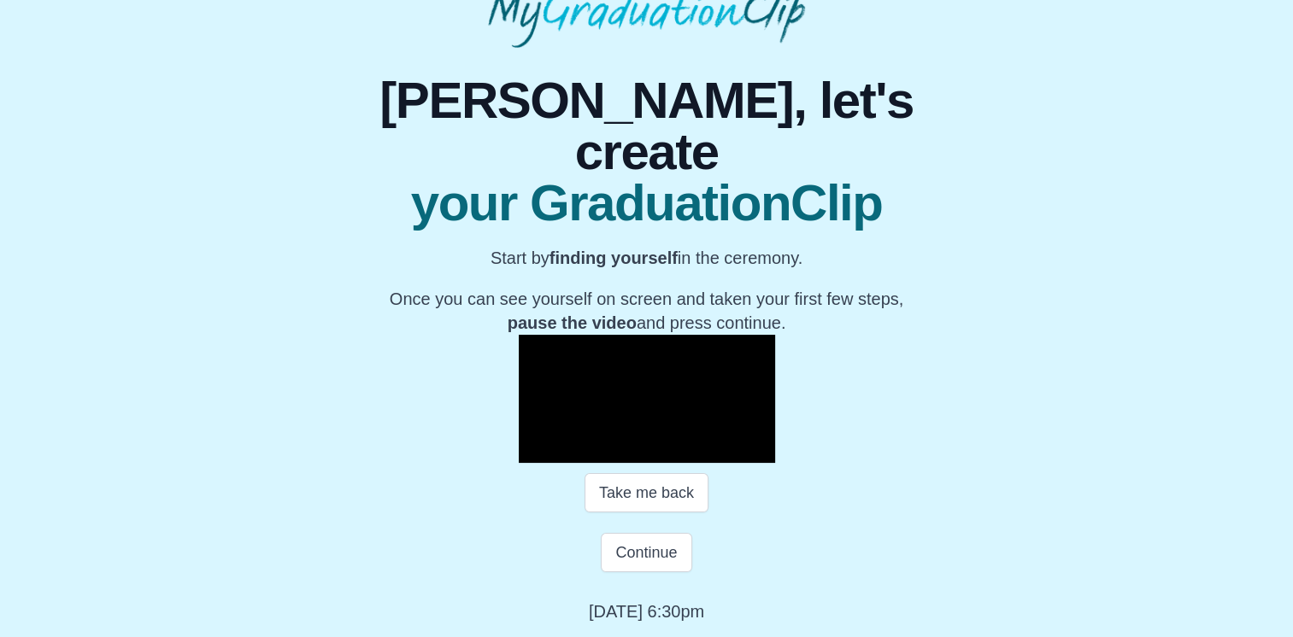
drag, startPoint x: 776, startPoint y: 613, endPoint x: 472, endPoint y: 596, distance: 304.6
click at [472, 596] on div "**********" at bounding box center [646, 336] width 647 height 576
drag, startPoint x: 472, startPoint y: 596, endPoint x: 632, endPoint y: 612, distance: 161.3
drag, startPoint x: 632, startPoint y: 612, endPoint x: 578, endPoint y: 611, distance: 54.7
click at [589, 611] on p "Monday 29th July 2024 6:30pm" at bounding box center [646, 612] width 115 height 24
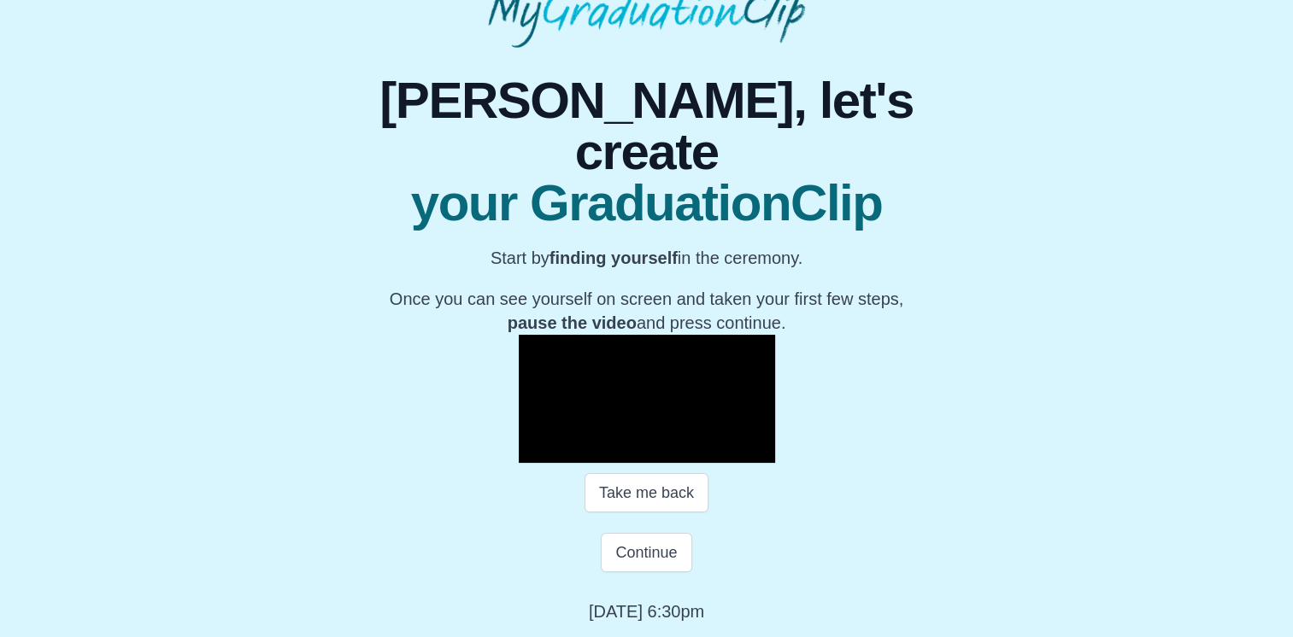
click at [589, 610] on p "Monday 29th July 2024 6:30pm" at bounding box center [646, 612] width 115 height 24
click at [589, 613] on p "Monday 29th July 2024 6:30pm" at bounding box center [646, 612] width 115 height 24
click at [589, 614] on p "Monday 29th July 2024 6:30pm" at bounding box center [646, 612] width 115 height 24
click at [589, 606] on p "Monday 29th July 2024 6:30pm" at bounding box center [646, 612] width 115 height 24
drag, startPoint x: 525, startPoint y: 608, endPoint x: 765, endPoint y: 619, distance: 239.5
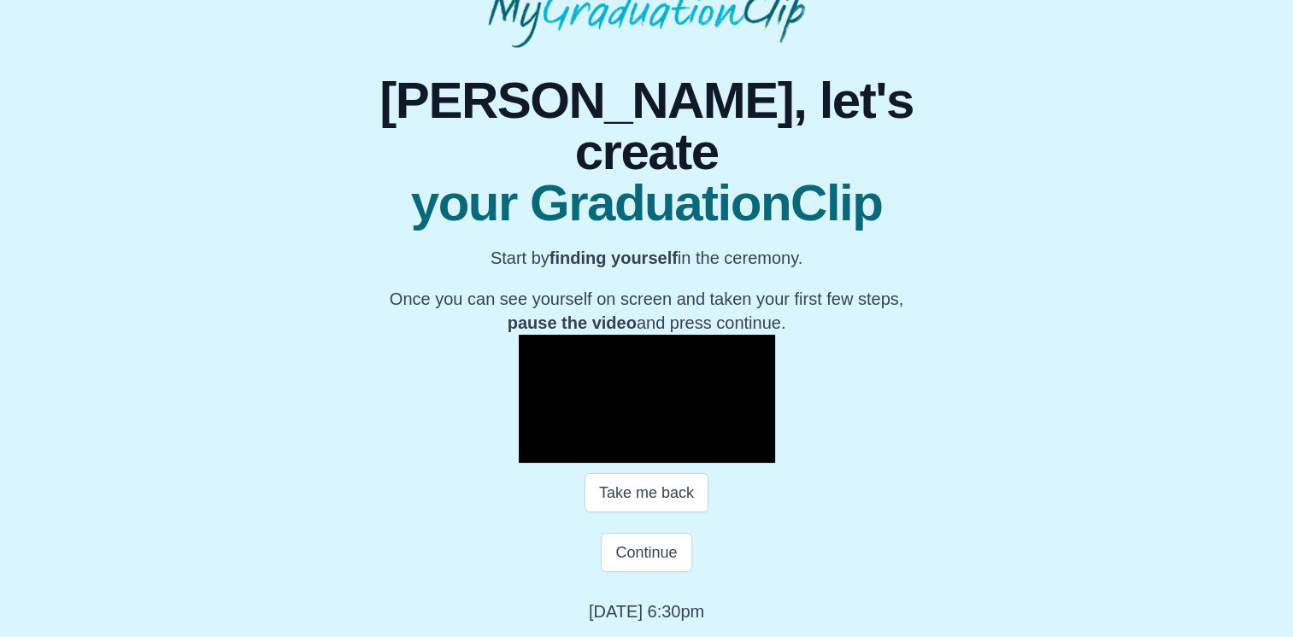
click at [765, 619] on div "**********" at bounding box center [646, 336] width 647 height 576
drag, startPoint x: 765, startPoint y: 619, endPoint x: 738, endPoint y: 619, distance: 26.5
copy p "Monday 29th July 2024 6:30pm"
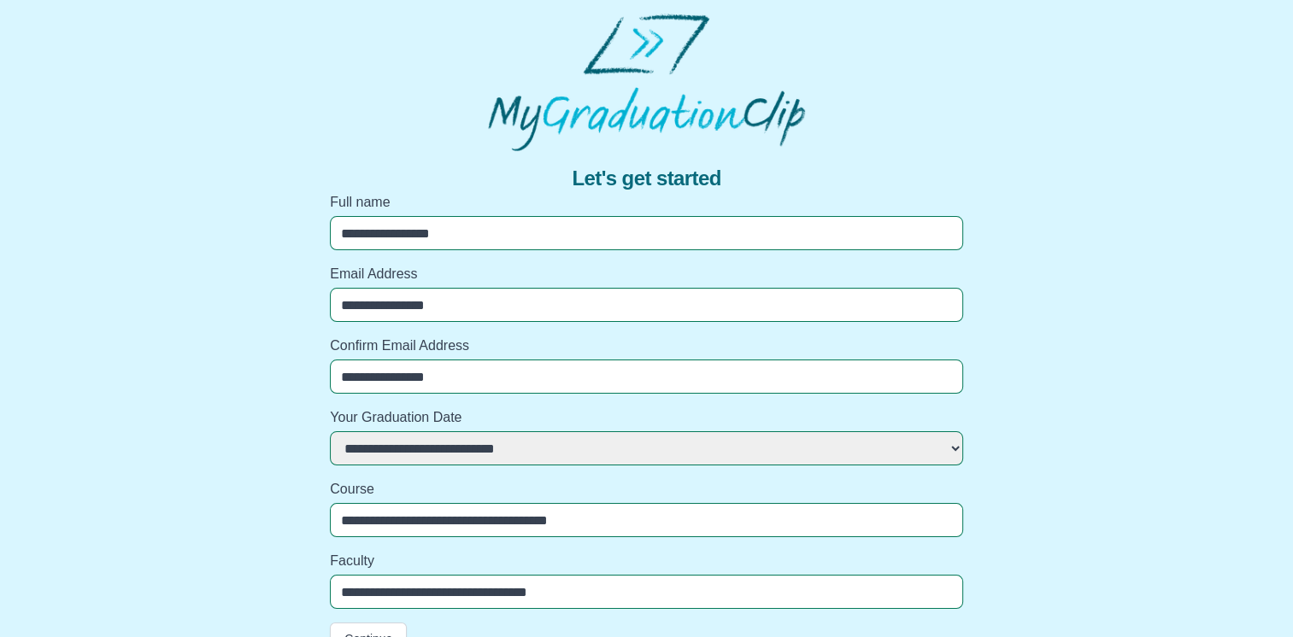
click at [596, 449] on select "**********" at bounding box center [646, 448] width 633 height 34
select select "**********"
click at [330, 431] on select "**********" at bounding box center [646, 448] width 633 height 34
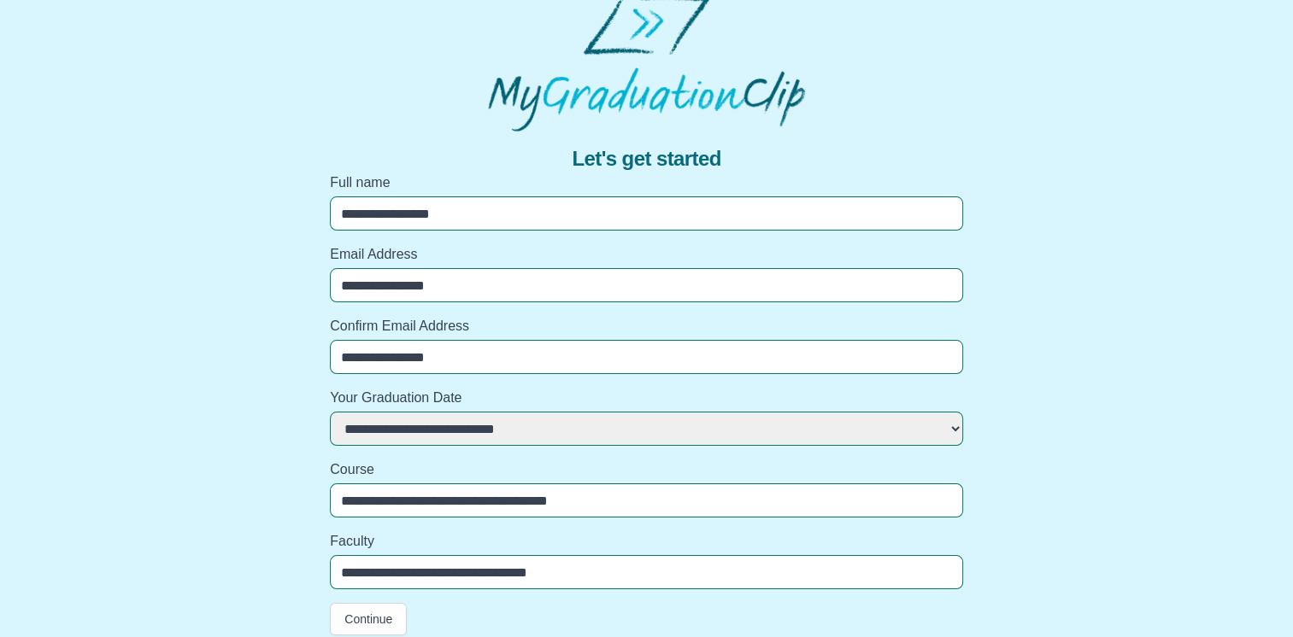
scroll to position [31, 0]
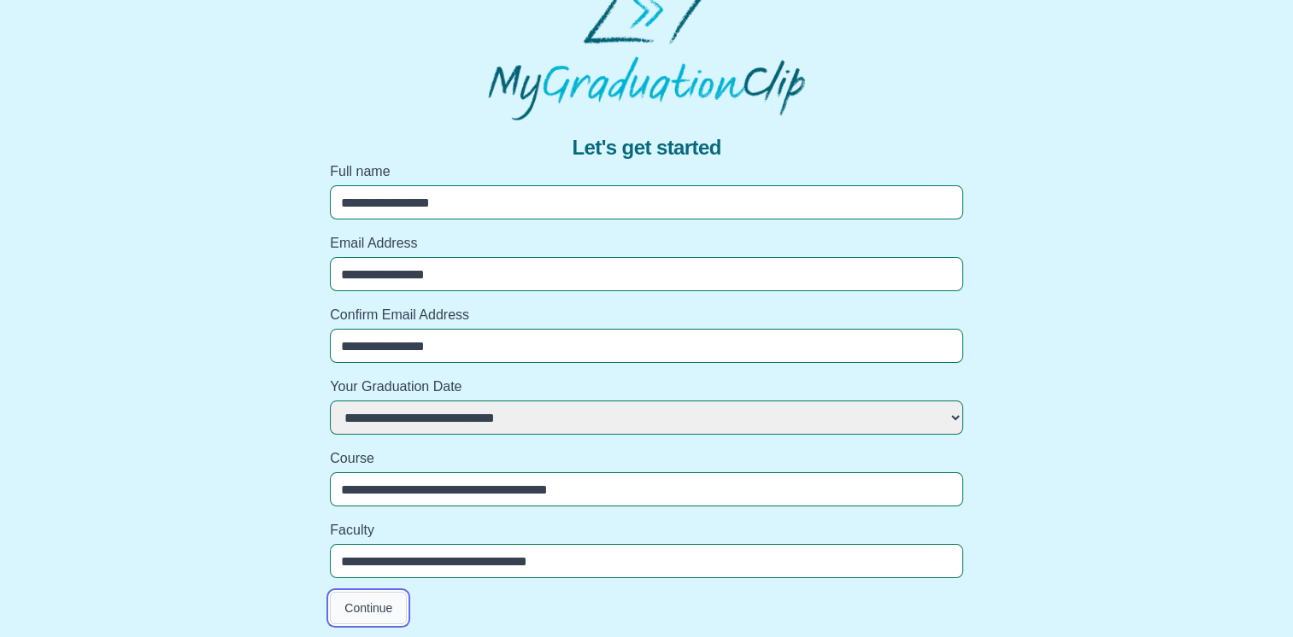
click at [371, 608] on button "Continue" at bounding box center [368, 608] width 77 height 32
click at [371, 601] on button "Continue" at bounding box center [368, 608] width 77 height 32
click at [383, 613] on button "Continue" at bounding box center [368, 608] width 77 height 32
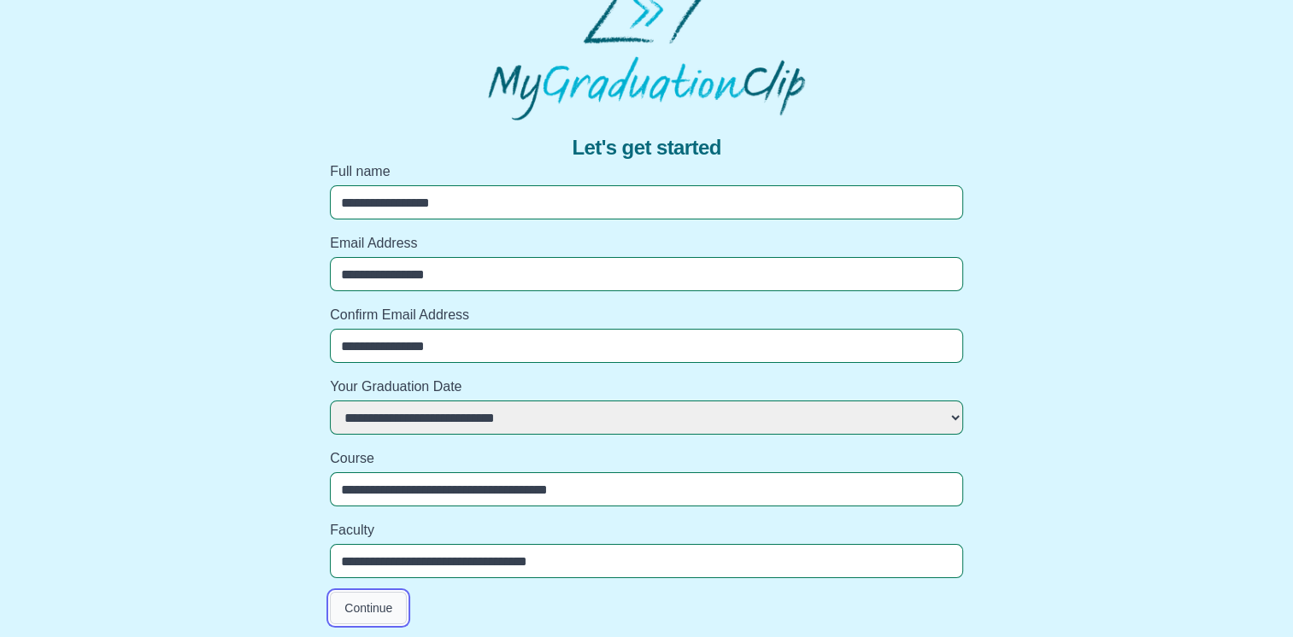
click at [383, 613] on button "Continue" at bounding box center [368, 608] width 77 height 32
